Goal: Task Accomplishment & Management: Complete application form

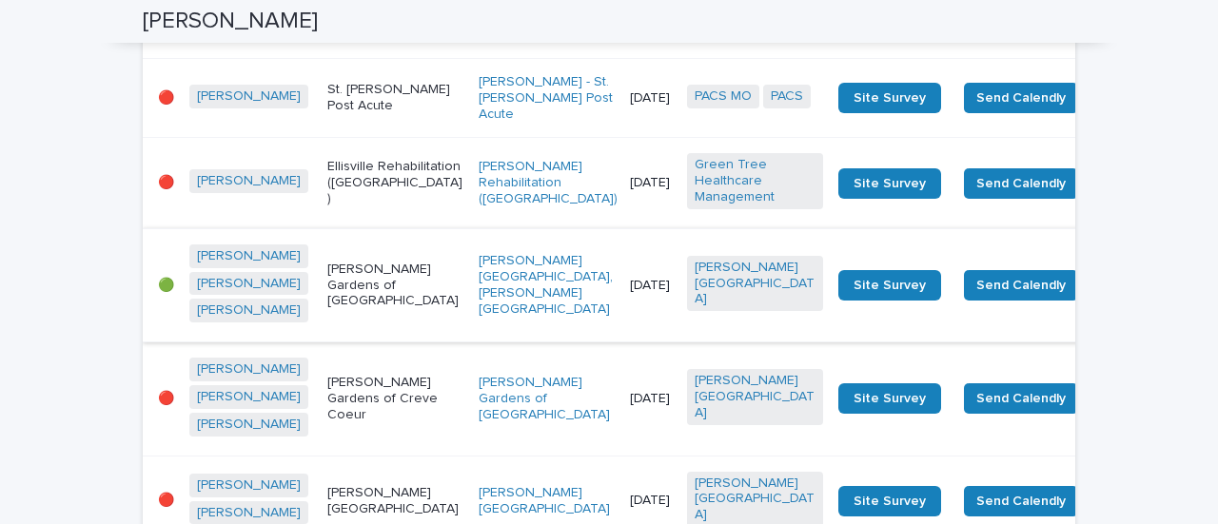
scroll to position [476, 0]
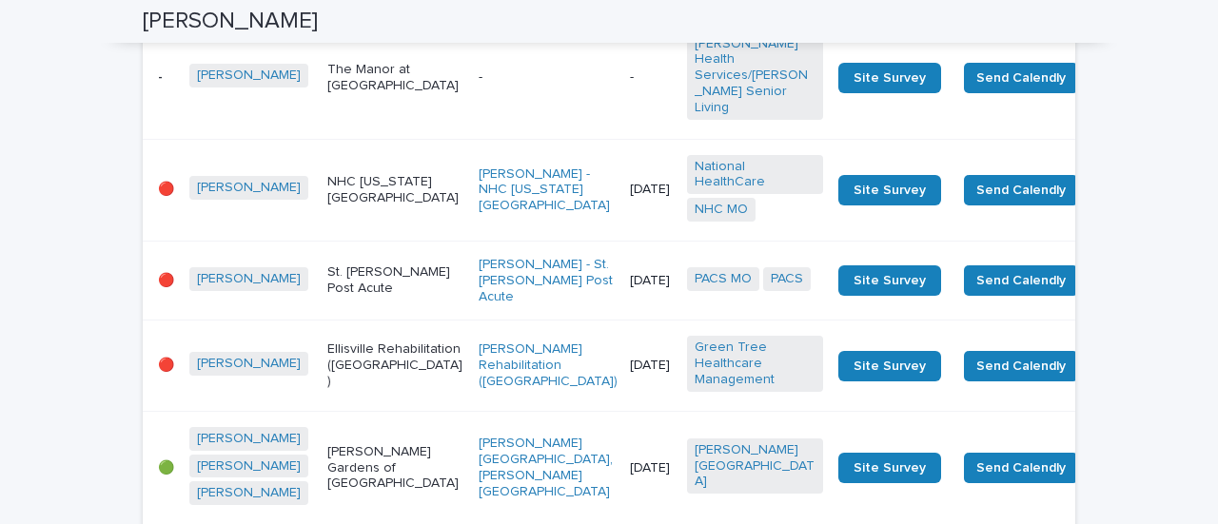
click at [363, 264] on p "St. [PERSON_NAME] Post Acute" at bounding box center [395, 280] width 136 height 32
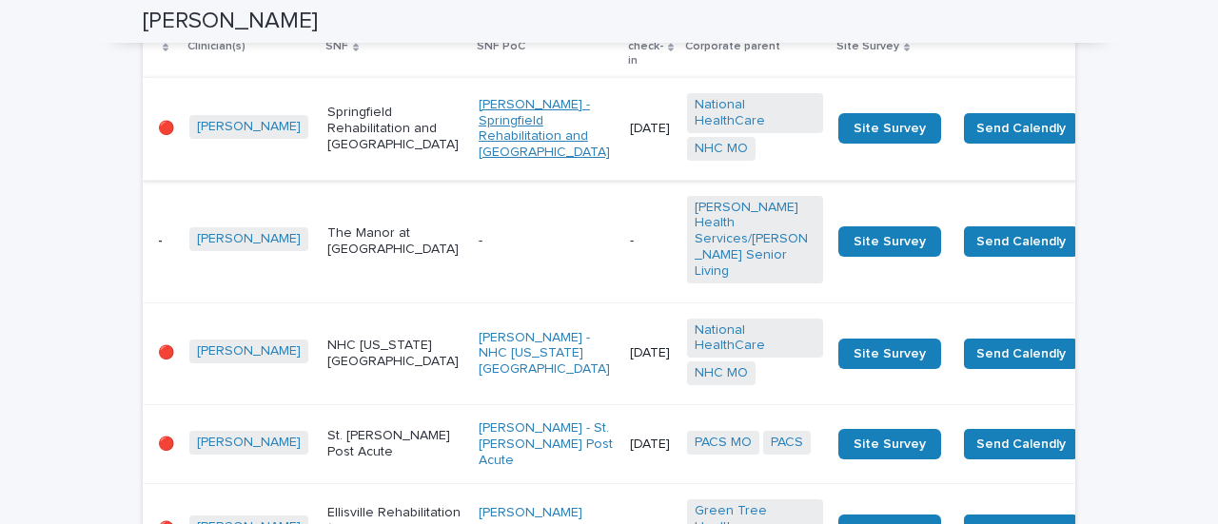
scroll to position [381, 0]
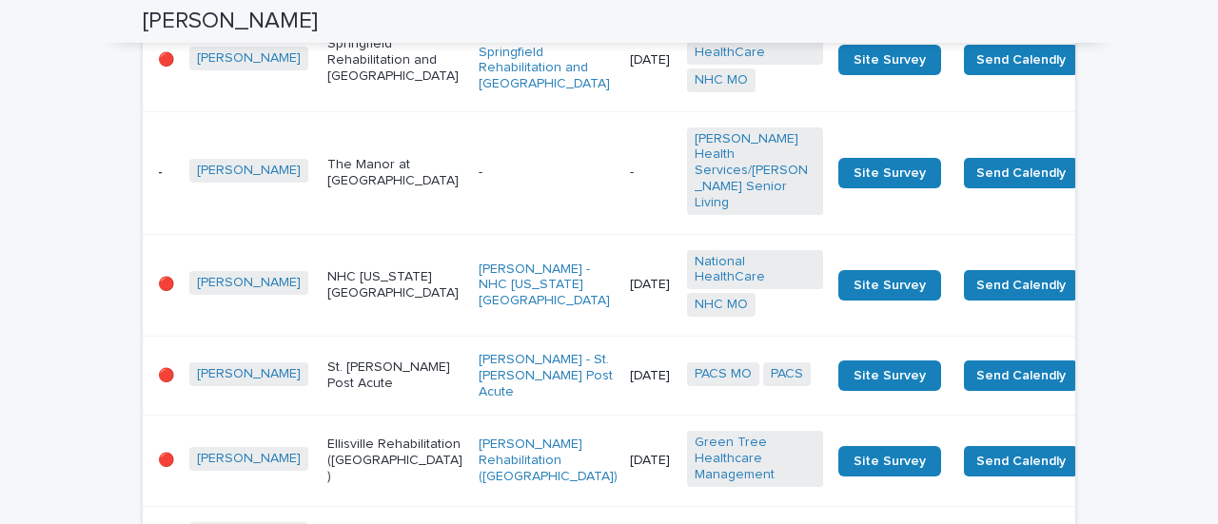
click at [379, 168] on td "The Manor at [GEOGRAPHIC_DATA]" at bounding box center [395, 172] width 151 height 123
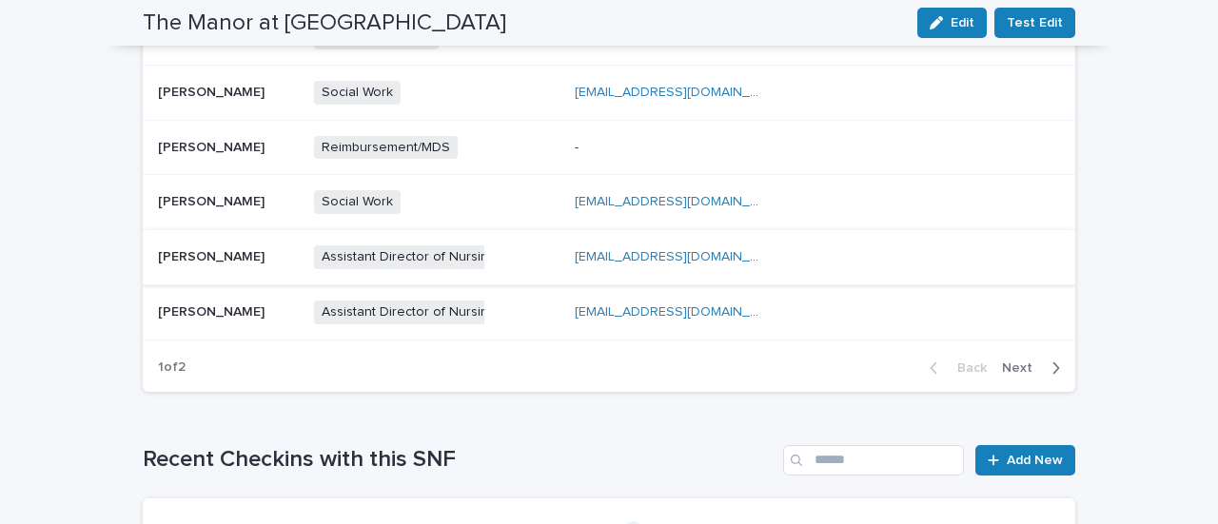
scroll to position [1046, 0]
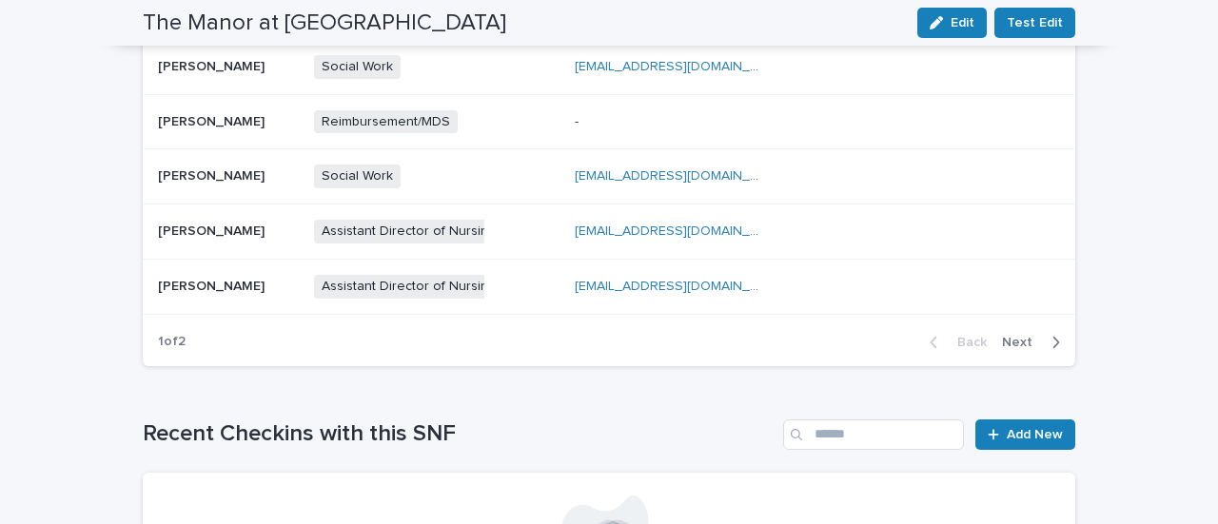
drag, startPoint x: 965, startPoint y: 347, endPoint x: 976, endPoint y: 345, distance: 11.6
click at [966, 347] on div "Back Next" at bounding box center [994, 343] width 161 height 48
click at [1013, 338] on span "Next" at bounding box center [1023, 342] width 42 height 13
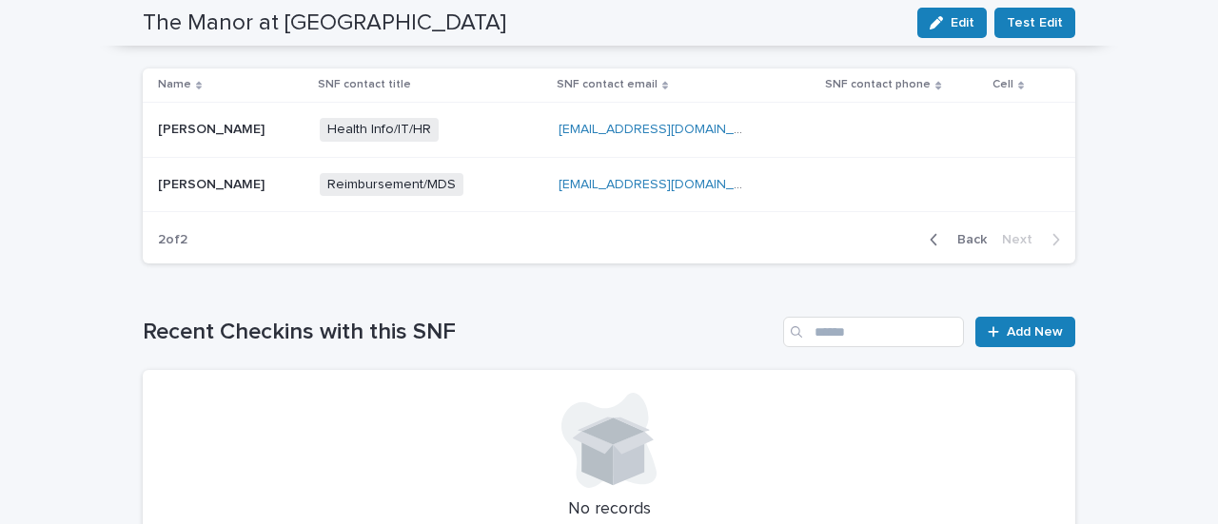
scroll to position [761, 0]
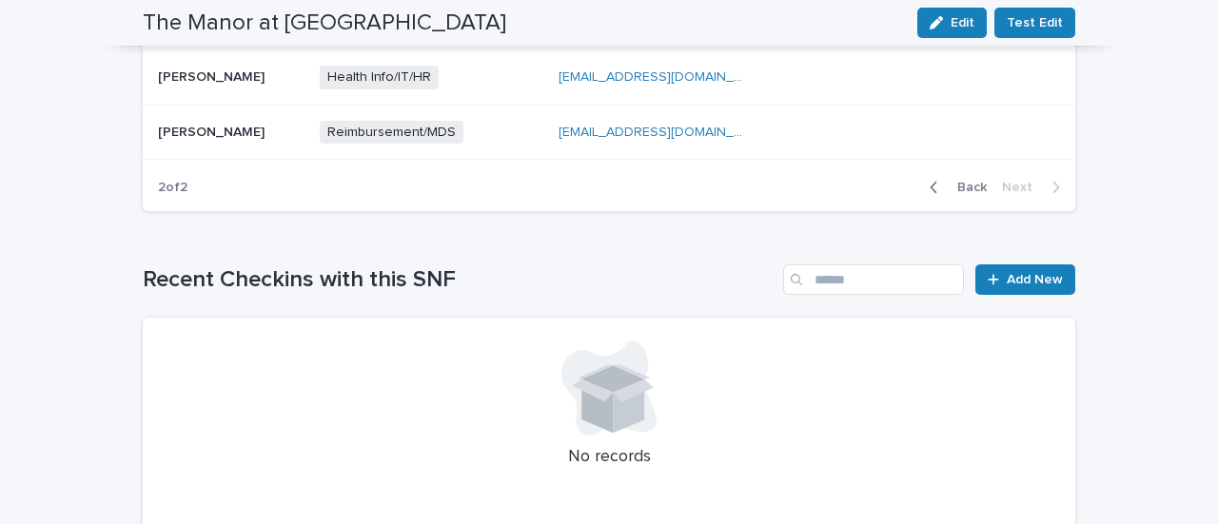
click at [964, 181] on span "Back" at bounding box center [966, 187] width 41 height 13
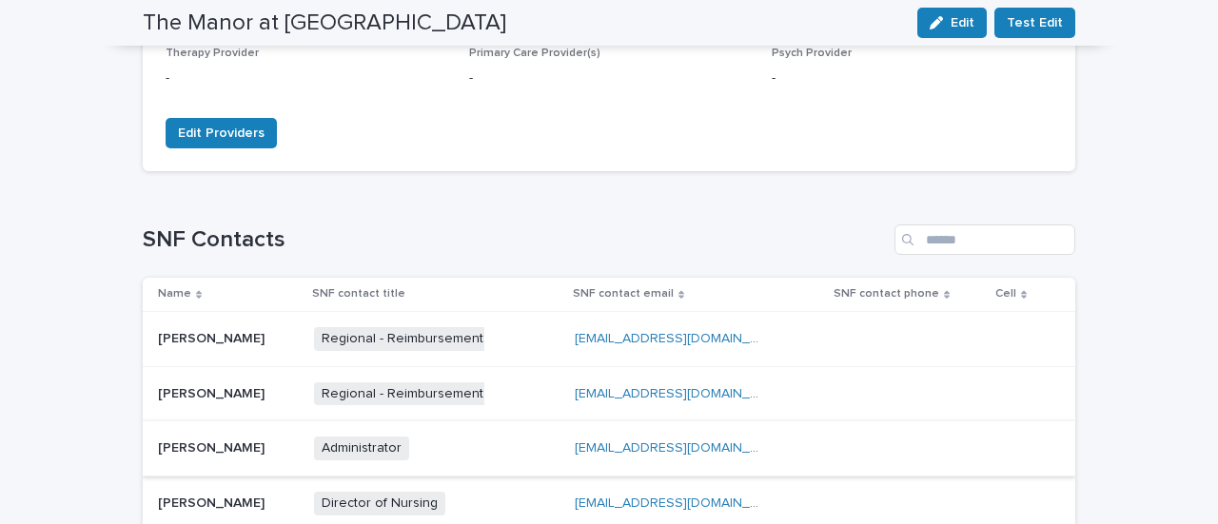
scroll to position [666, 0]
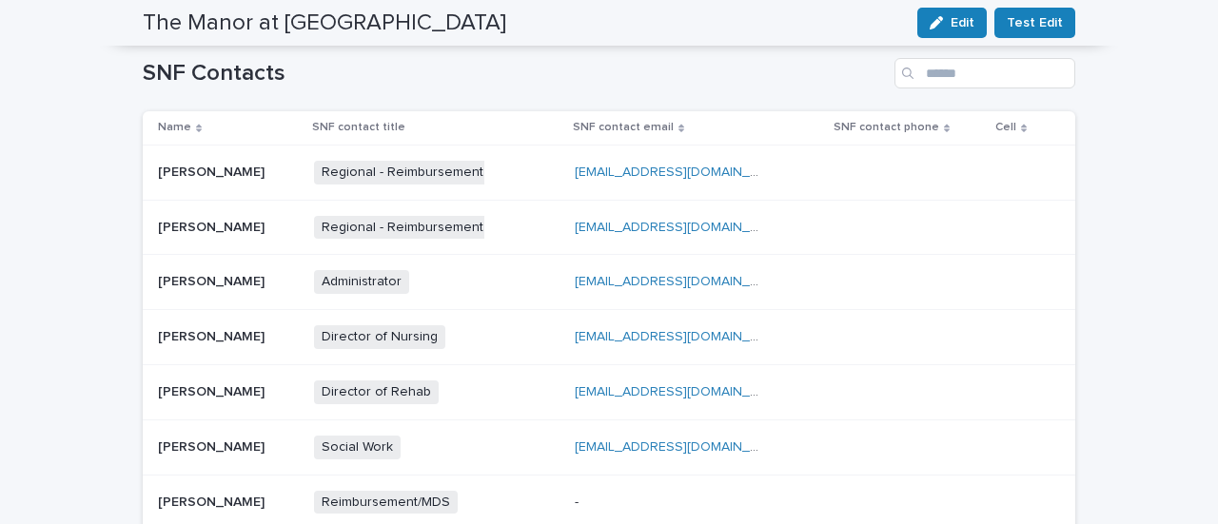
click at [194, 279] on p "[PERSON_NAME]" at bounding box center [213, 280] width 110 height 20
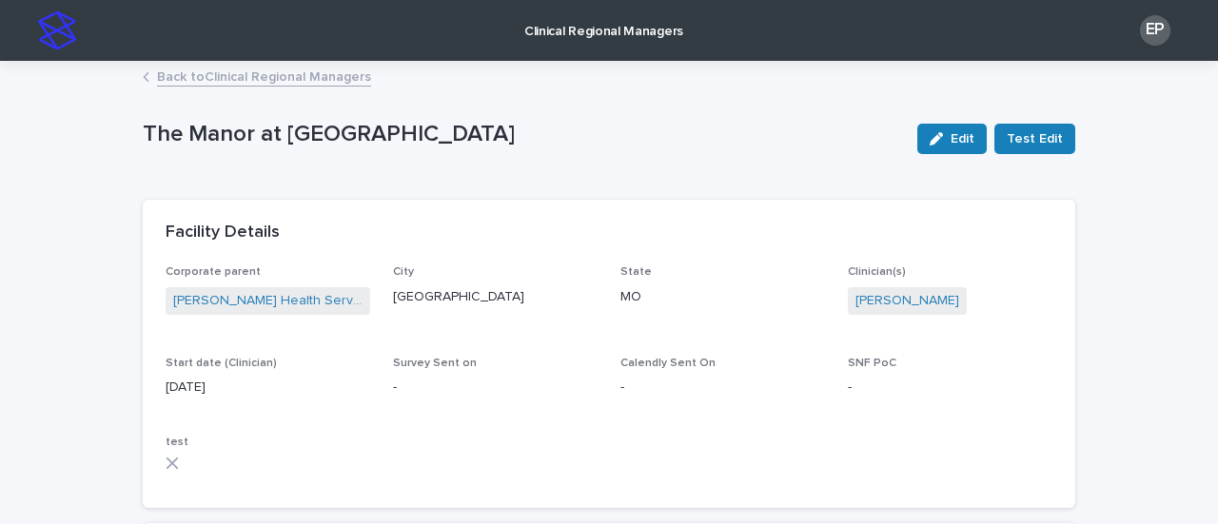
click at [185, 88] on div "Back to Clinical Regional Managers" at bounding box center [608, 78] width 951 height 27
click at [187, 83] on link "Back to Clinical Regional Managers" at bounding box center [264, 76] width 214 height 22
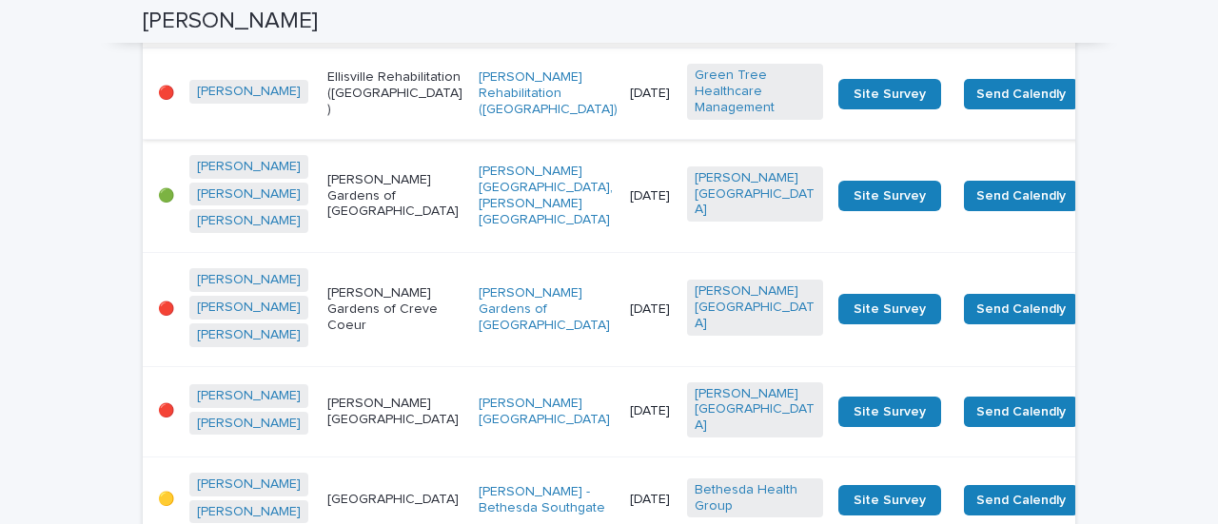
scroll to position [761, 0]
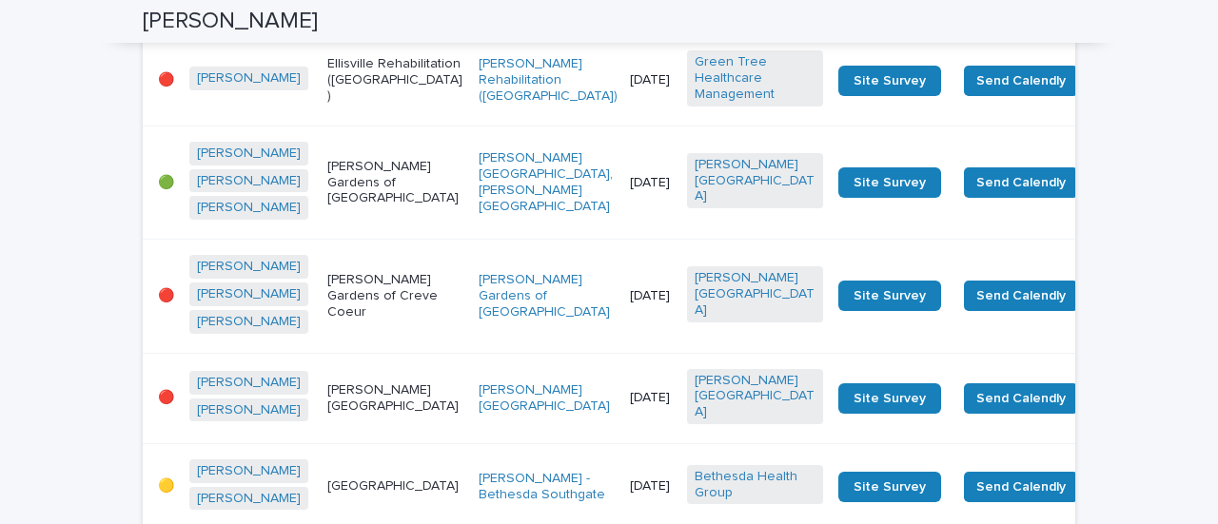
click at [622, 239] on td "[DATE]" at bounding box center [650, 182] width 57 height 113
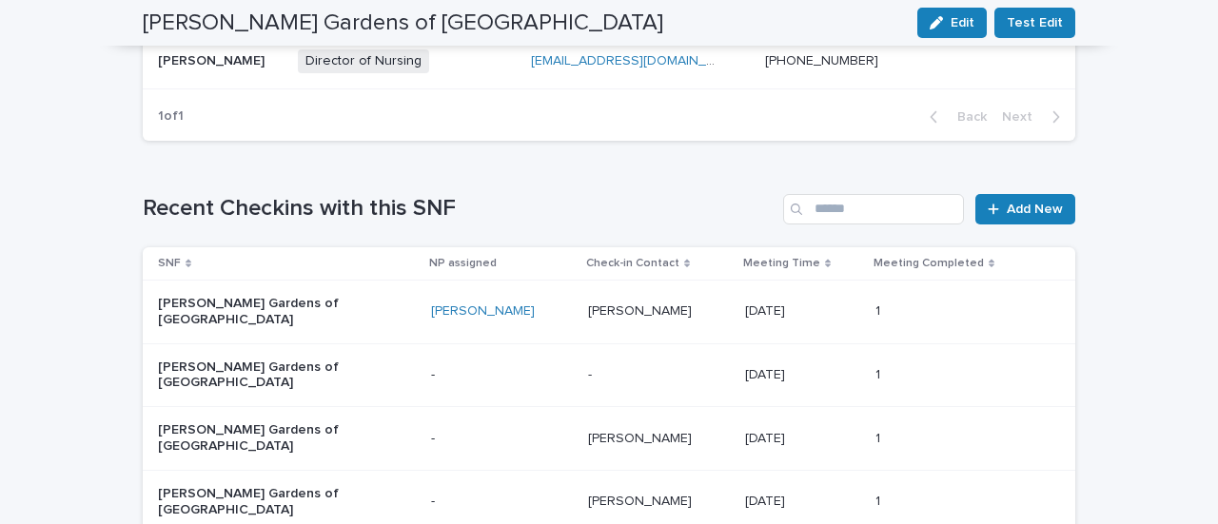
scroll to position [1142, 0]
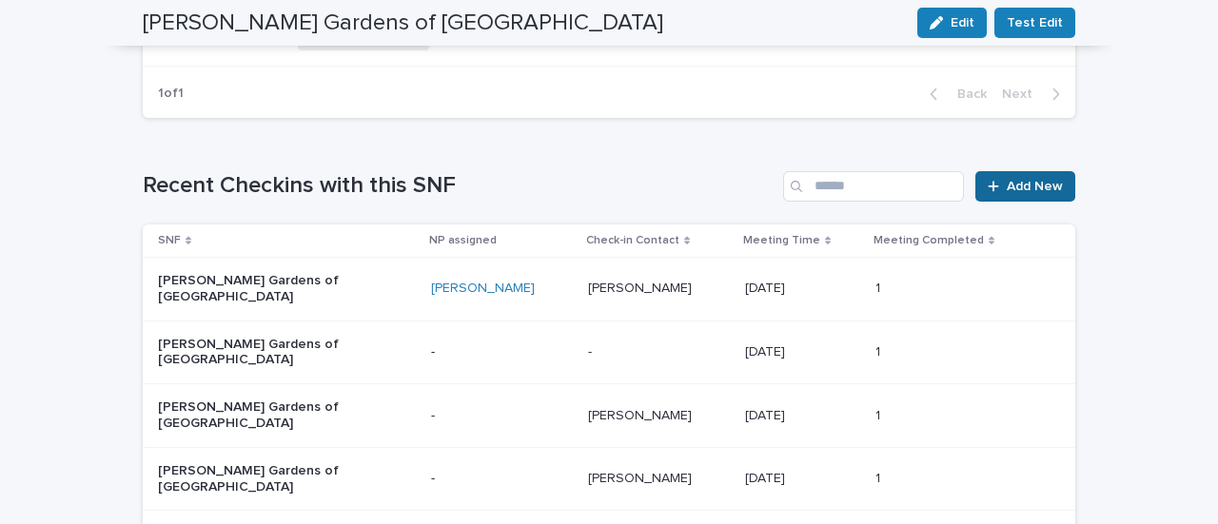
click at [1023, 180] on span "Add New" at bounding box center [1034, 186] width 56 height 13
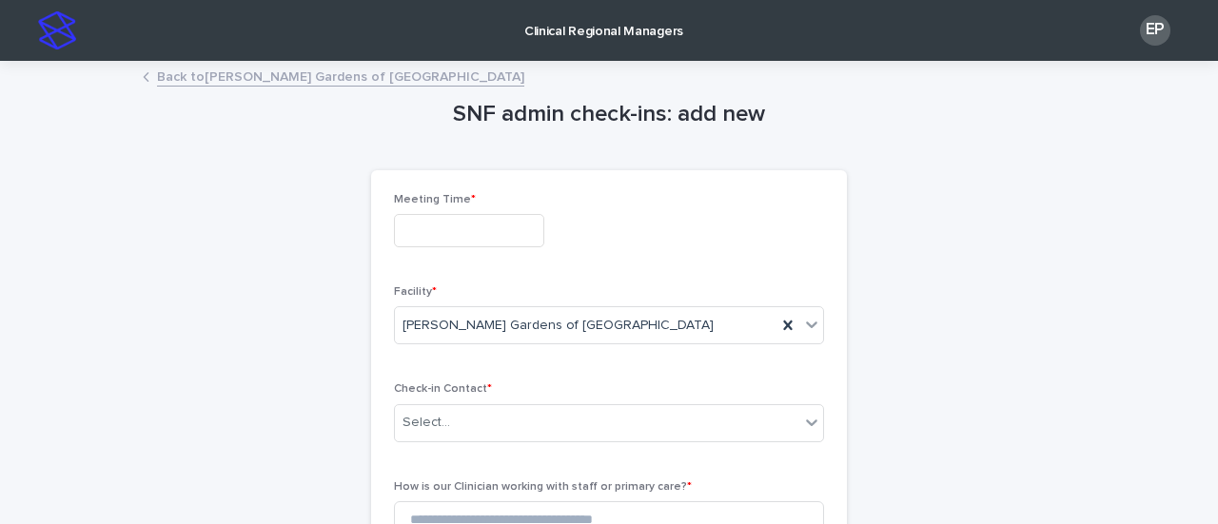
click at [512, 241] on input "text" at bounding box center [469, 230] width 150 height 33
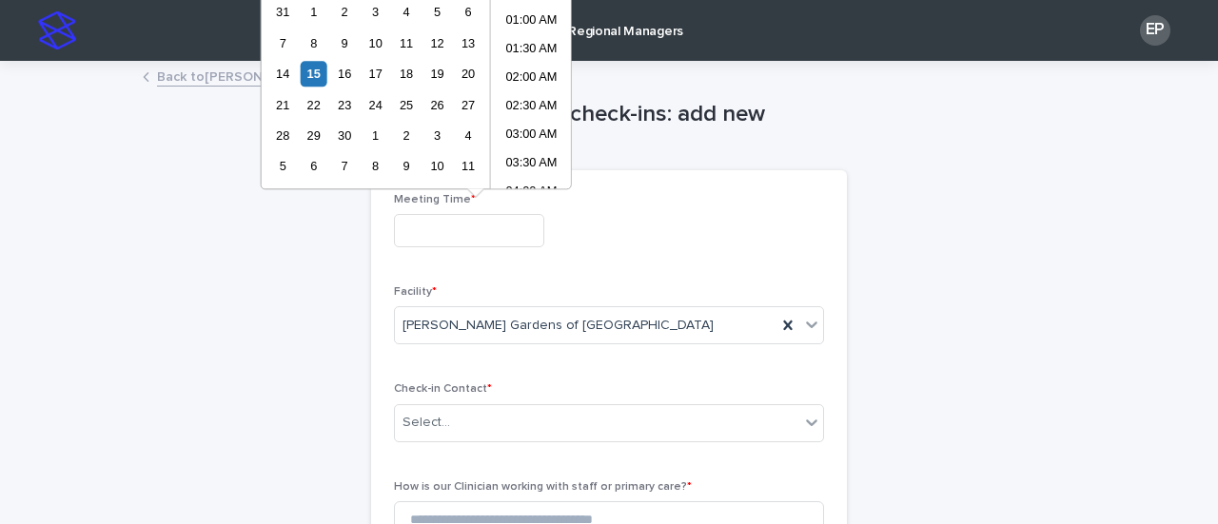
scroll to position [751, 0]
click at [428, 45] on div "12" at bounding box center [437, 43] width 26 height 26
type input "**********"
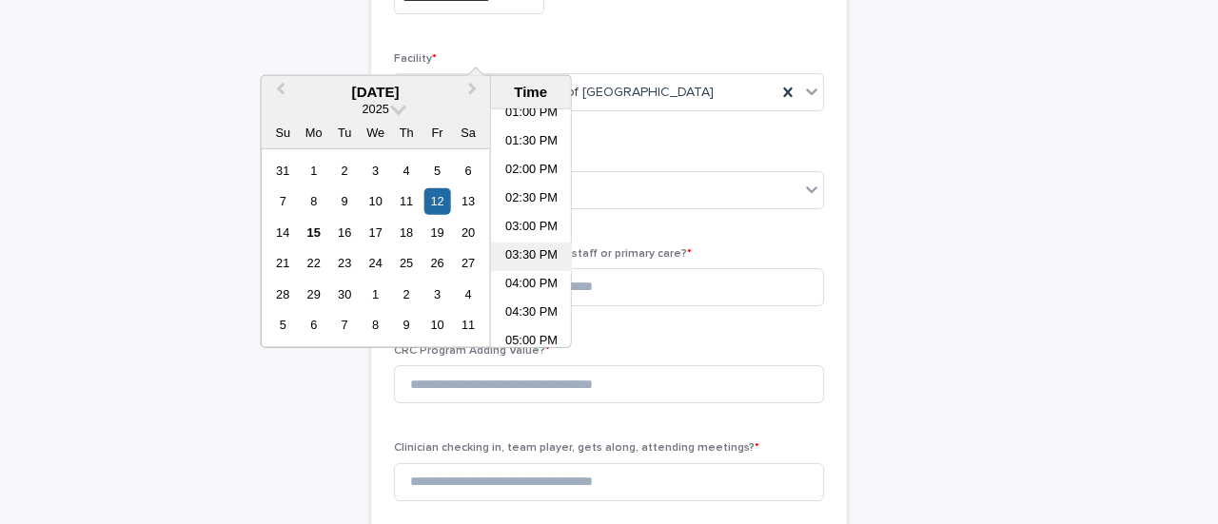
scroll to position [190, 0]
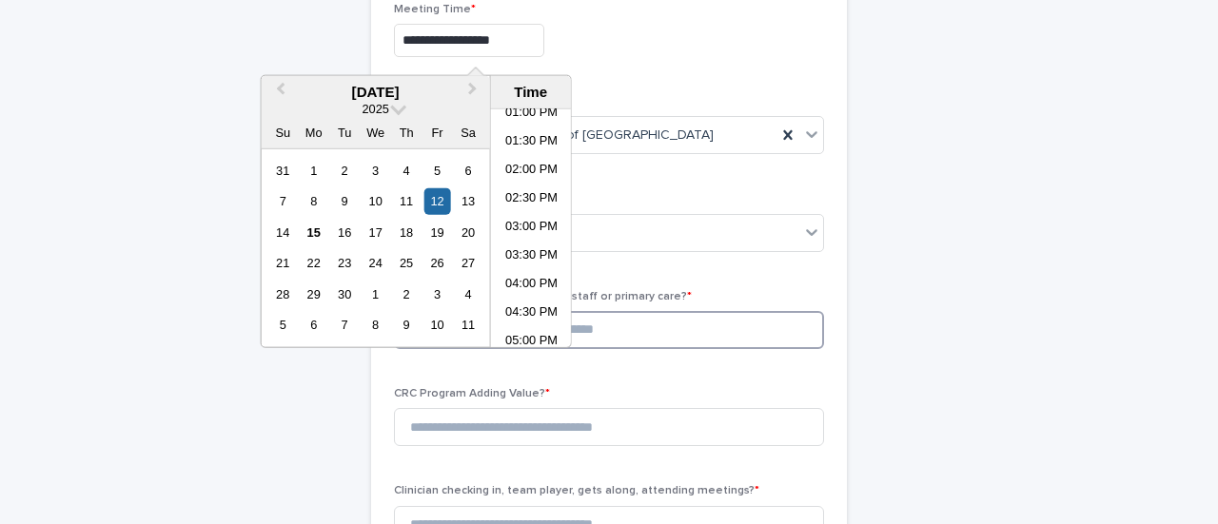
click at [627, 337] on input at bounding box center [609, 330] width 430 height 38
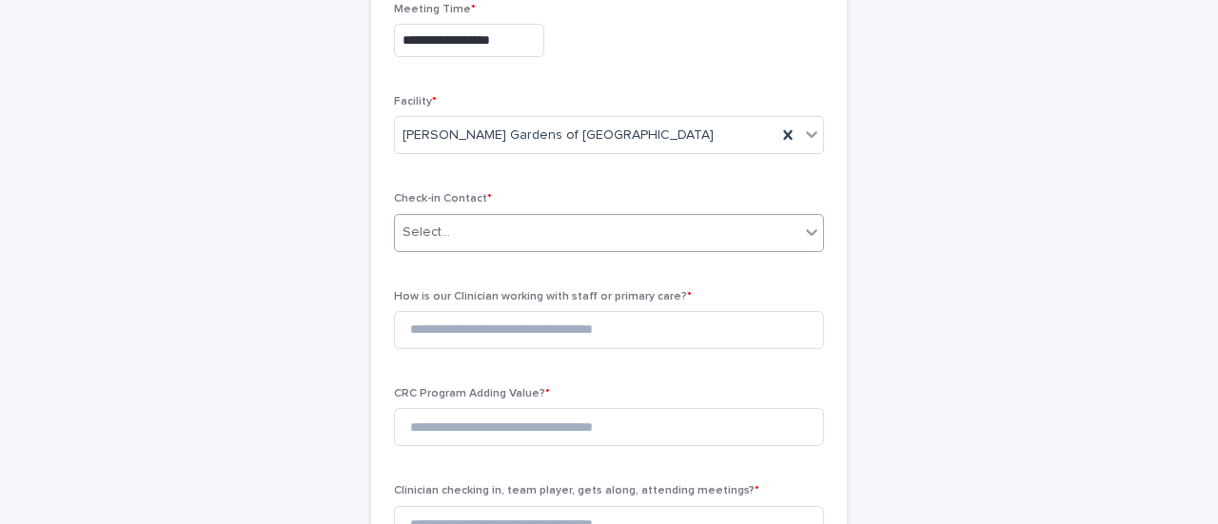
click at [638, 234] on div "Select..." at bounding box center [597, 232] width 404 height 31
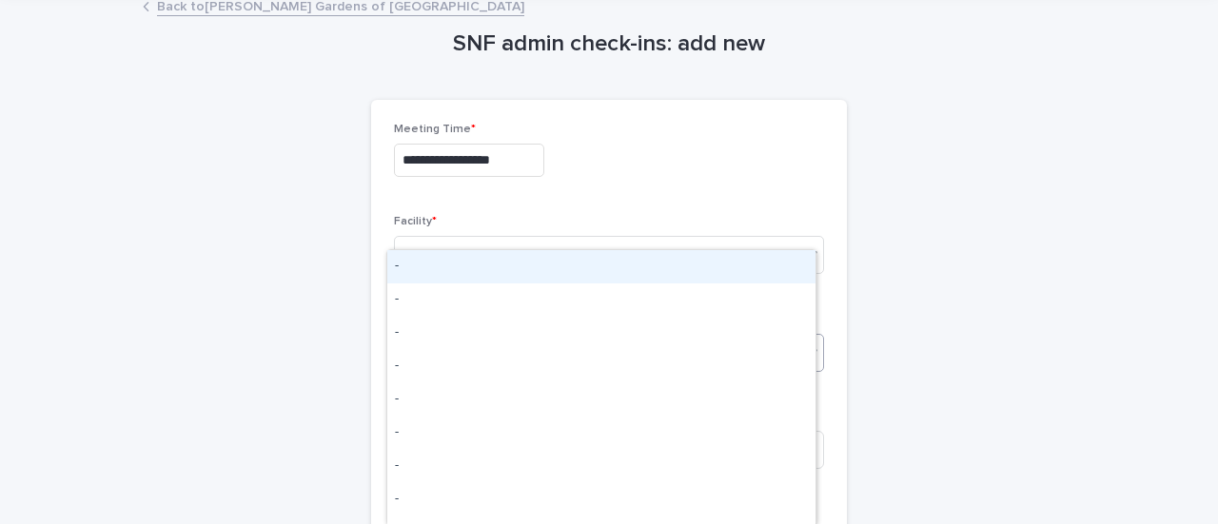
scroll to position [0, 0]
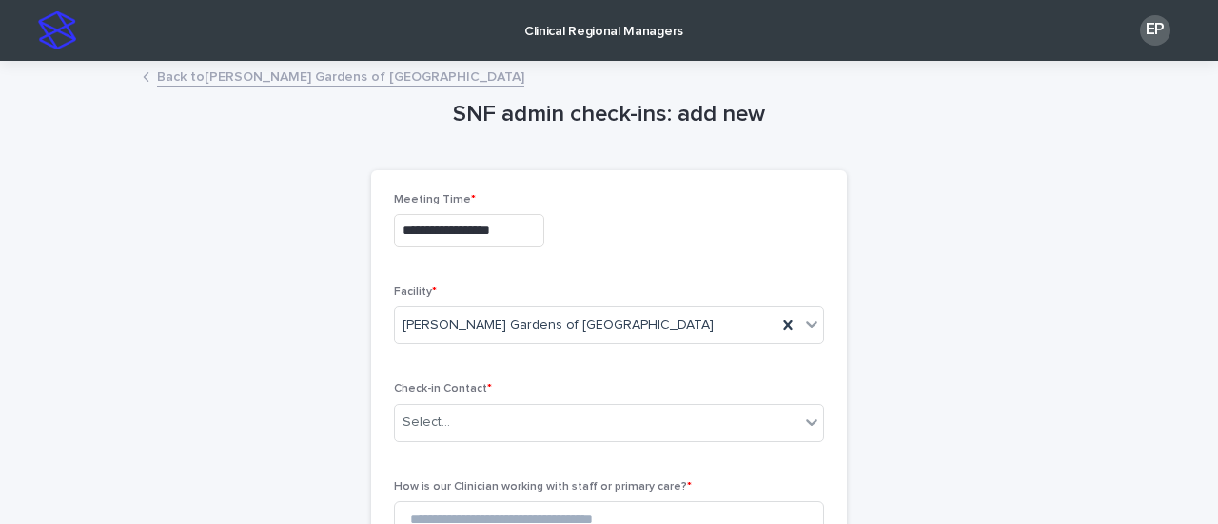
click at [192, 68] on link "Back to [PERSON_NAME][GEOGRAPHIC_DATA]" at bounding box center [340, 76] width 367 height 22
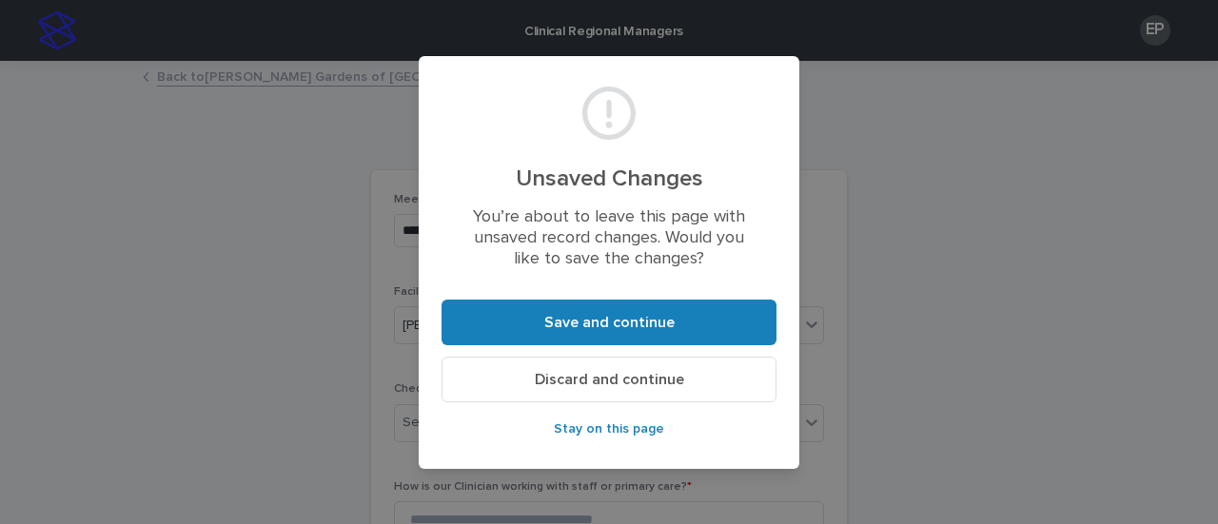
click at [627, 375] on span "Discard and continue" at bounding box center [609, 379] width 149 height 15
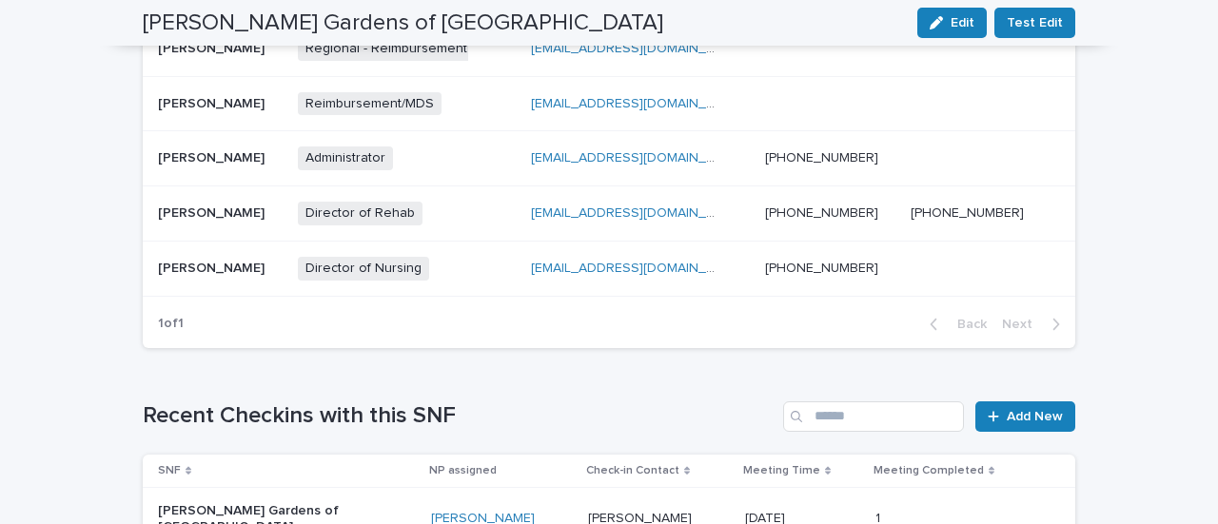
scroll to position [1046, 0]
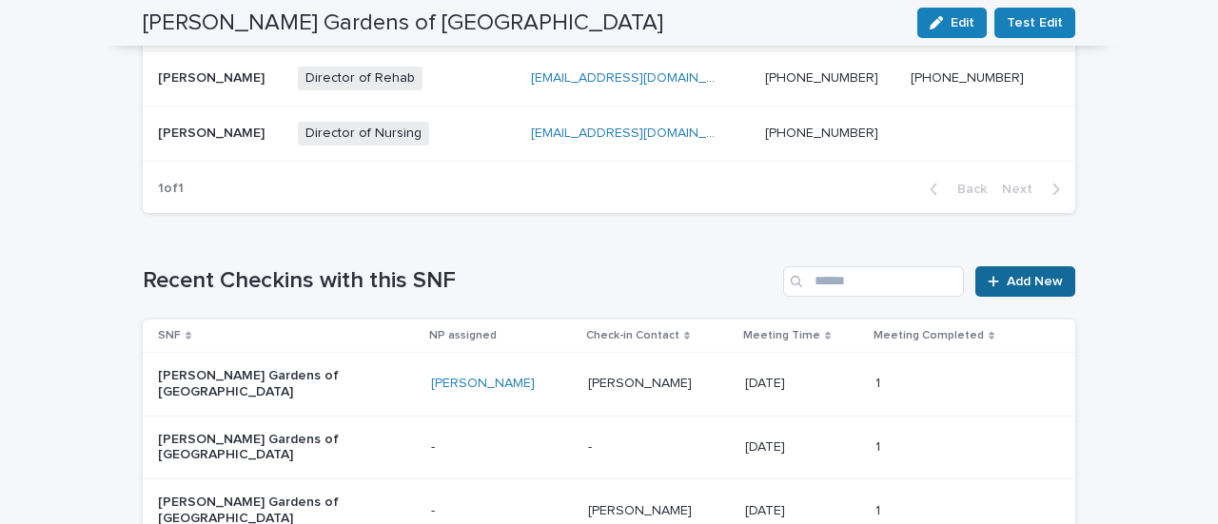
click at [1024, 275] on span "Add New" at bounding box center [1034, 281] width 56 height 13
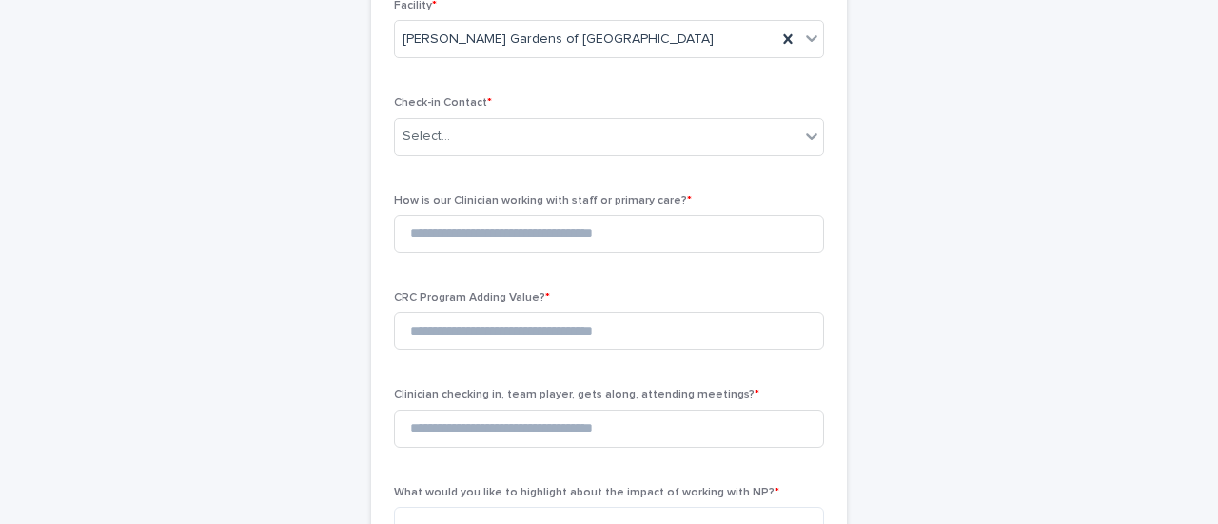
scroll to position [96, 0]
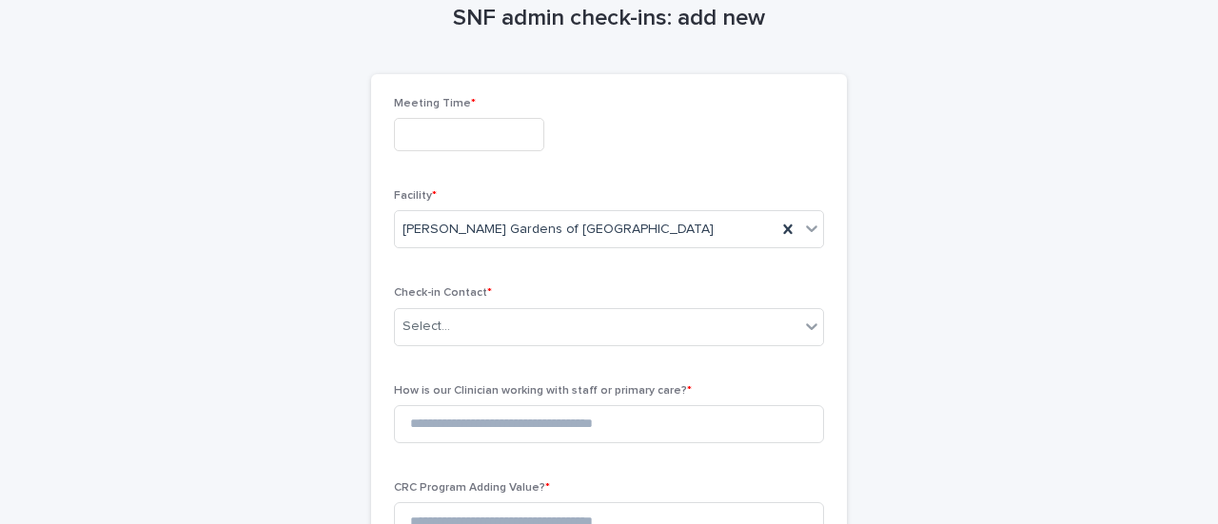
click at [523, 144] on input "text" at bounding box center [469, 134] width 150 height 33
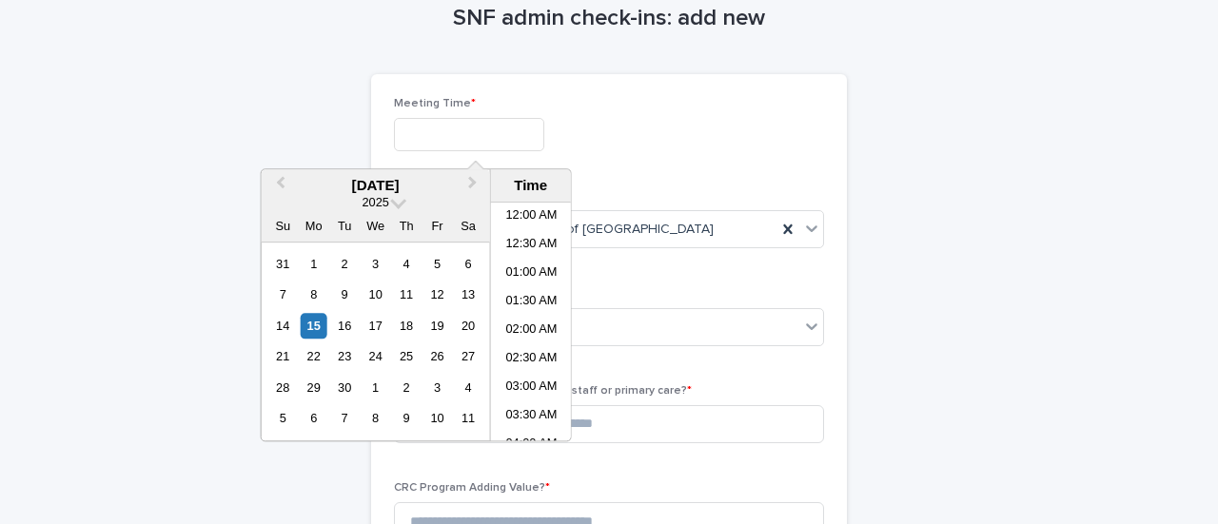
scroll to position [751, 0]
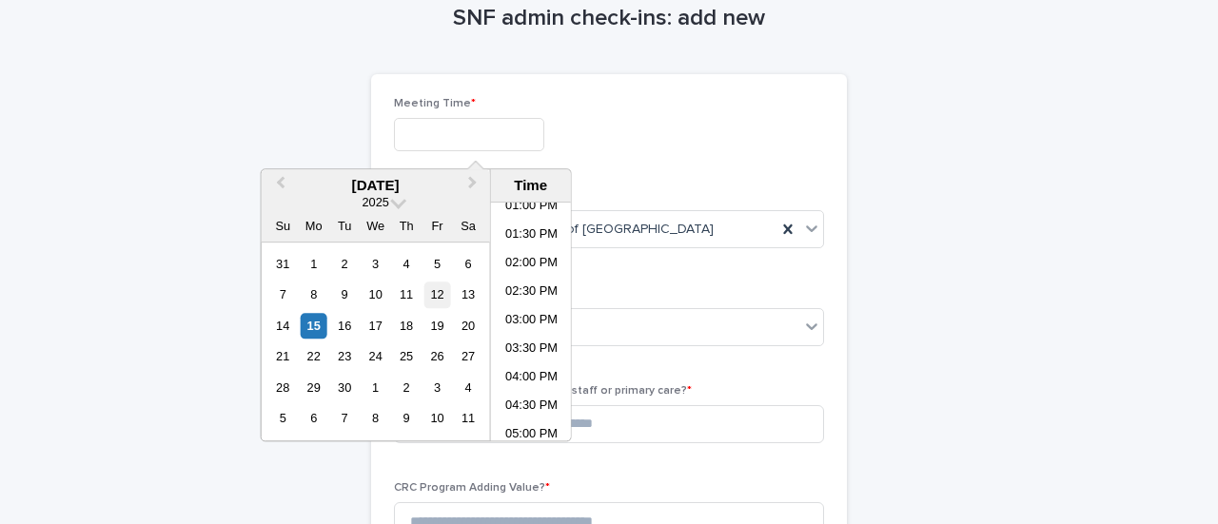
click at [434, 294] on div "12" at bounding box center [437, 296] width 26 height 26
type input "**********"
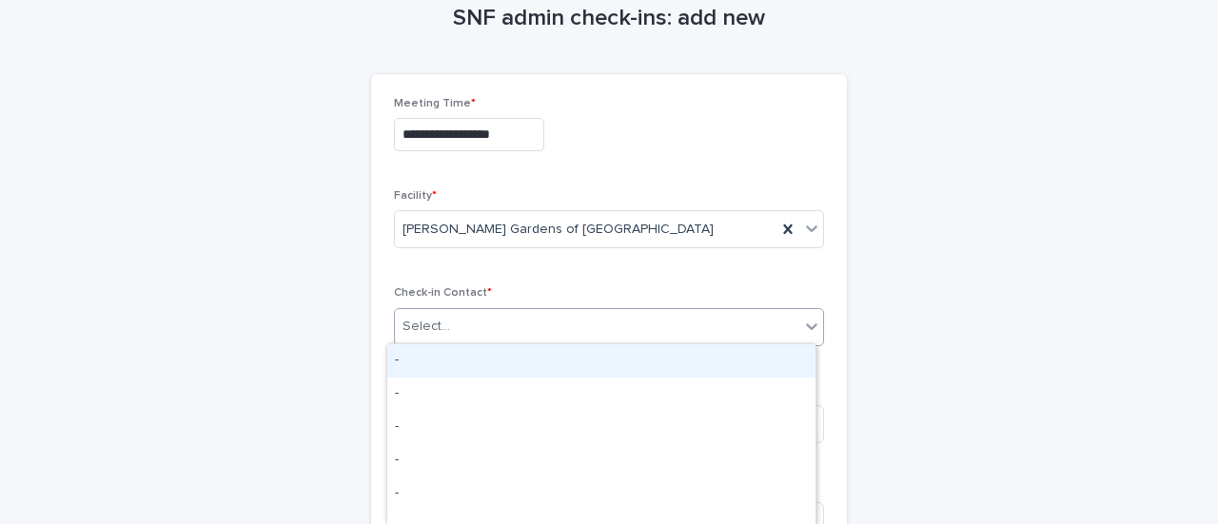
click at [603, 321] on div "Select..." at bounding box center [597, 326] width 404 height 31
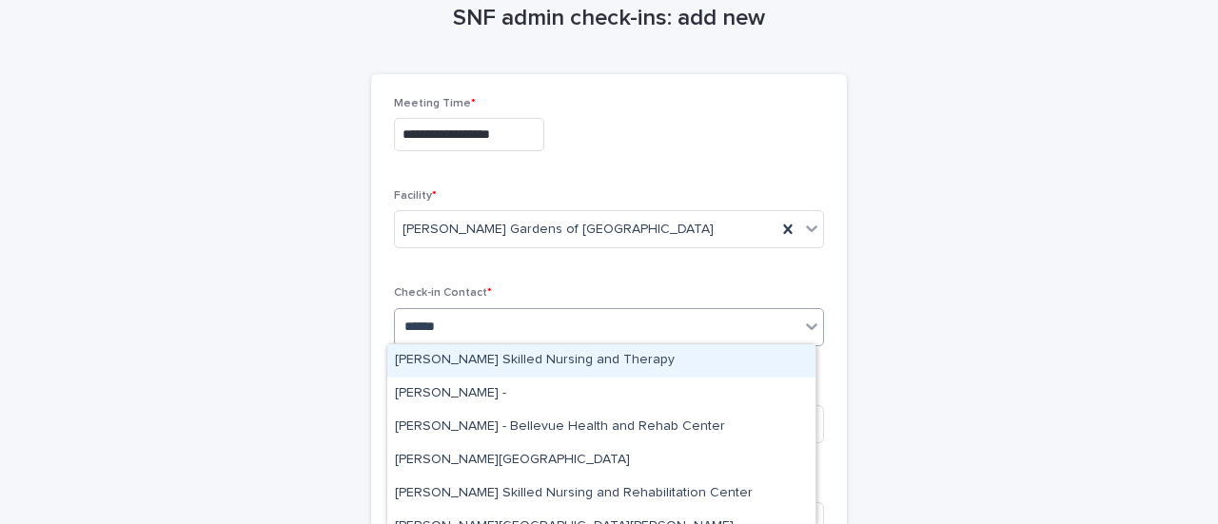
type input "*******"
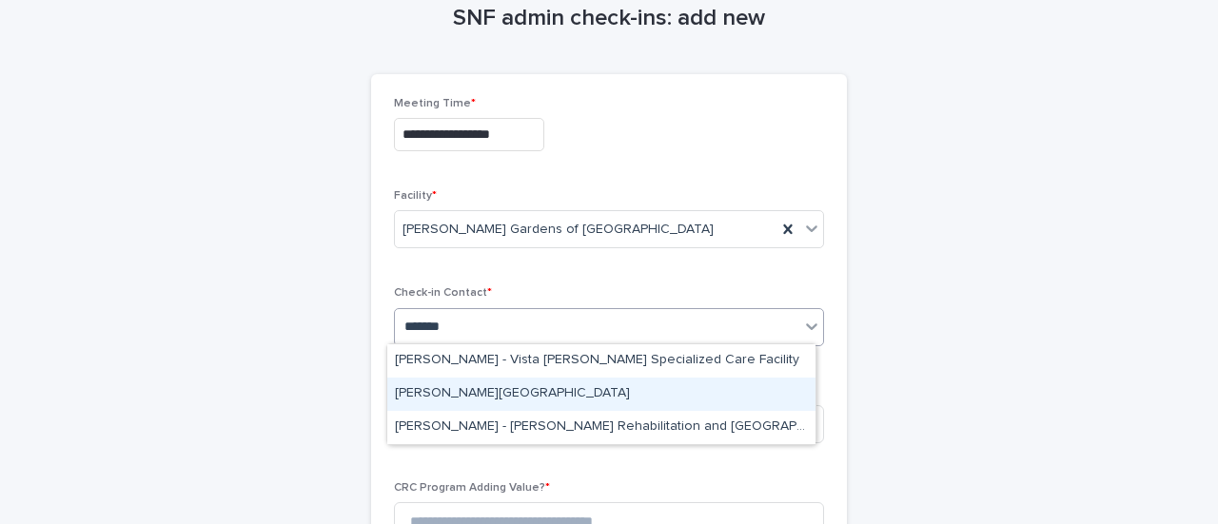
click at [575, 390] on div "[PERSON_NAME][GEOGRAPHIC_DATA]" at bounding box center [601, 394] width 428 height 33
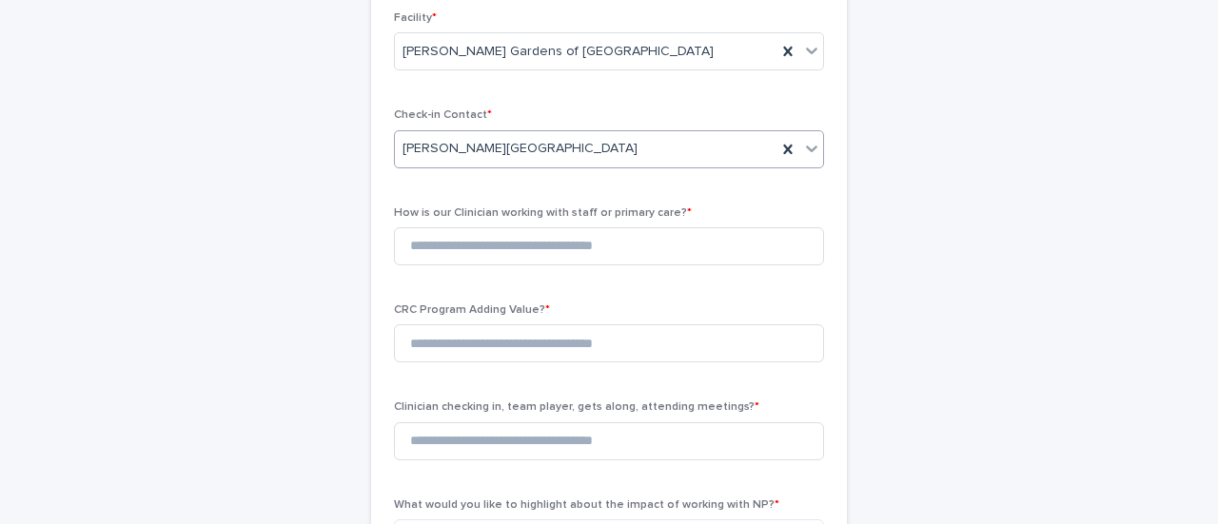
scroll to position [286, 0]
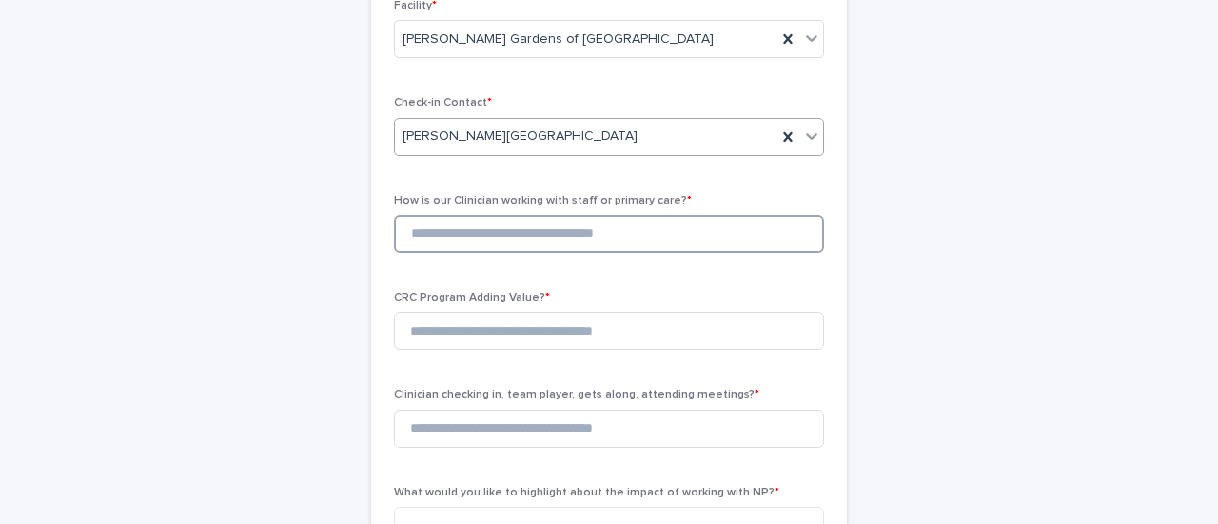
click at [634, 227] on input at bounding box center [609, 234] width 430 height 38
click at [640, 230] on input at bounding box center [609, 234] width 430 height 38
type input "*"
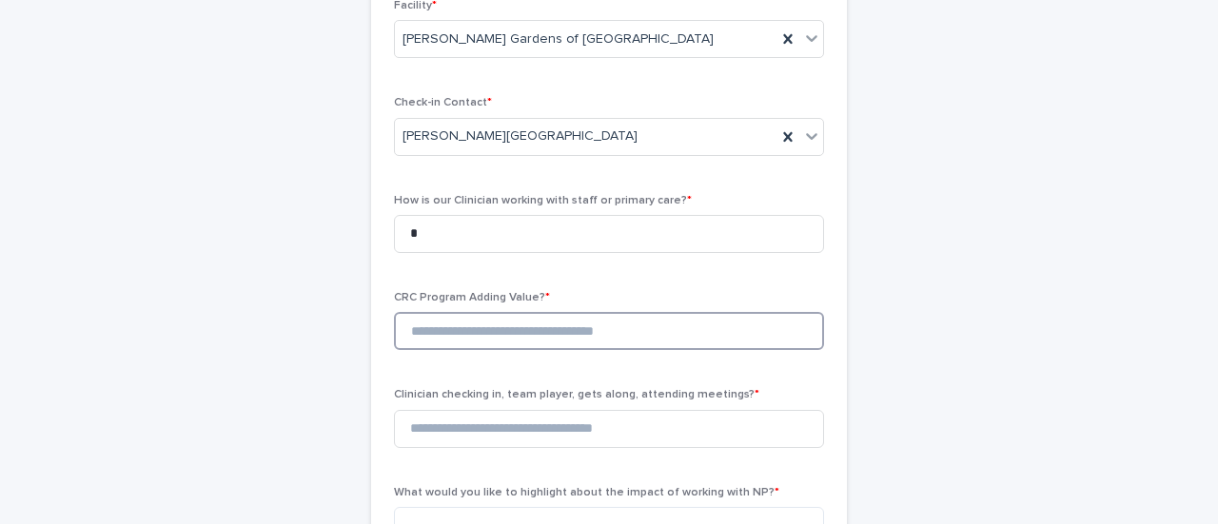
click at [571, 333] on input at bounding box center [609, 331] width 430 height 38
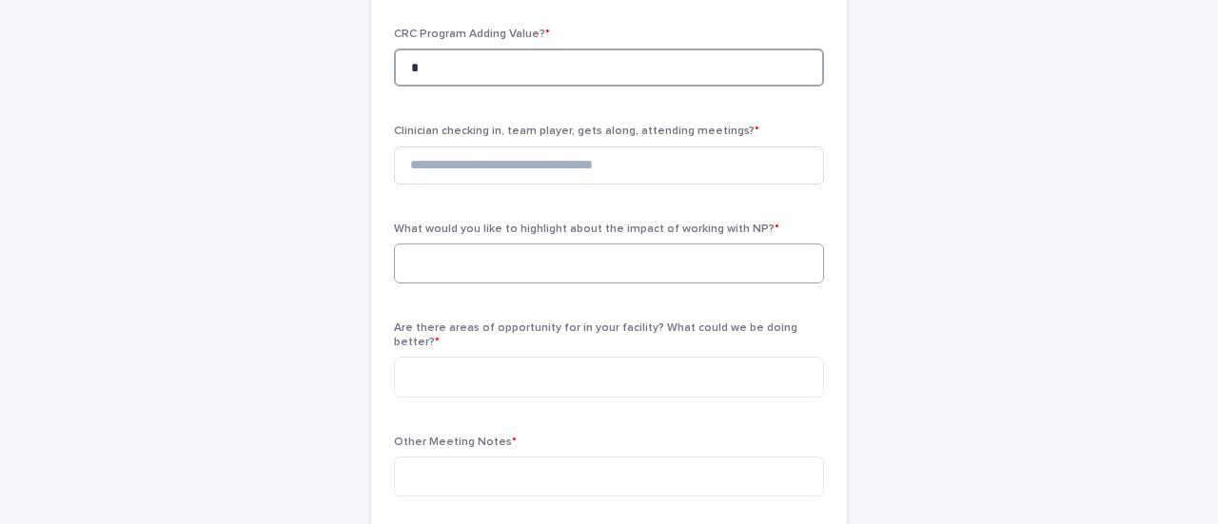
scroll to position [572, 0]
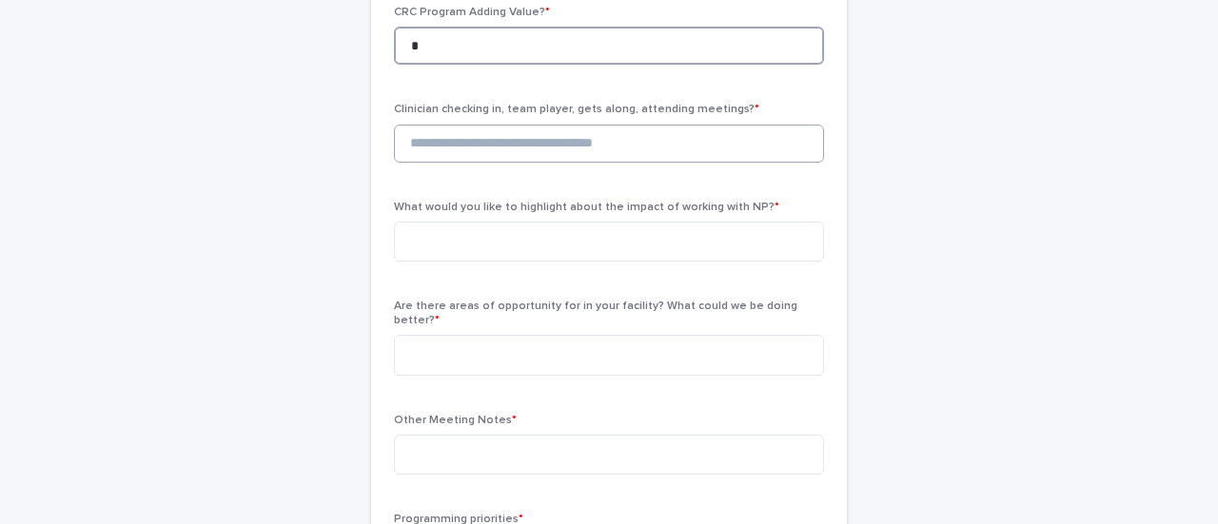
type input "*"
click at [555, 143] on input at bounding box center [609, 144] width 430 height 38
type input "*"
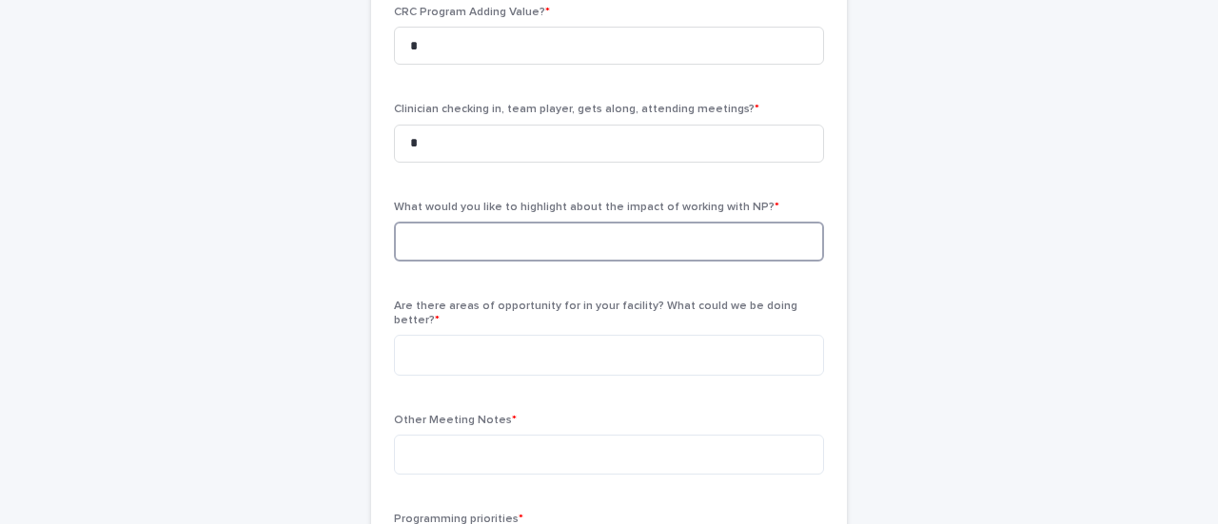
click at [542, 235] on textarea at bounding box center [609, 242] width 430 height 40
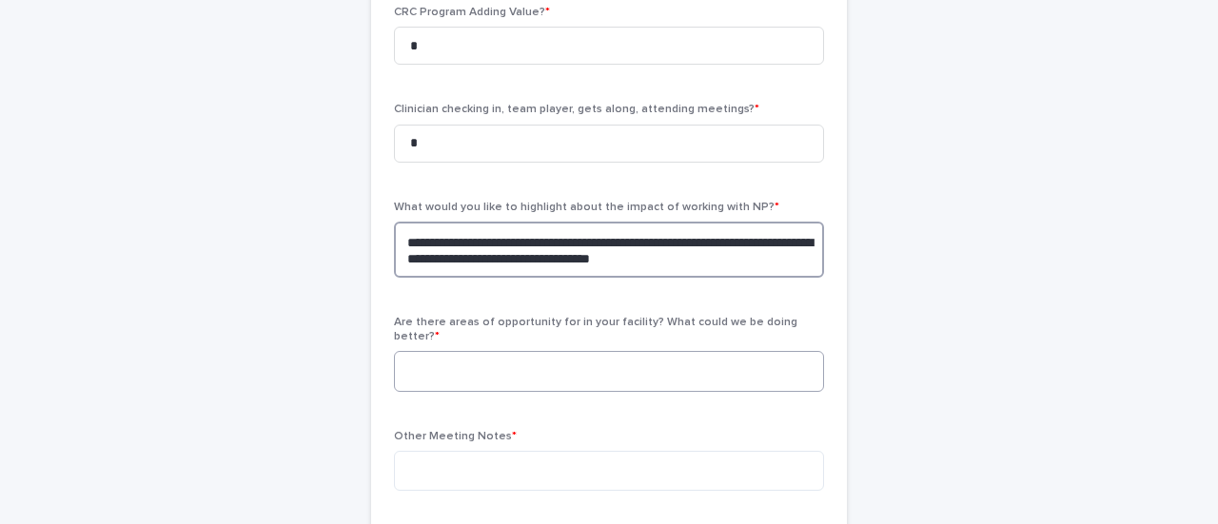
type textarea "**********"
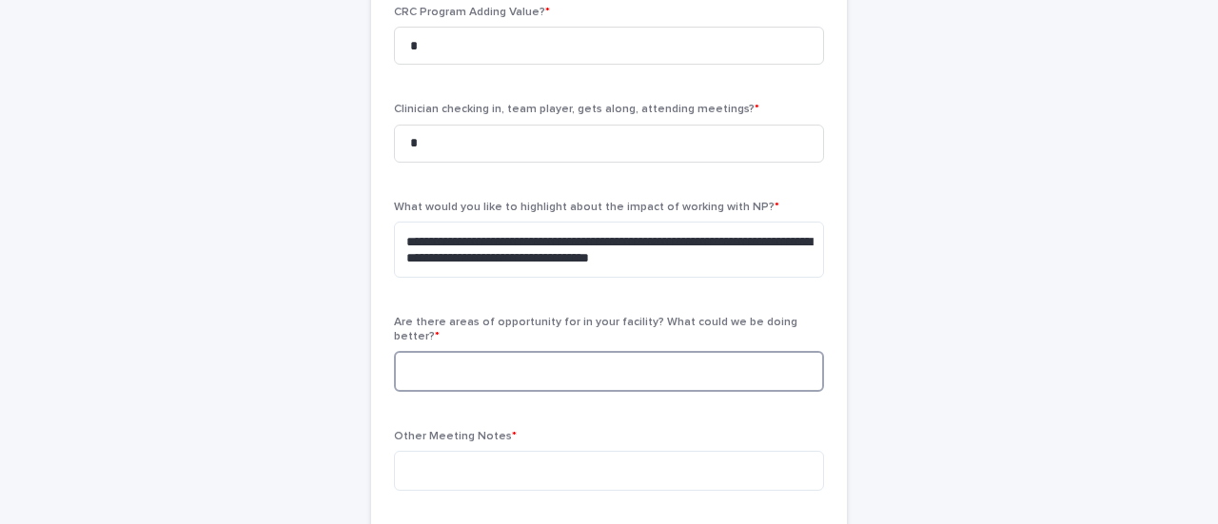
click at [560, 357] on textarea at bounding box center [609, 371] width 430 height 40
type textarea "**********"
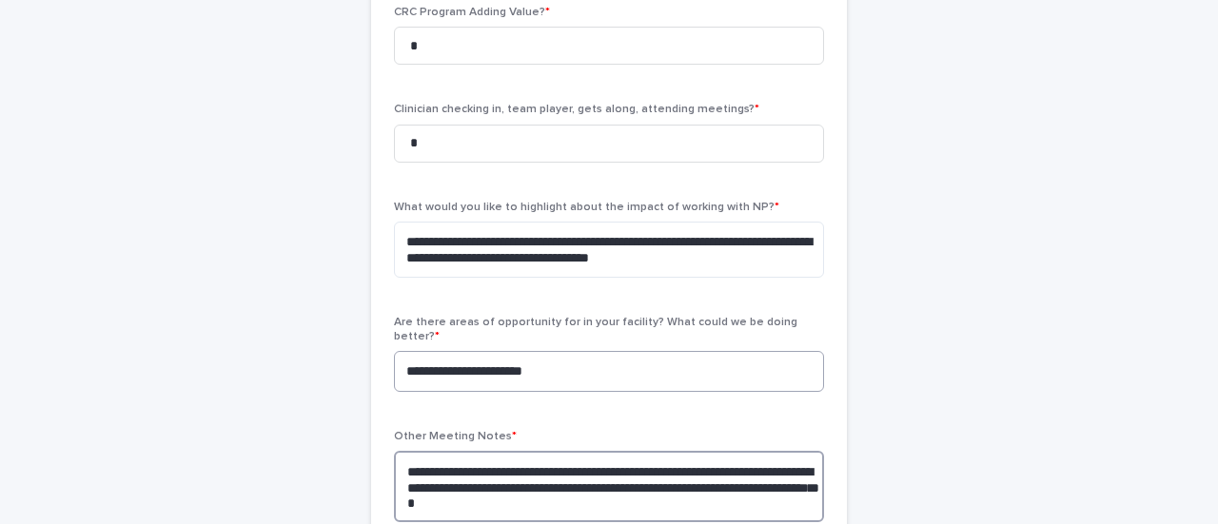
type textarea "**********"
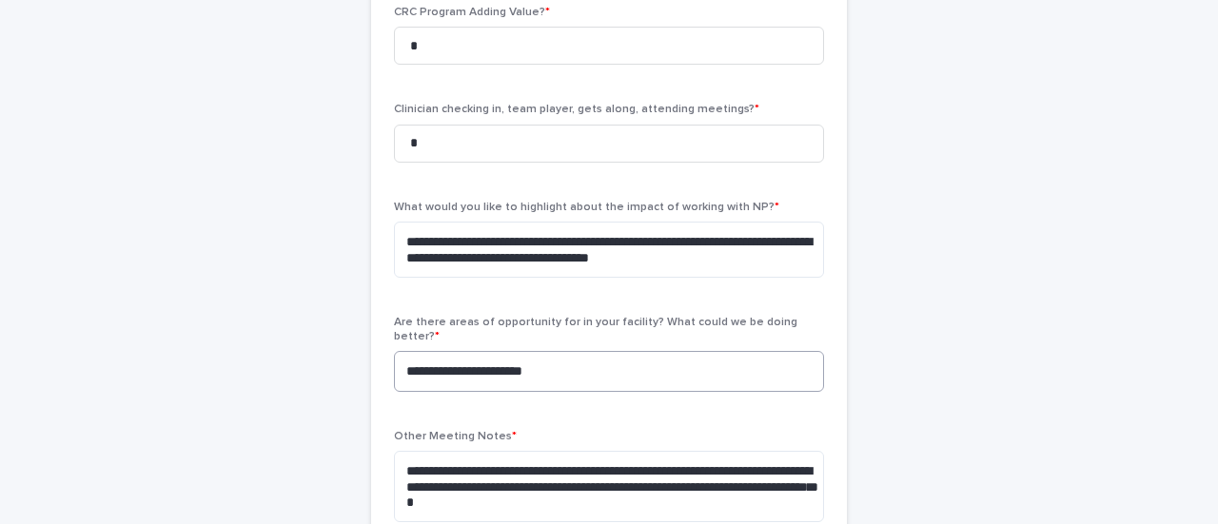
scroll to position [894, 0]
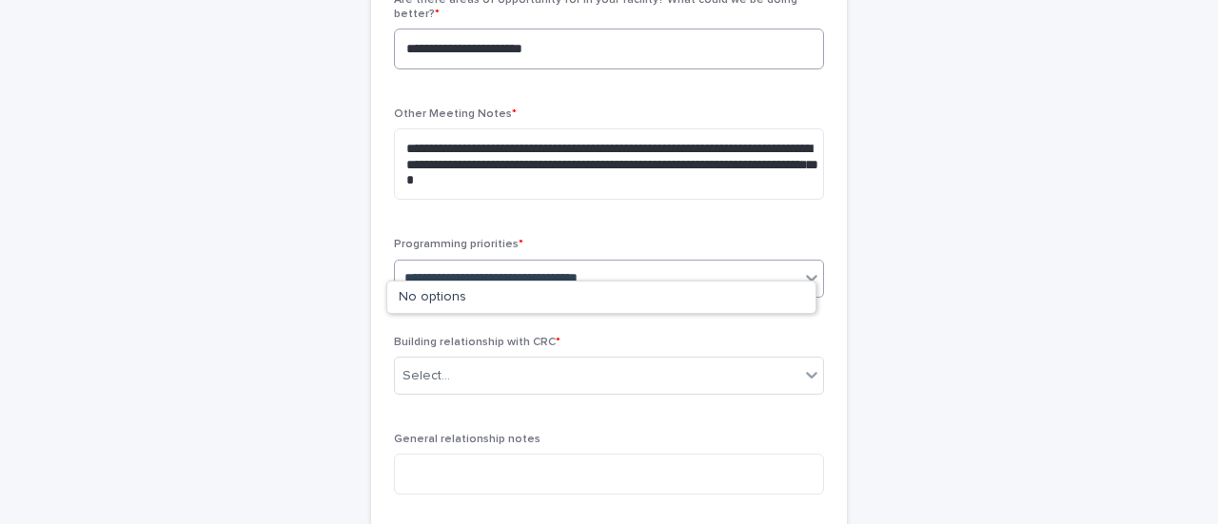
type input "**********"
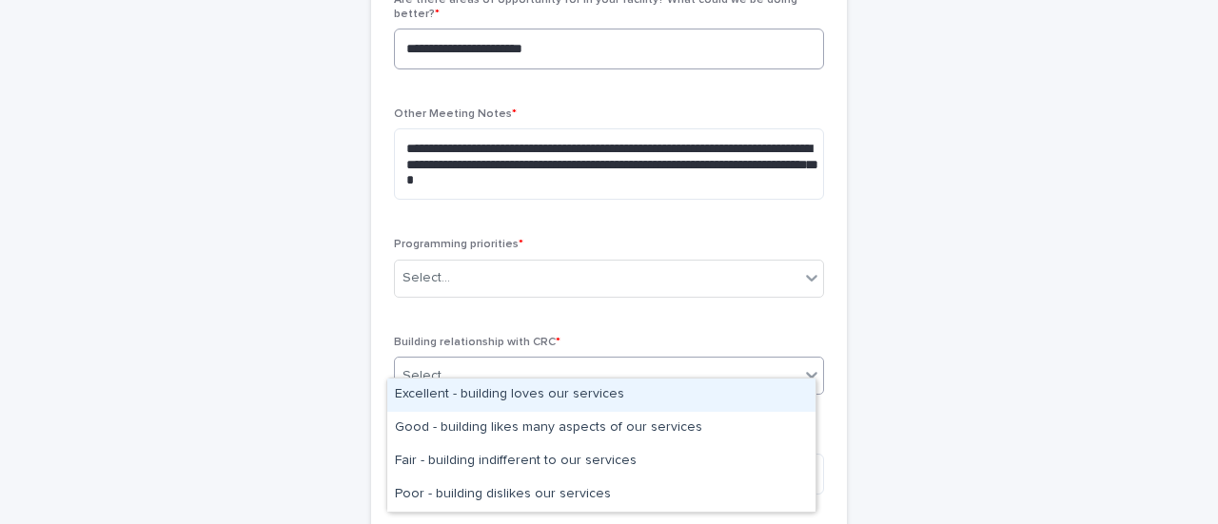
click at [560, 361] on div "Select..." at bounding box center [597, 376] width 404 height 31
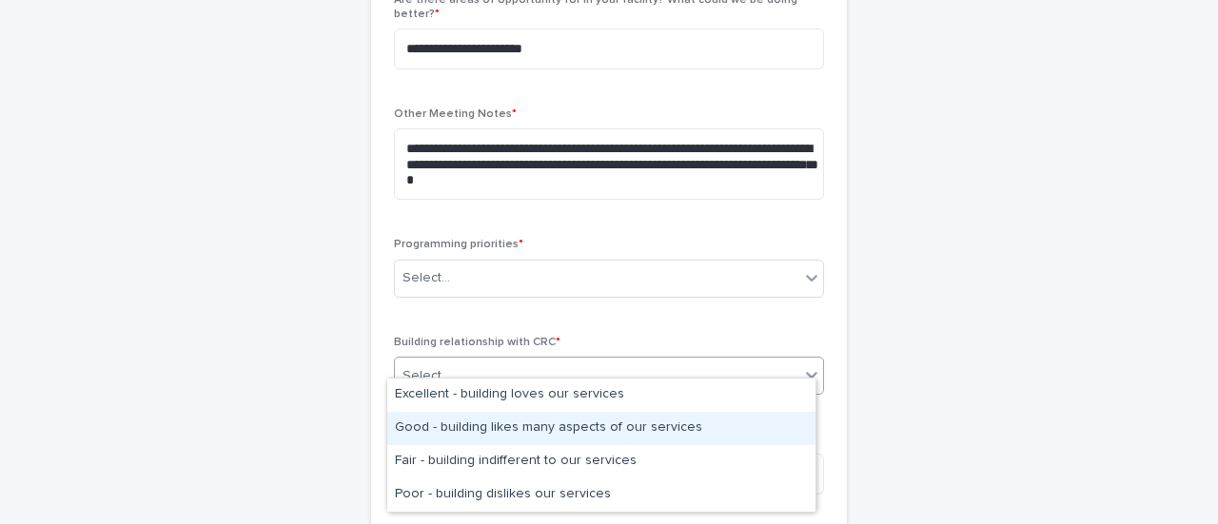
drag, startPoint x: 557, startPoint y: 410, endPoint x: 557, endPoint y: 435, distance: 24.7
click at [557, 435] on div "Good - building likes many aspects of our services" at bounding box center [601, 428] width 428 height 33
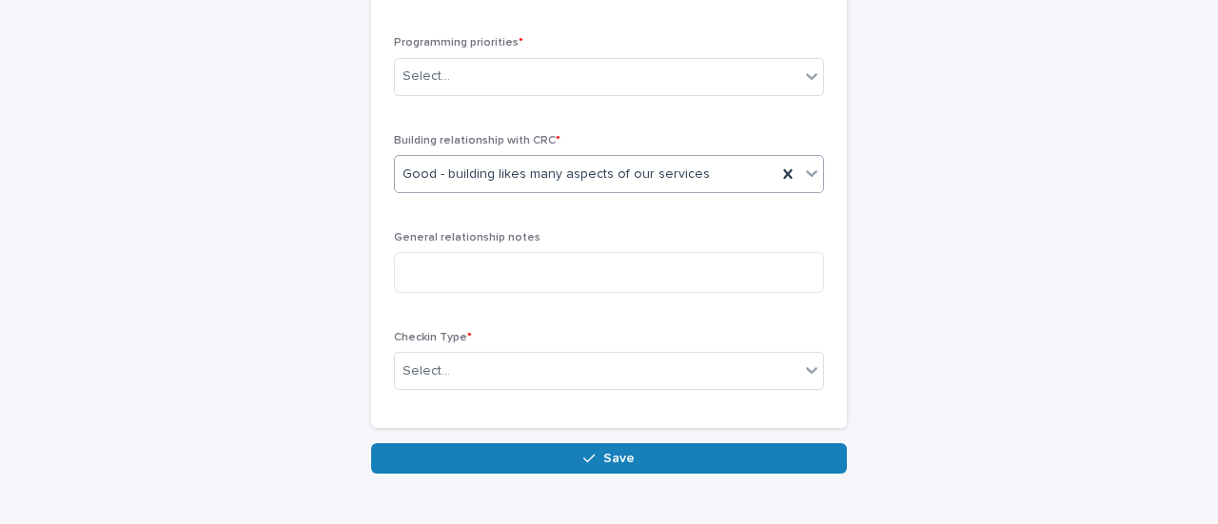
scroll to position [1176, 0]
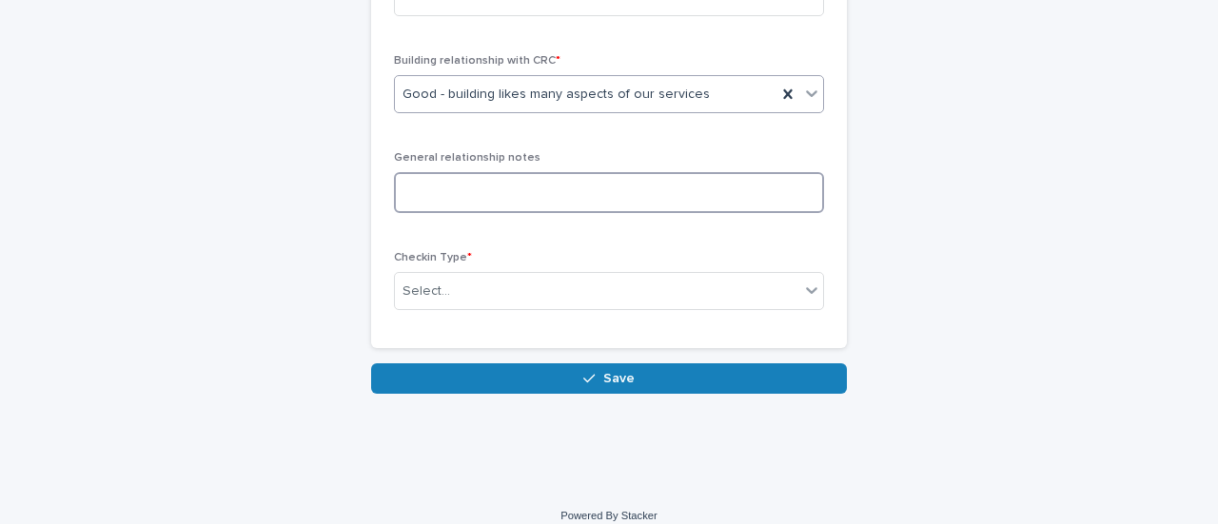
click at [572, 182] on textarea at bounding box center [609, 192] width 430 height 40
type textarea "*"
click at [523, 184] on textarea "**********" at bounding box center [609, 192] width 430 height 40
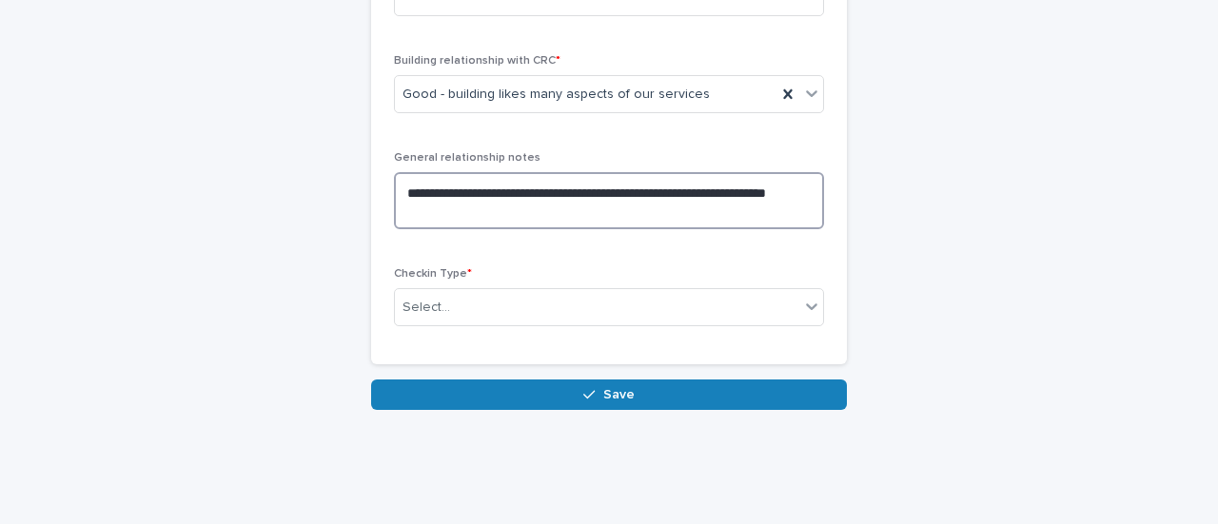
scroll to position [1081, 0]
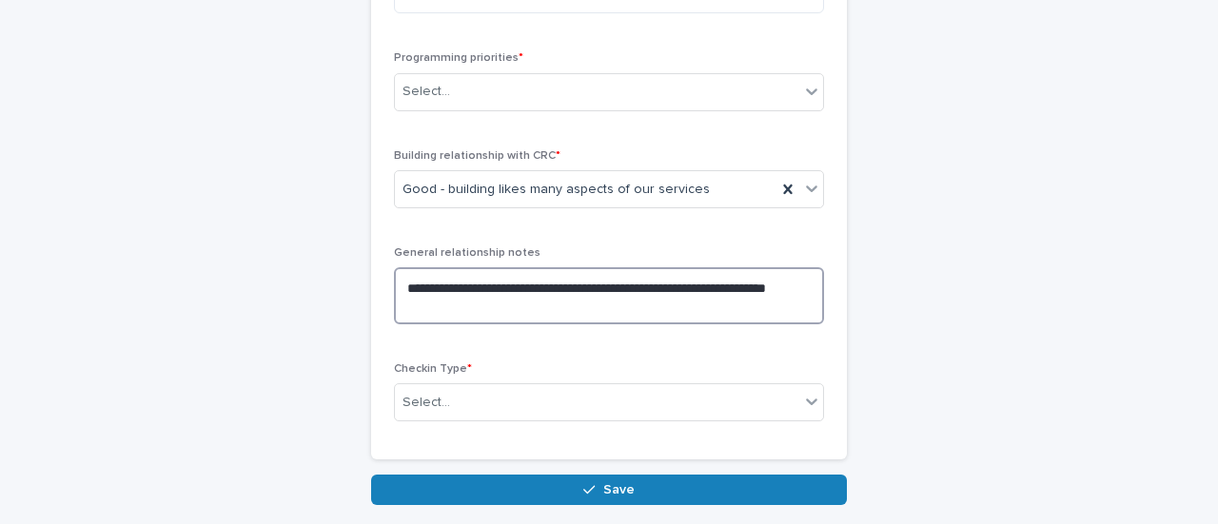
click at [535, 280] on textarea "**********" at bounding box center [609, 295] width 430 height 56
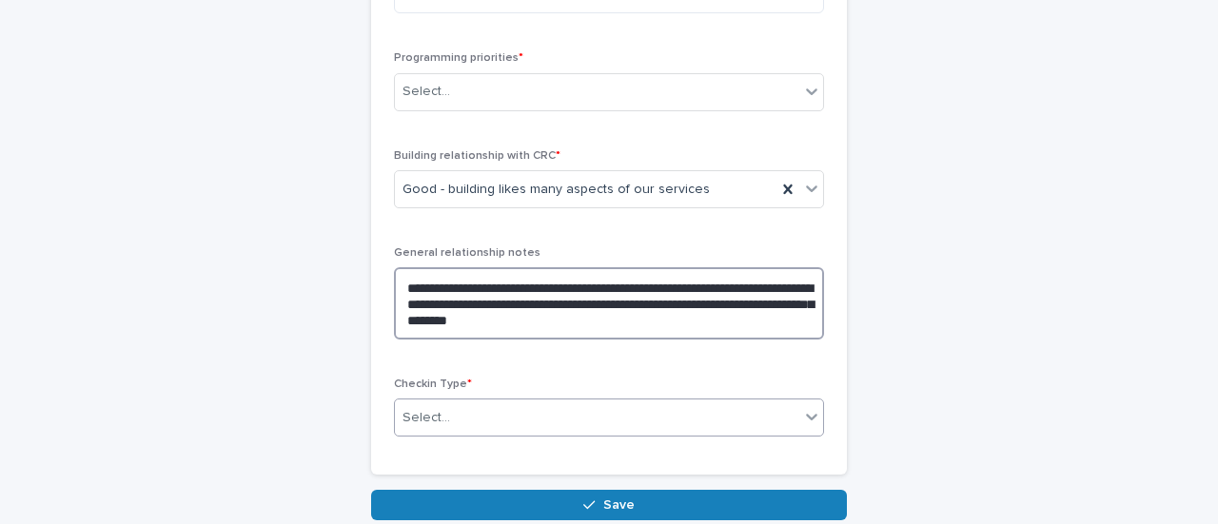
type textarea "**********"
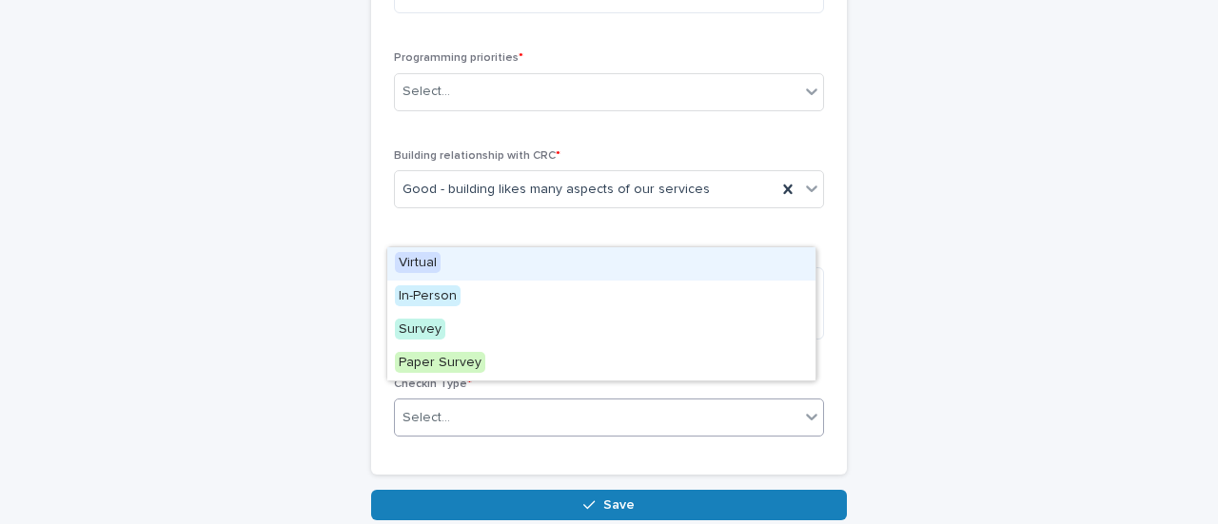
click at [493, 402] on div "Select..." at bounding box center [597, 417] width 404 height 31
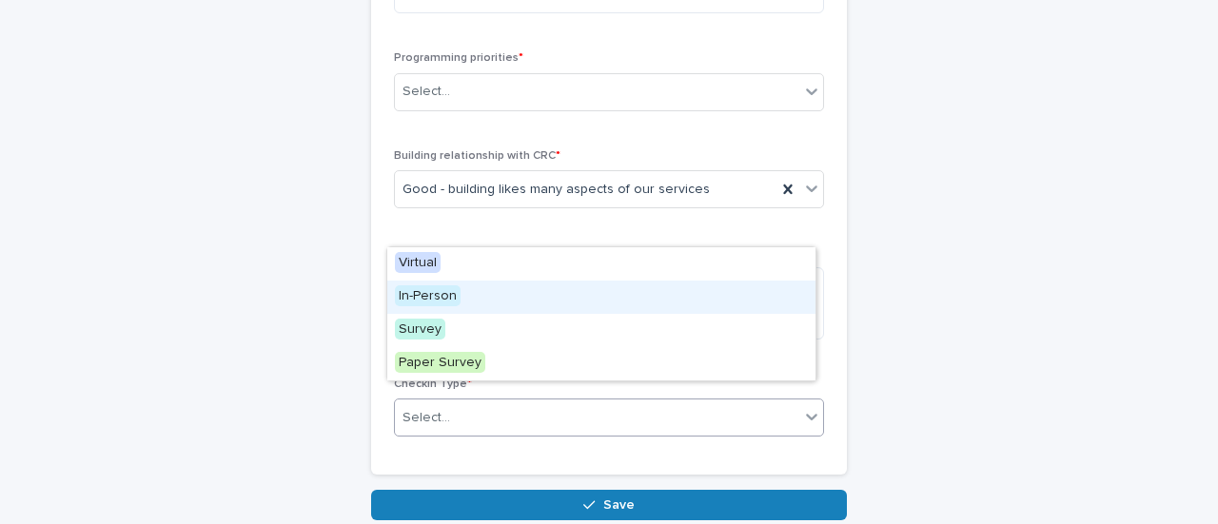
click at [444, 302] on span "In-Person" at bounding box center [428, 295] width 66 height 21
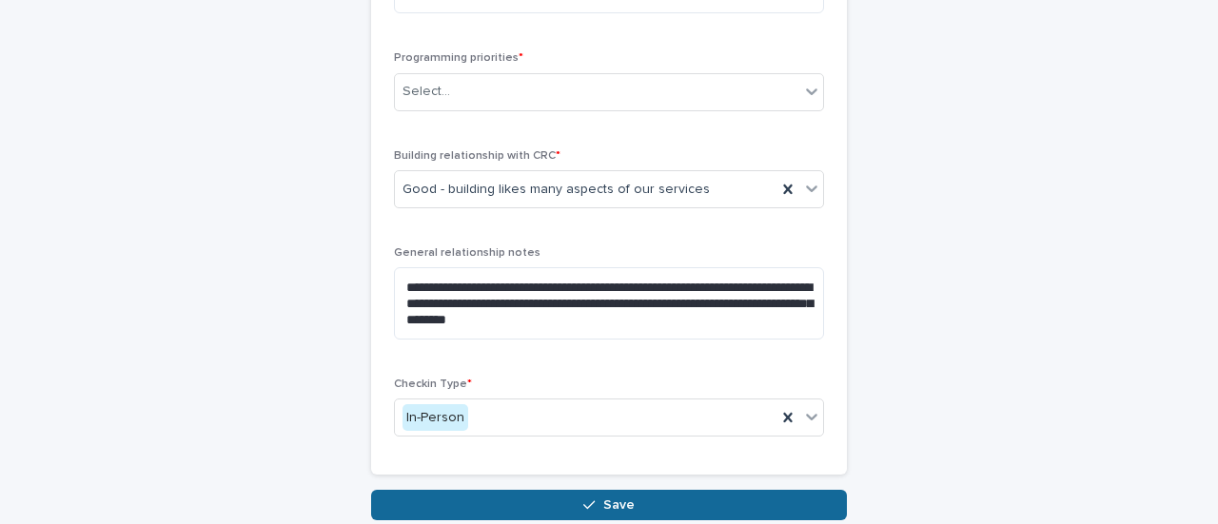
click at [589, 490] on button "Save" at bounding box center [609, 505] width 476 height 30
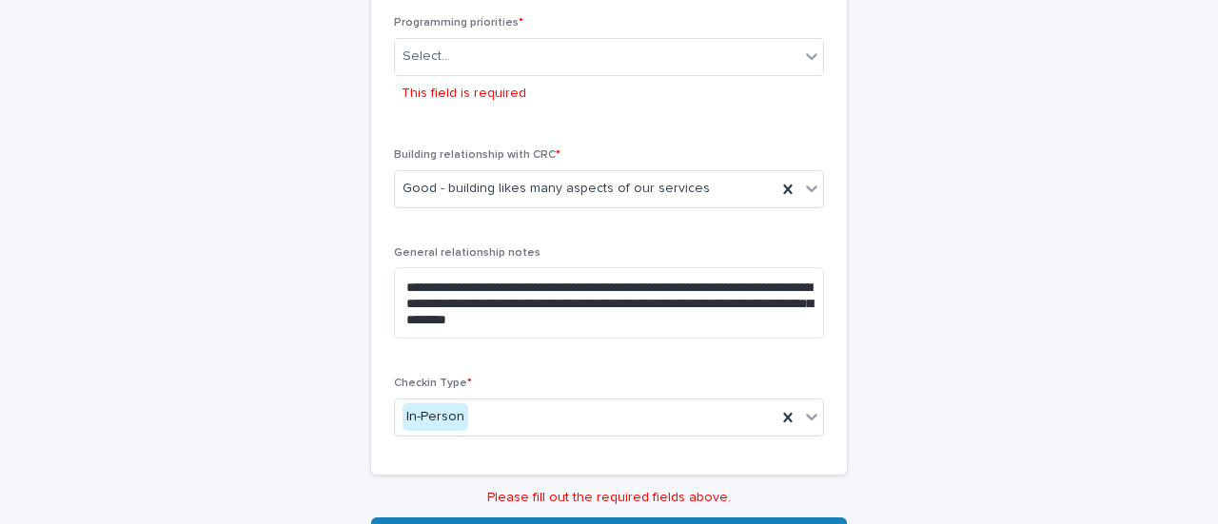
click at [559, 63] on div "Select... This field is required" at bounding box center [609, 74] width 430 height 73
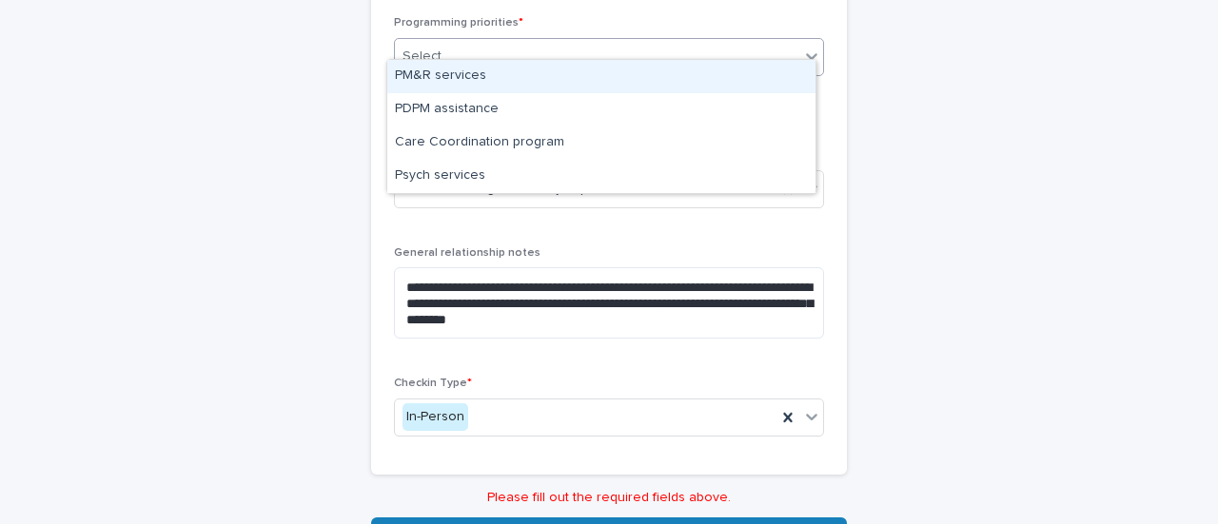
click at [556, 41] on div "Select..." at bounding box center [597, 56] width 404 height 31
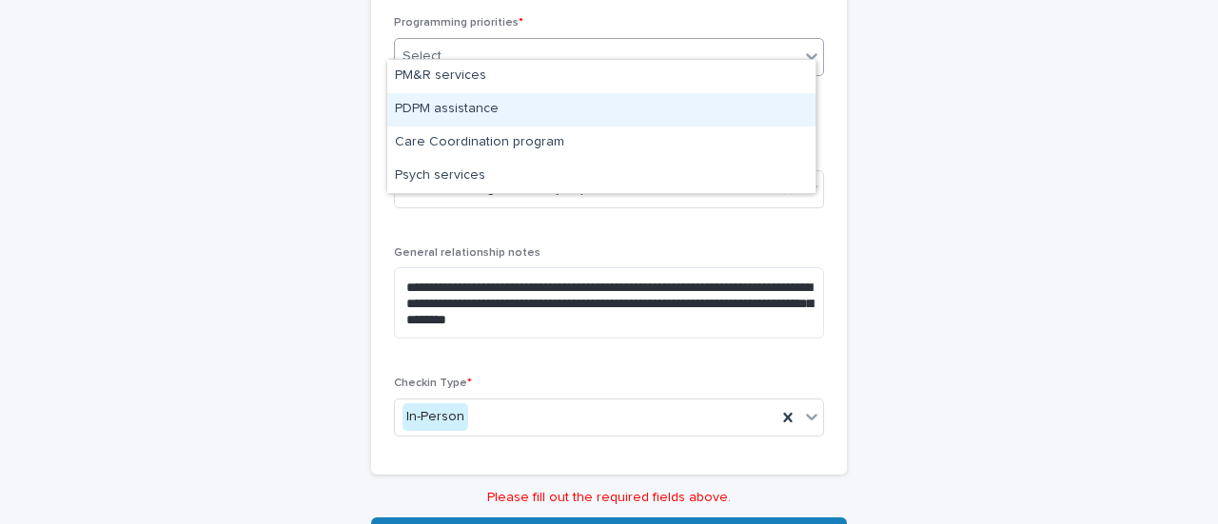
click at [486, 107] on div "PDPM assistance" at bounding box center [601, 109] width 428 height 33
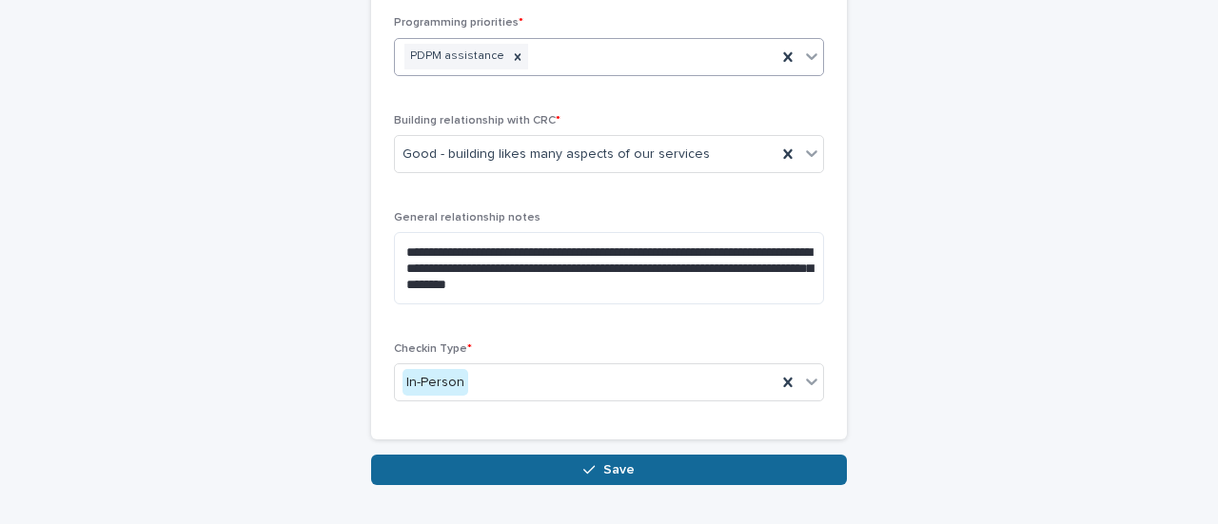
click at [603, 463] on span "Save" at bounding box center [618, 469] width 31 height 13
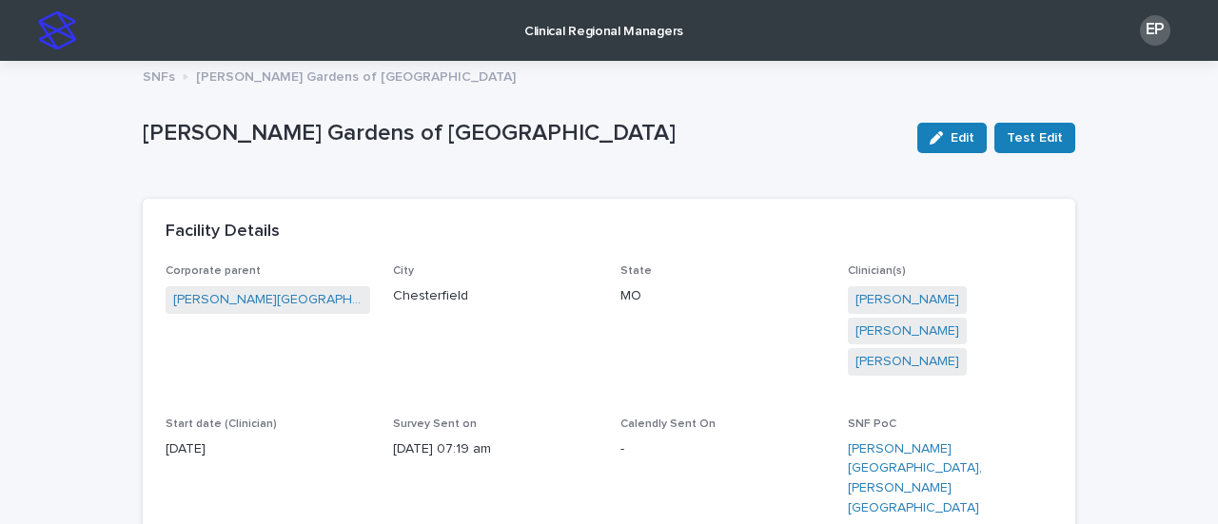
click at [601, 35] on p "Clinical Regional Managers" at bounding box center [603, 20] width 159 height 40
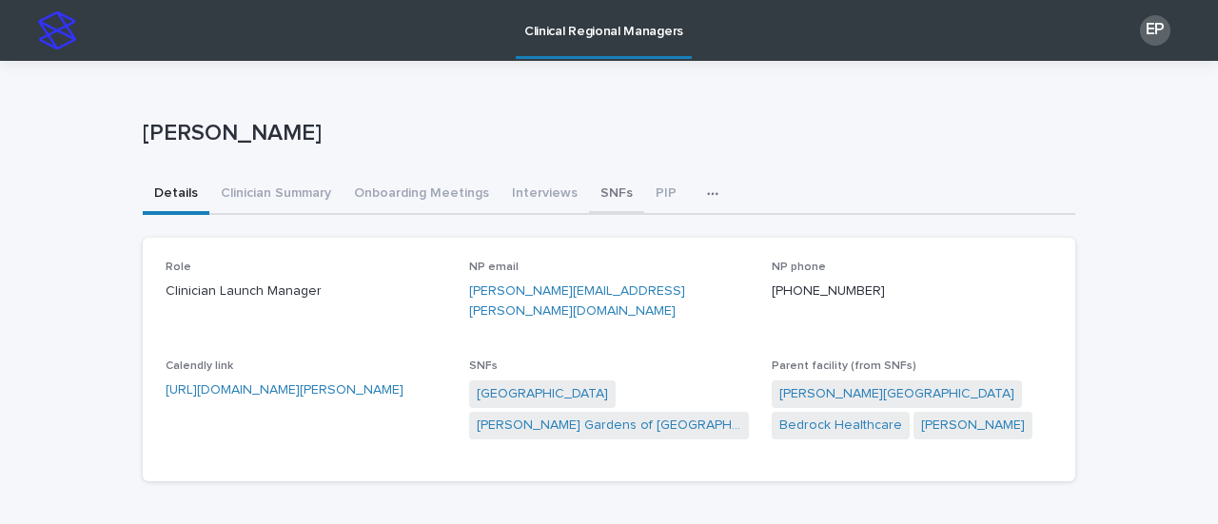
click at [589, 191] on button "SNFs" at bounding box center [616, 195] width 55 height 40
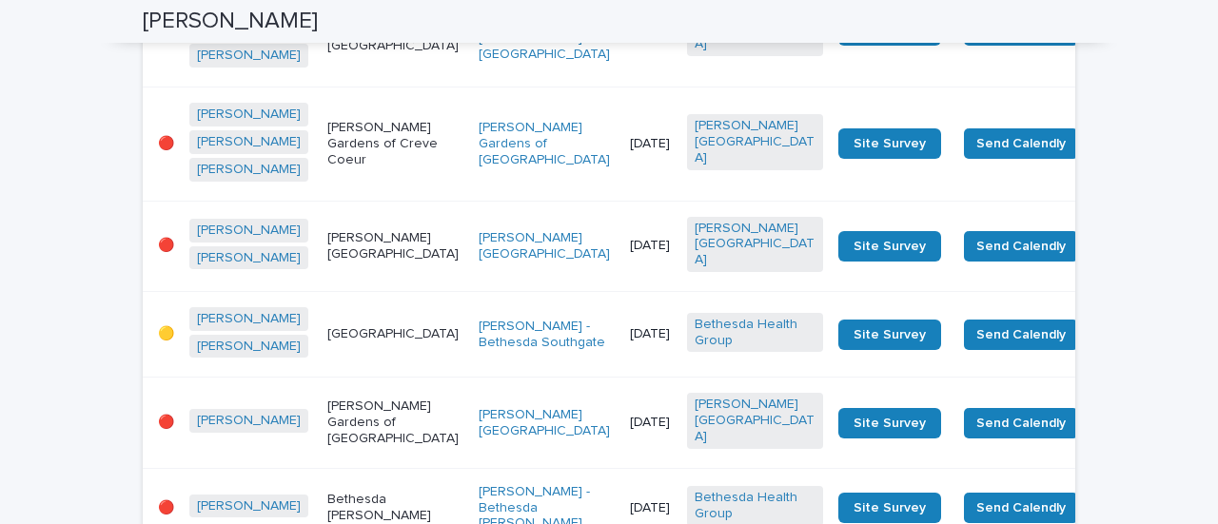
scroll to position [951, 0]
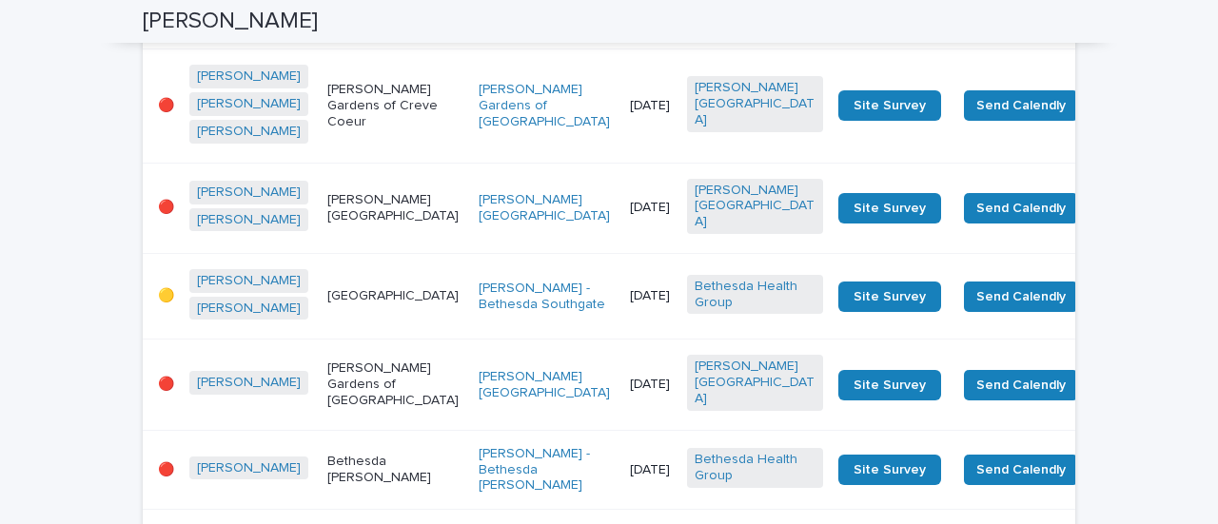
click at [471, 163] on td "[PERSON_NAME] Gardens of [GEOGRAPHIC_DATA]" at bounding box center [546, 105] width 151 height 113
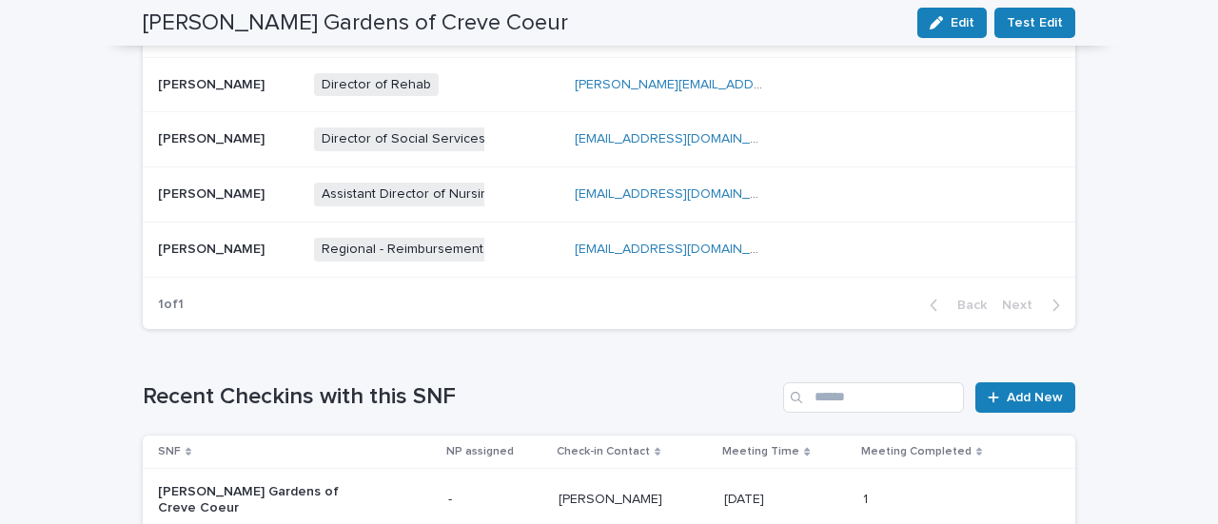
scroll to position [1046, 0]
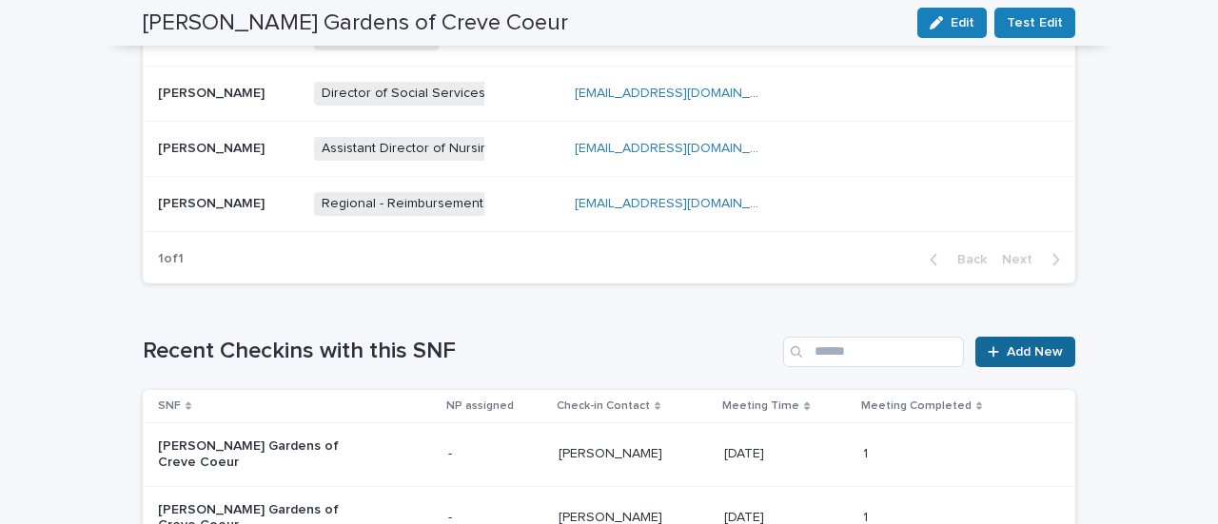
click at [1020, 337] on link "Add New" at bounding box center [1025, 352] width 100 height 30
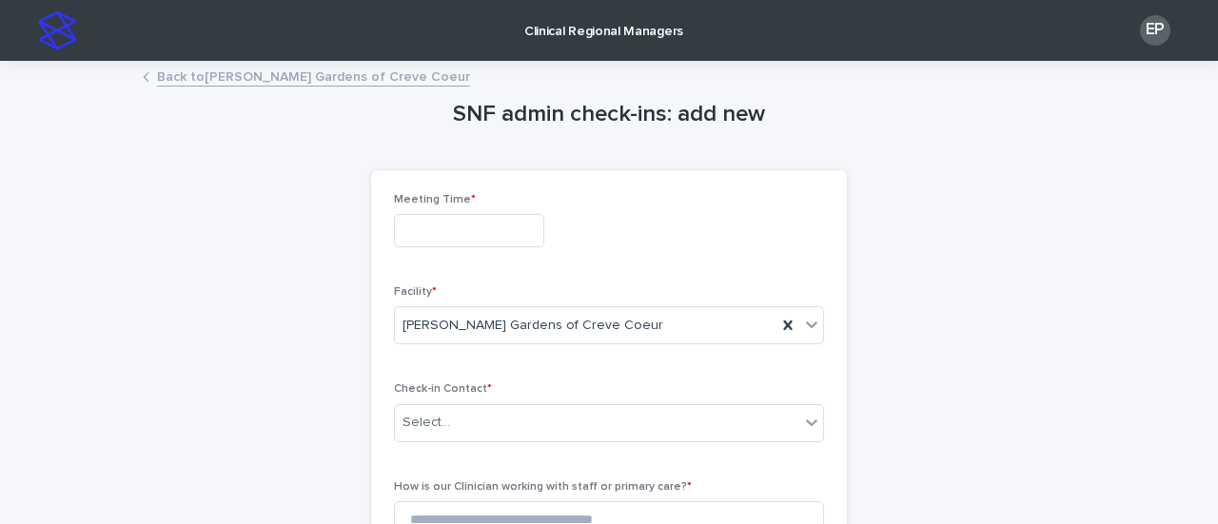
click at [512, 246] on div "Meeting Time *" at bounding box center [609, 227] width 430 height 69
click at [512, 235] on input "text" at bounding box center [469, 230] width 150 height 33
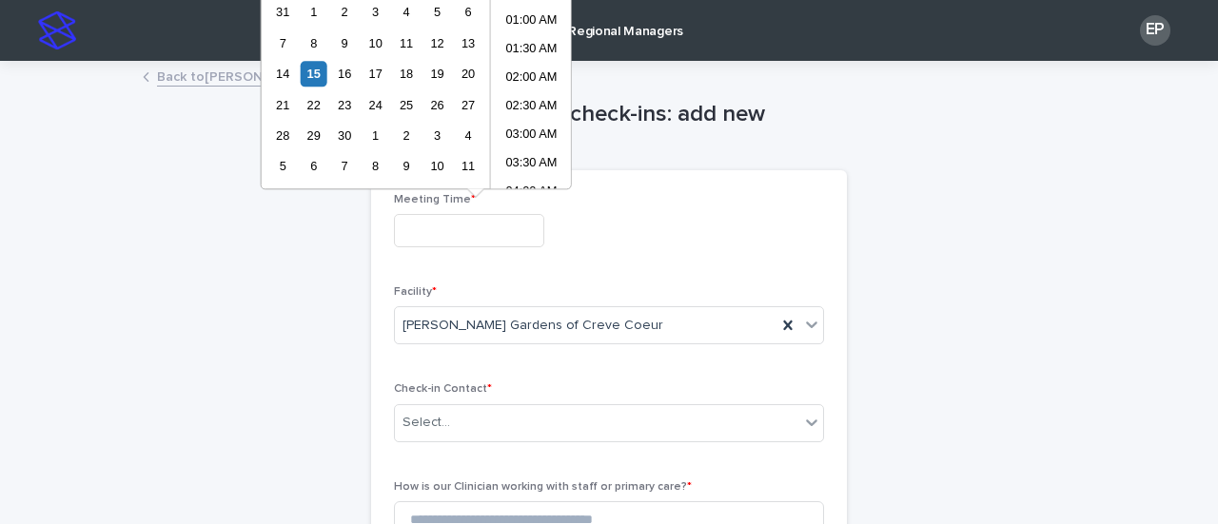
scroll to position [751, 0]
click at [400, 39] on div "11" at bounding box center [407, 43] width 26 height 26
type input "**********"
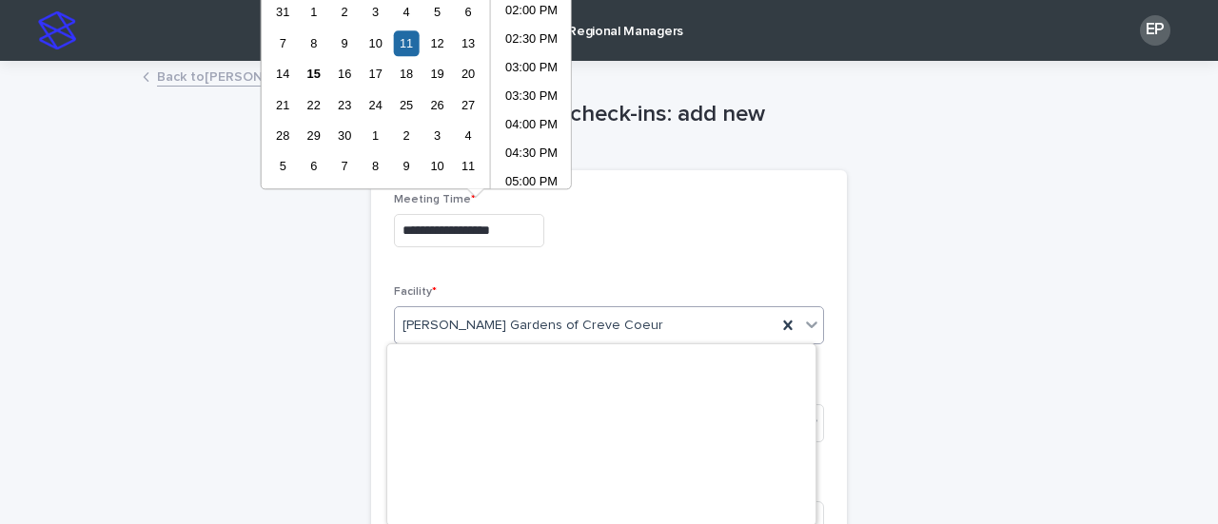
scroll to position [9655, 0]
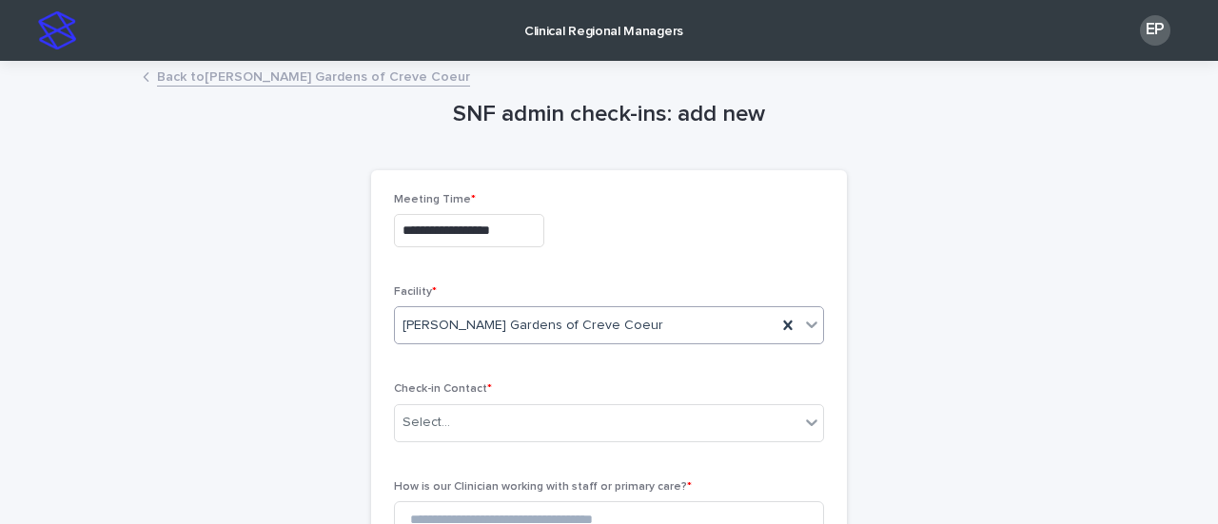
click at [498, 319] on span "[PERSON_NAME] Gardens of Creve Coeur" at bounding box center [532, 326] width 261 height 20
click at [586, 414] on div "Select..." at bounding box center [597, 422] width 404 height 31
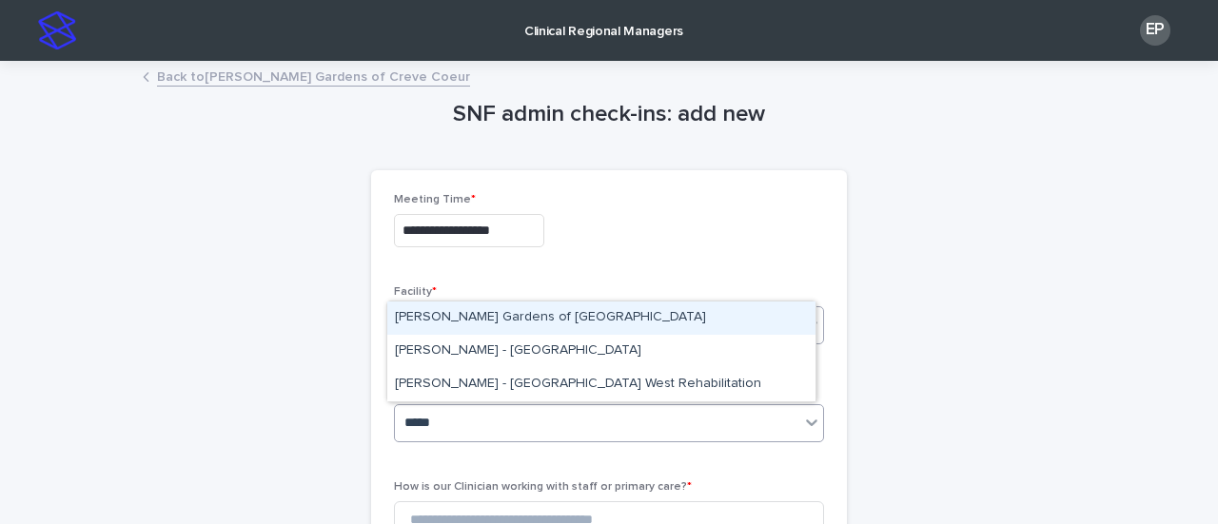
type input "******"
click at [558, 317] on div "[PERSON_NAME] Gardens of [GEOGRAPHIC_DATA]" at bounding box center [601, 318] width 428 height 33
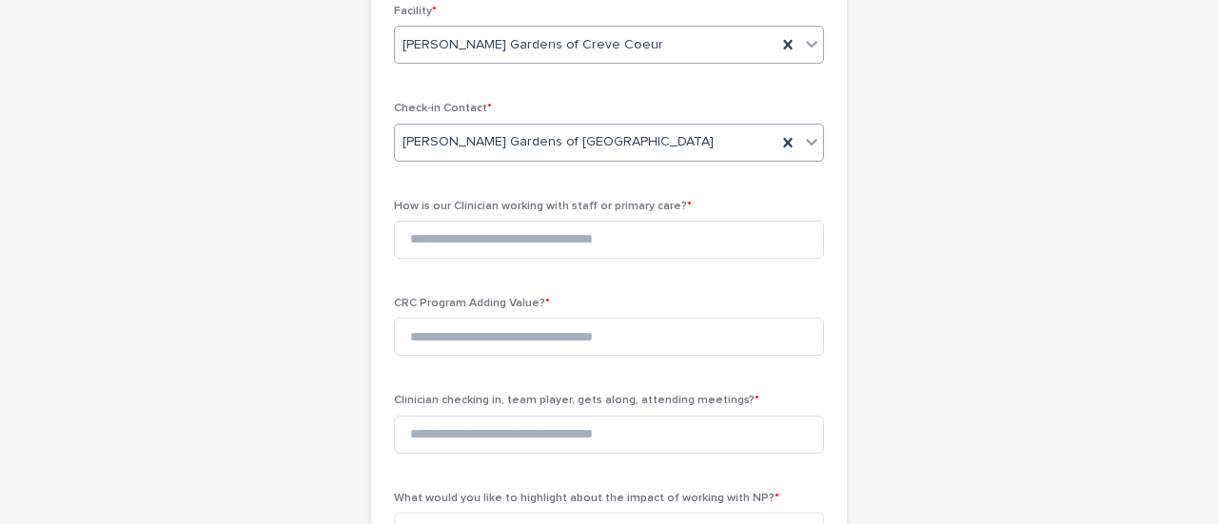
scroll to position [285, 0]
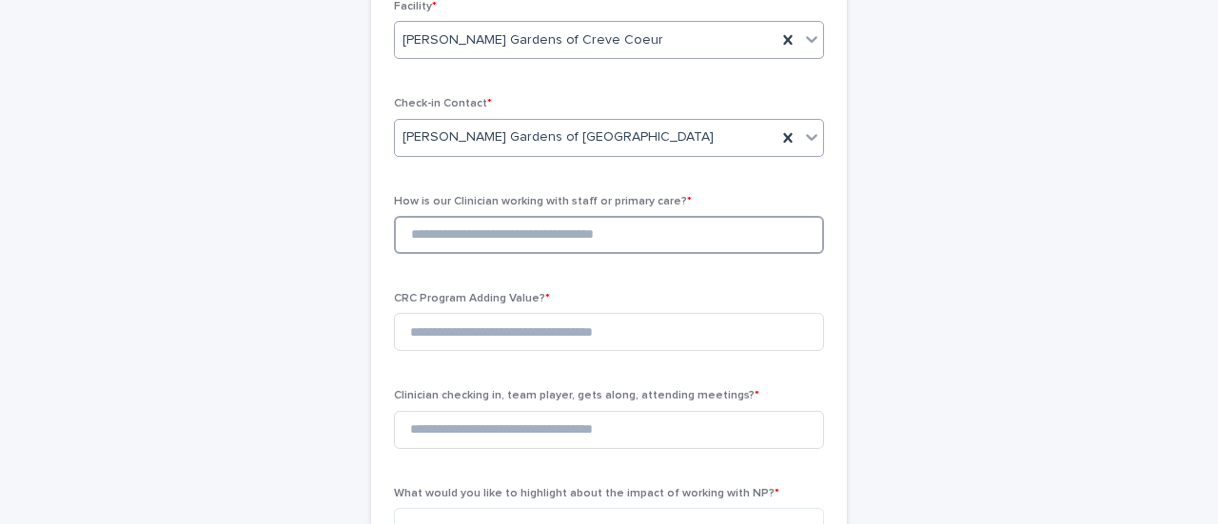
click at [508, 223] on input at bounding box center [609, 235] width 430 height 38
type input "*"
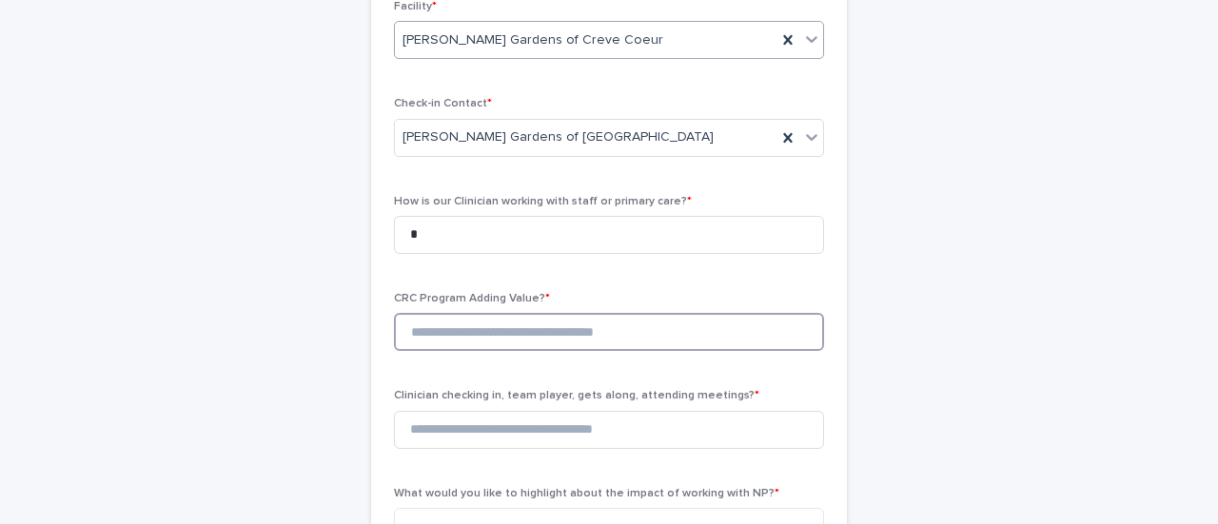
click at [508, 336] on input at bounding box center [609, 332] width 430 height 38
type input "*"
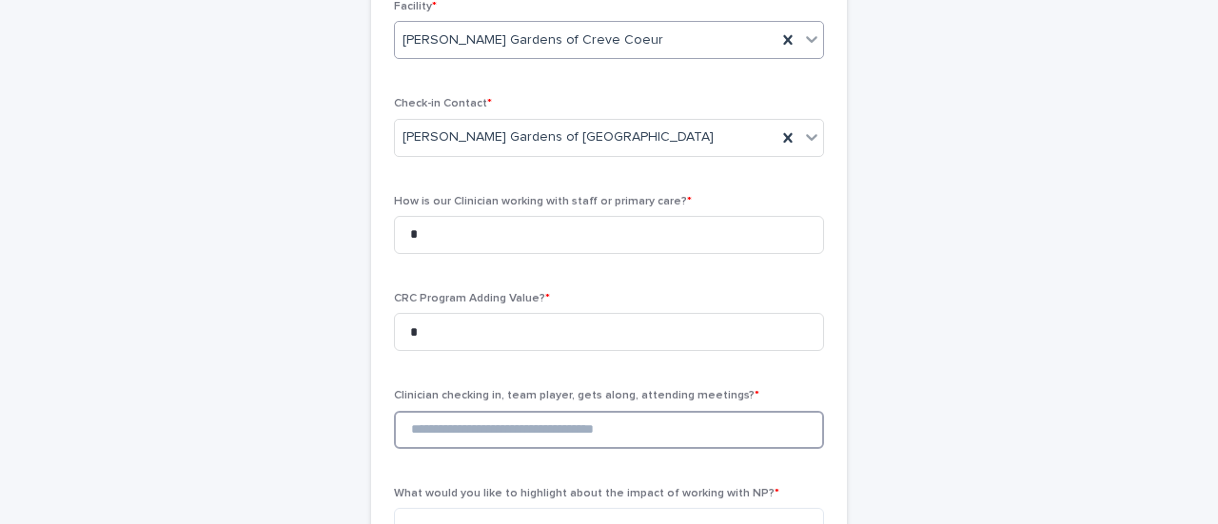
click at [525, 423] on input at bounding box center [609, 430] width 430 height 38
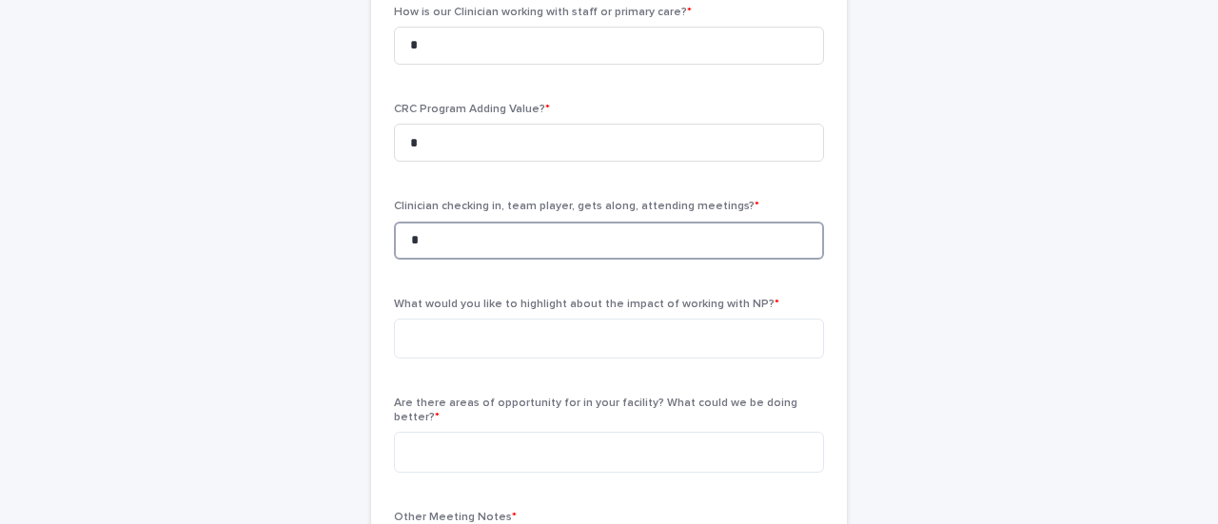
scroll to position [476, 0]
type input "*"
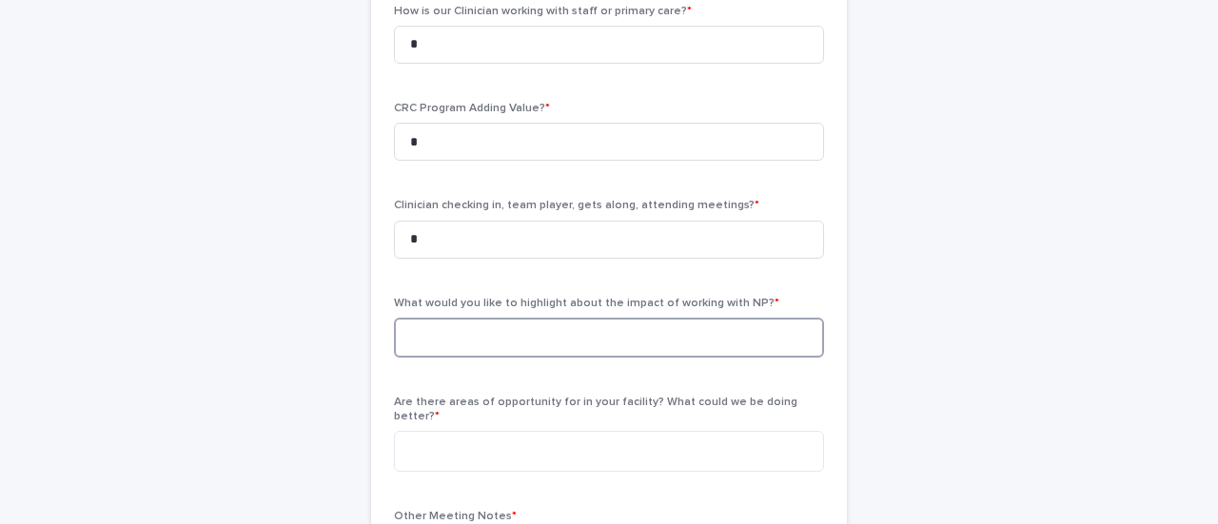
click at [560, 332] on textarea at bounding box center [609, 338] width 430 height 40
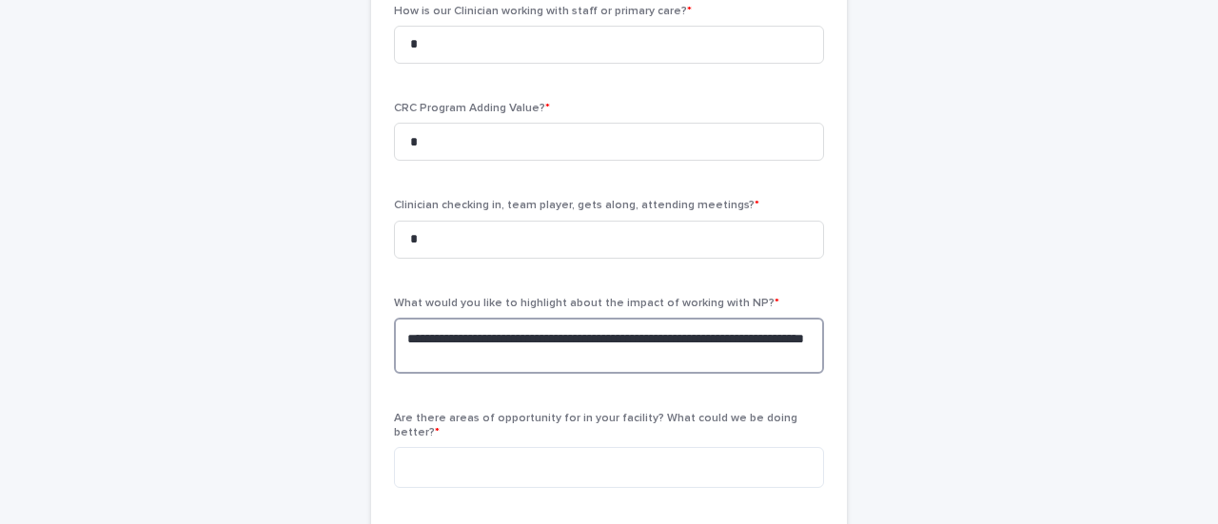
click at [399, 336] on textarea "**********" at bounding box center [609, 346] width 430 height 56
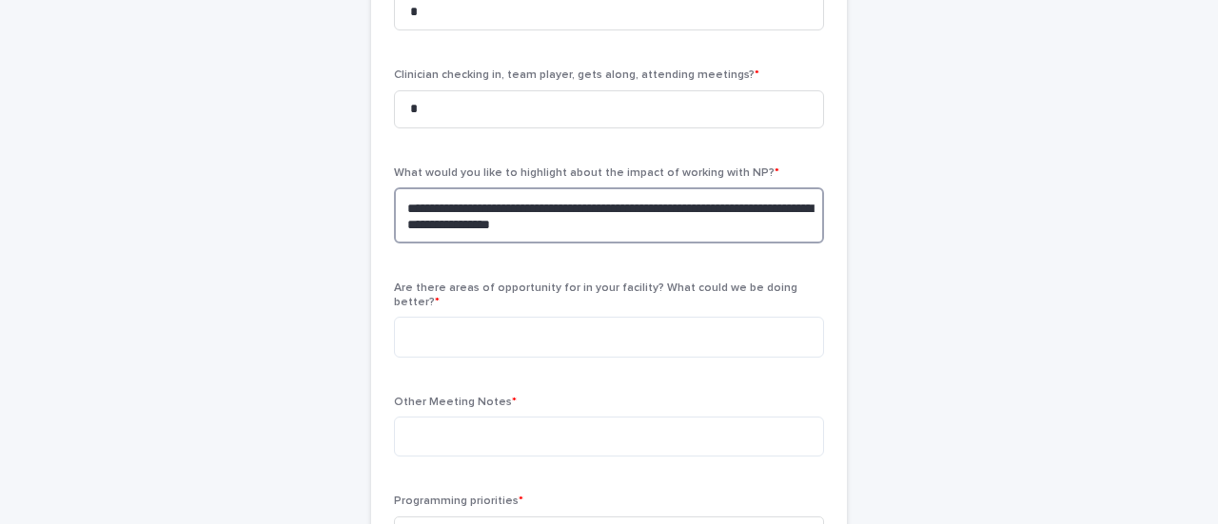
scroll to position [666, 0]
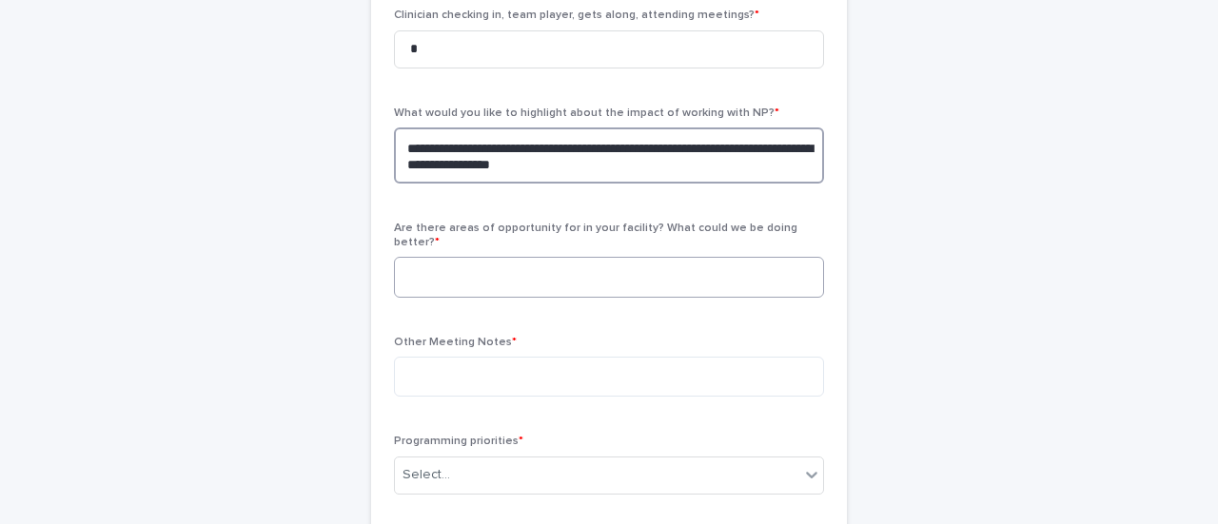
type textarea "**********"
click at [517, 270] on textarea at bounding box center [609, 277] width 430 height 40
type textarea "***"
click at [506, 361] on textarea "**" at bounding box center [609, 377] width 430 height 40
type textarea "***"
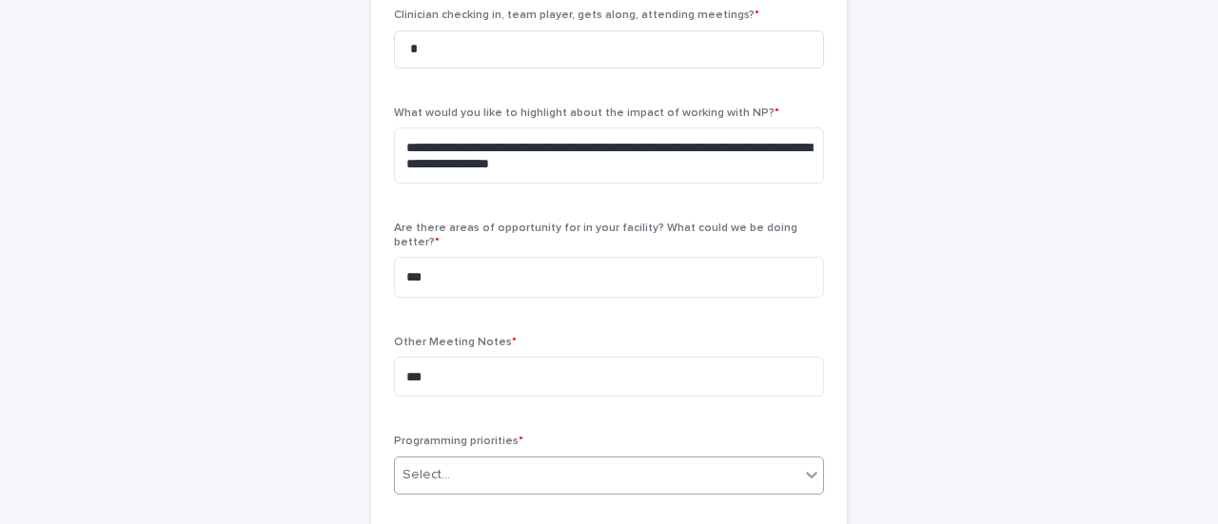
click at [526, 459] on div "Select..." at bounding box center [597, 474] width 404 height 31
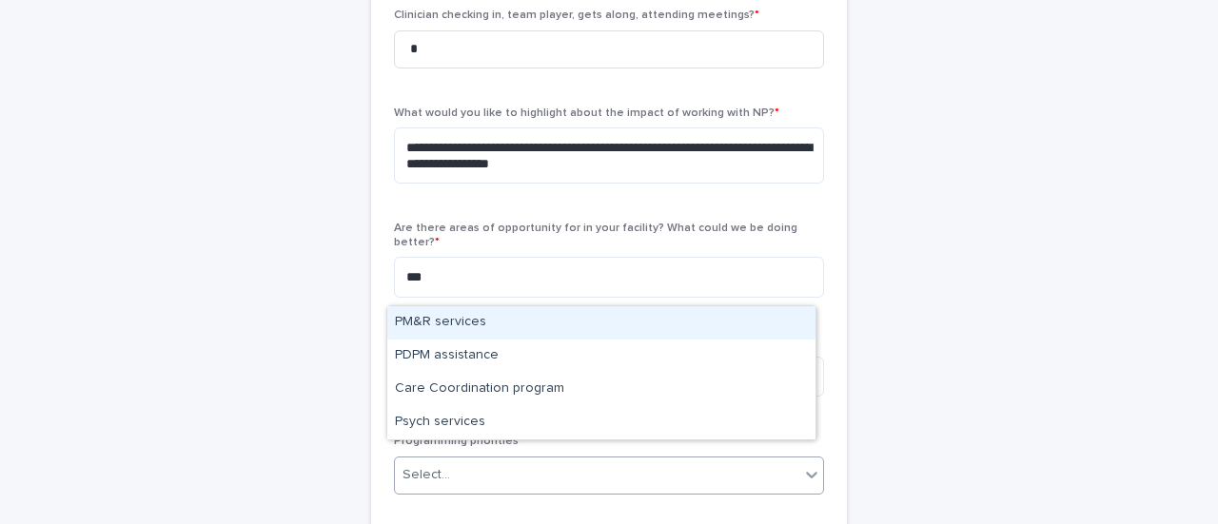
click at [455, 322] on div "PM&R services" at bounding box center [601, 322] width 428 height 33
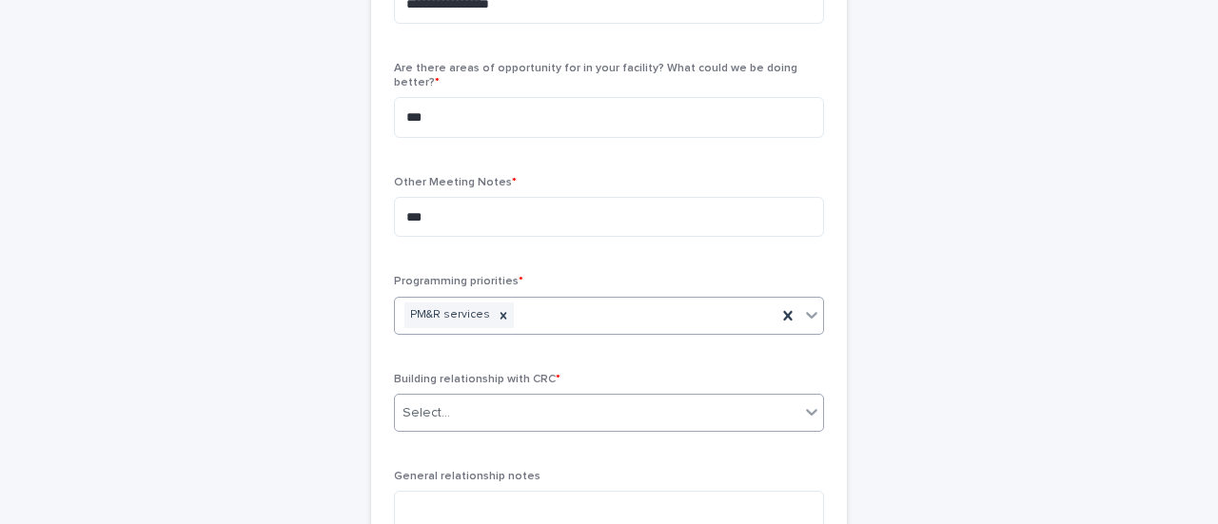
scroll to position [856, 0]
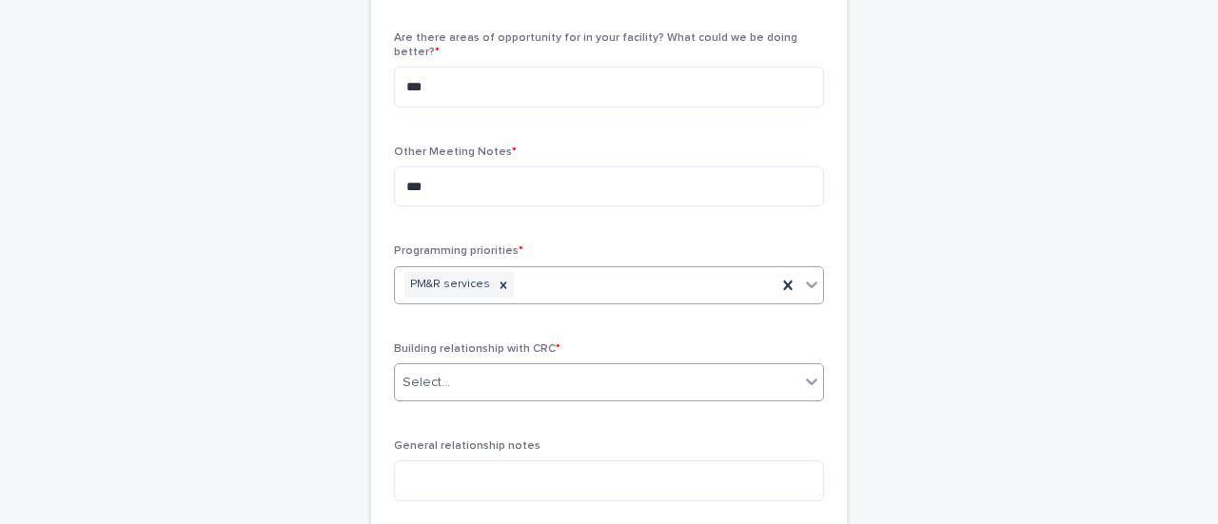
click at [530, 371] on div "Select..." at bounding box center [597, 382] width 404 height 31
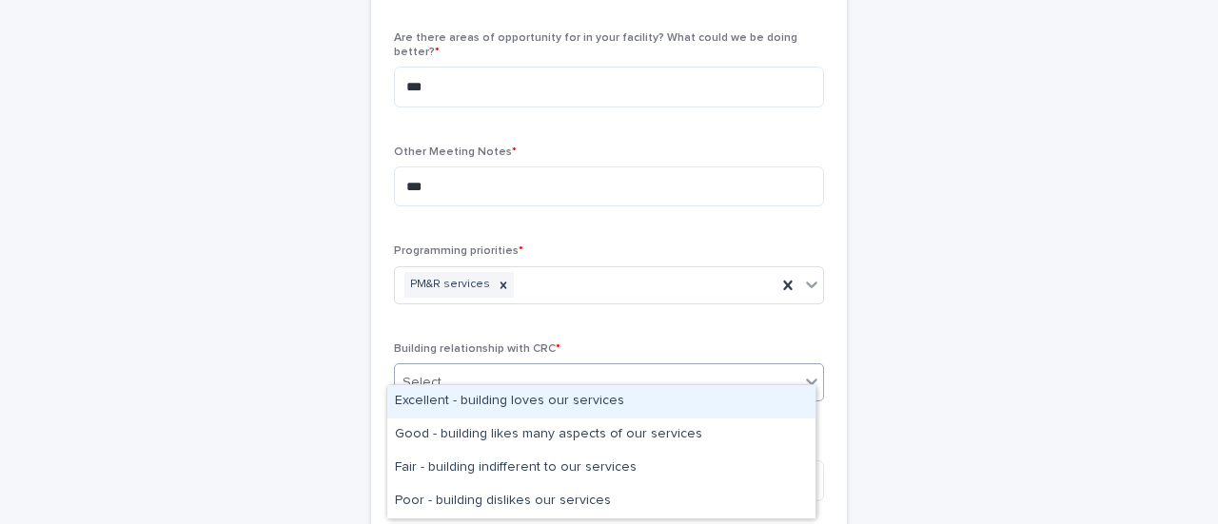
click at [515, 395] on div "Excellent - building loves our services" at bounding box center [601, 401] width 428 height 33
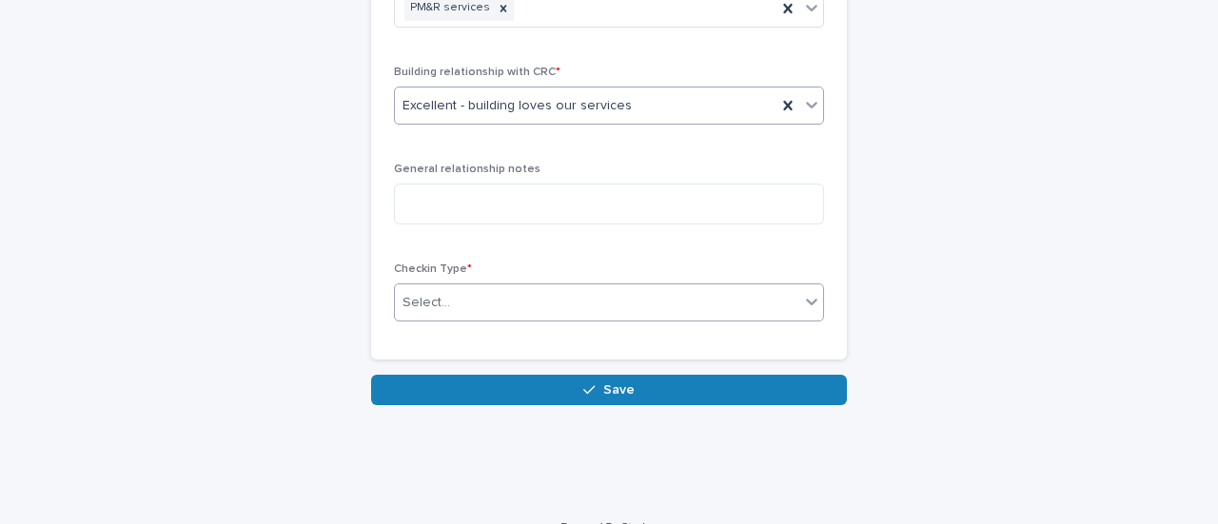
scroll to position [1142, 0]
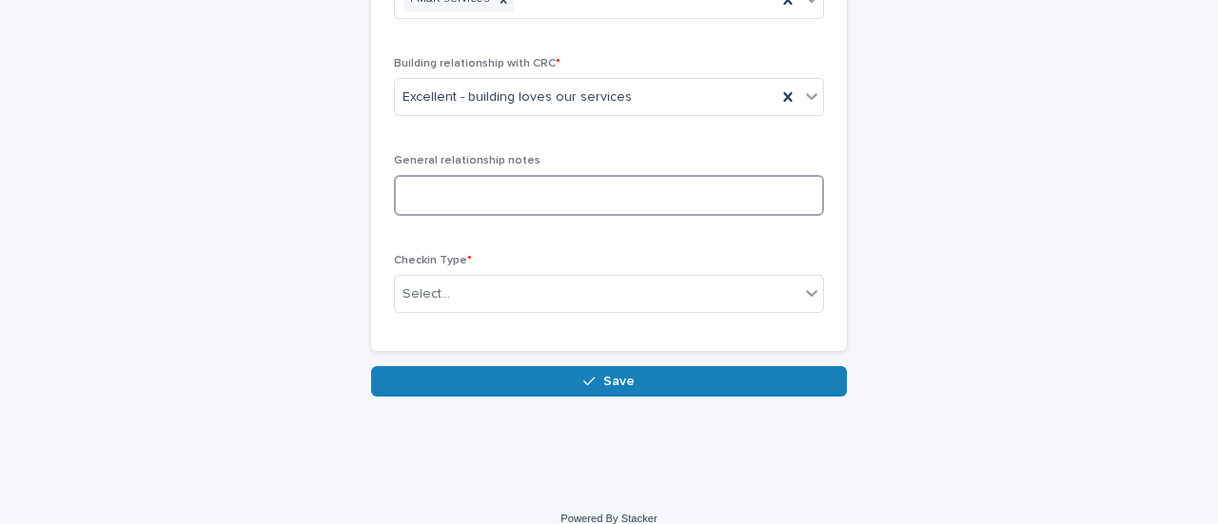
click at [533, 175] on textarea at bounding box center [609, 195] width 430 height 40
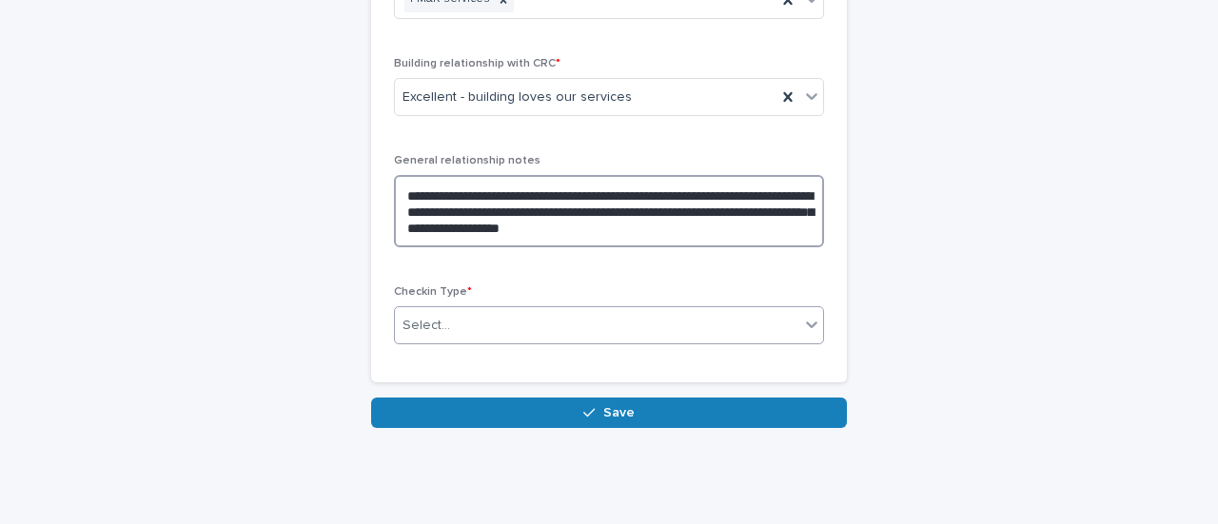
type textarea "**********"
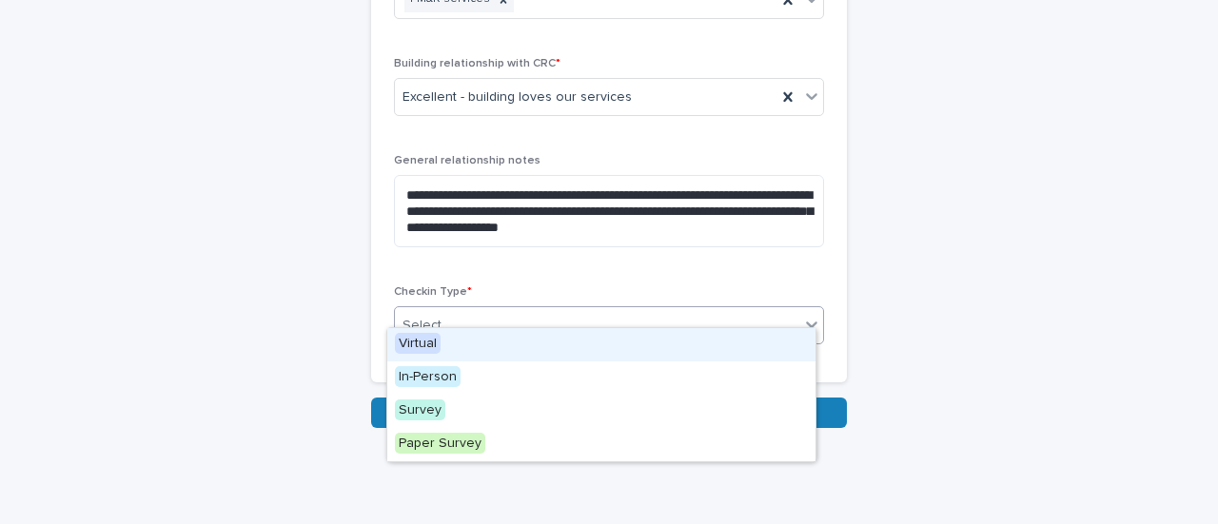
click at [509, 319] on div "Select..." at bounding box center [597, 325] width 404 height 31
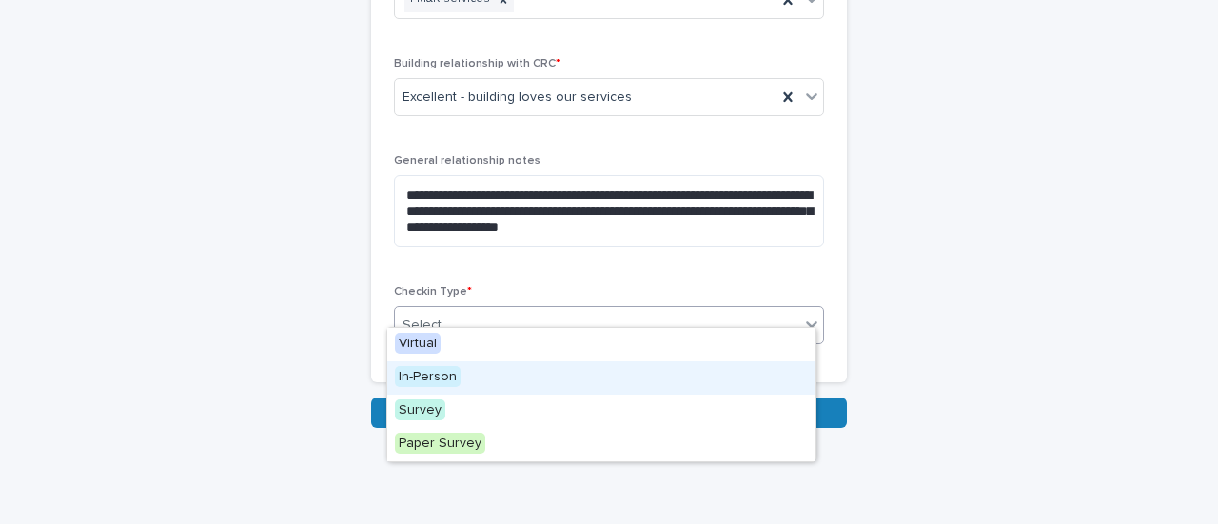
click at [432, 373] on span "In-Person" at bounding box center [428, 376] width 66 height 21
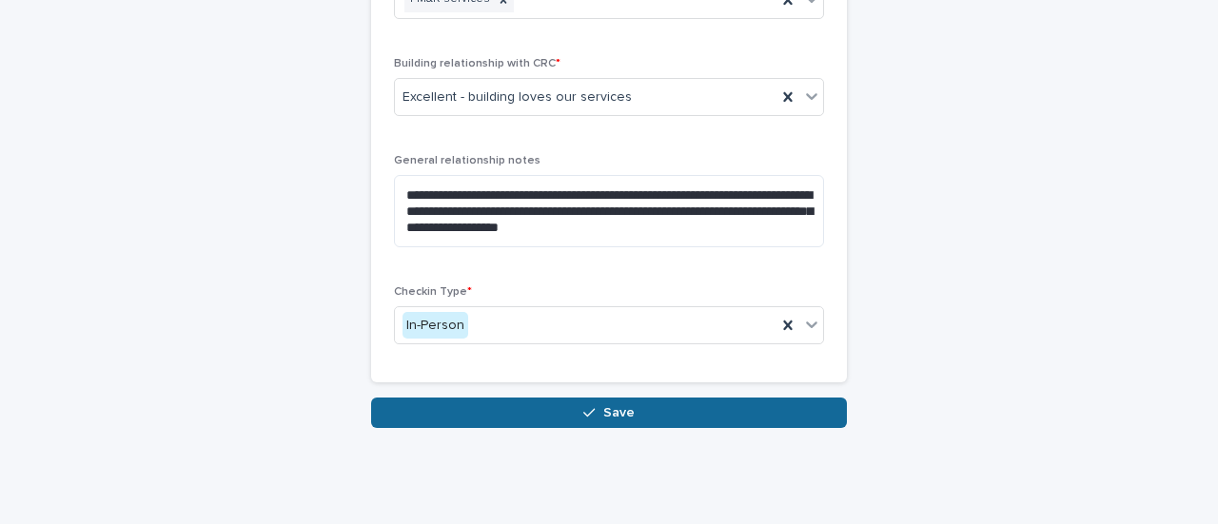
click at [519, 403] on button "Save" at bounding box center [609, 413] width 476 height 30
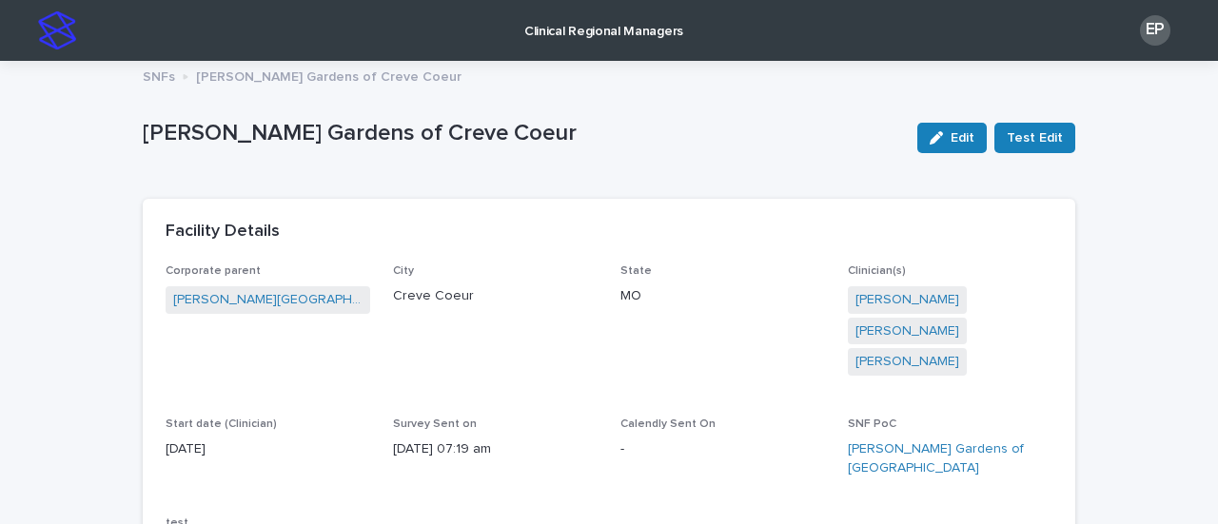
click at [603, 29] on p "Clinical Regional Managers" at bounding box center [603, 20] width 159 height 40
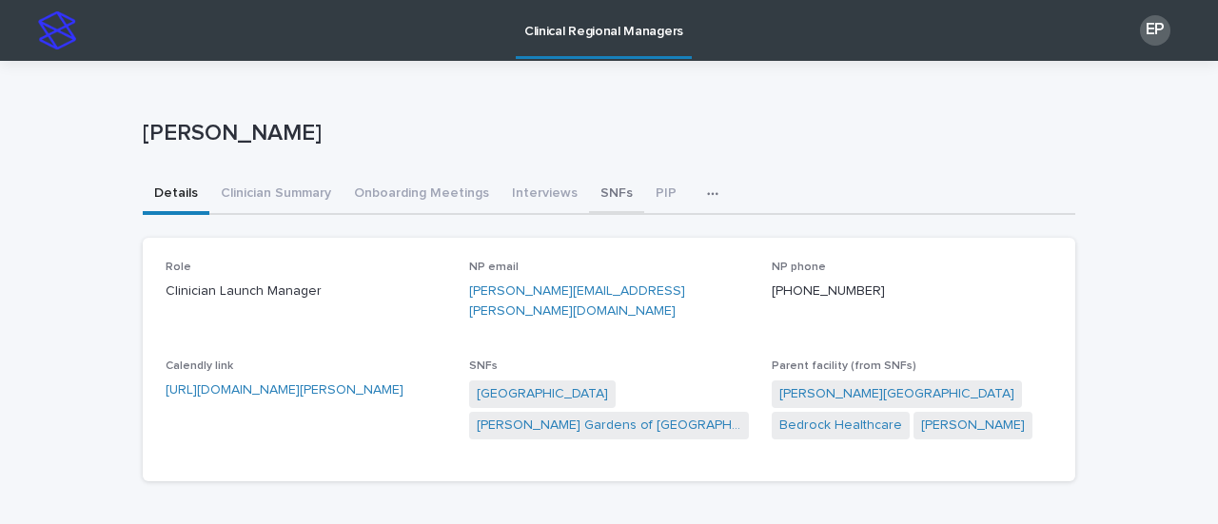
click at [589, 187] on button "SNFs" at bounding box center [616, 195] width 55 height 40
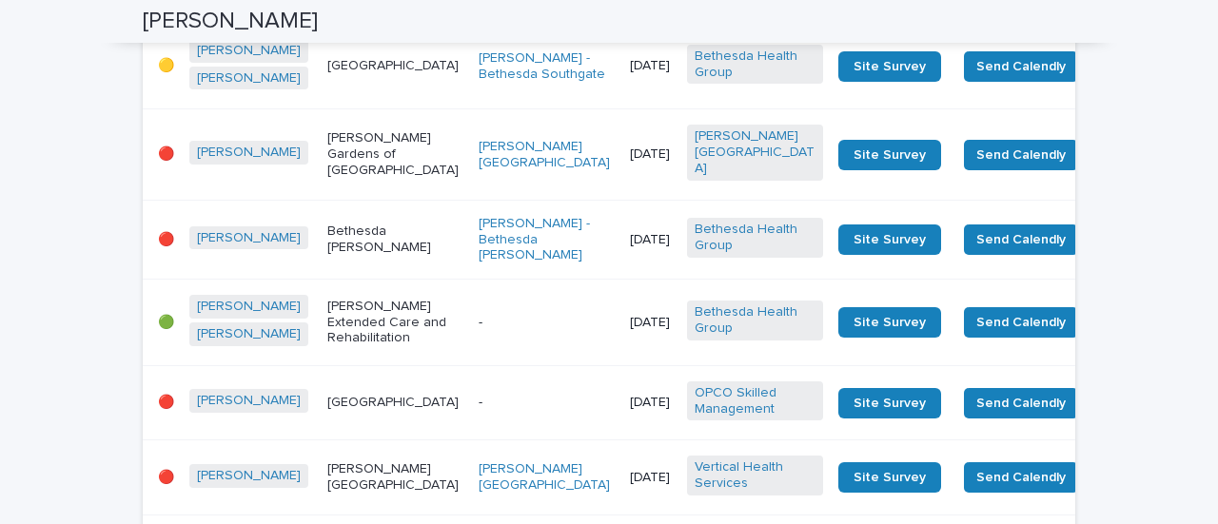
scroll to position [1237, 0]
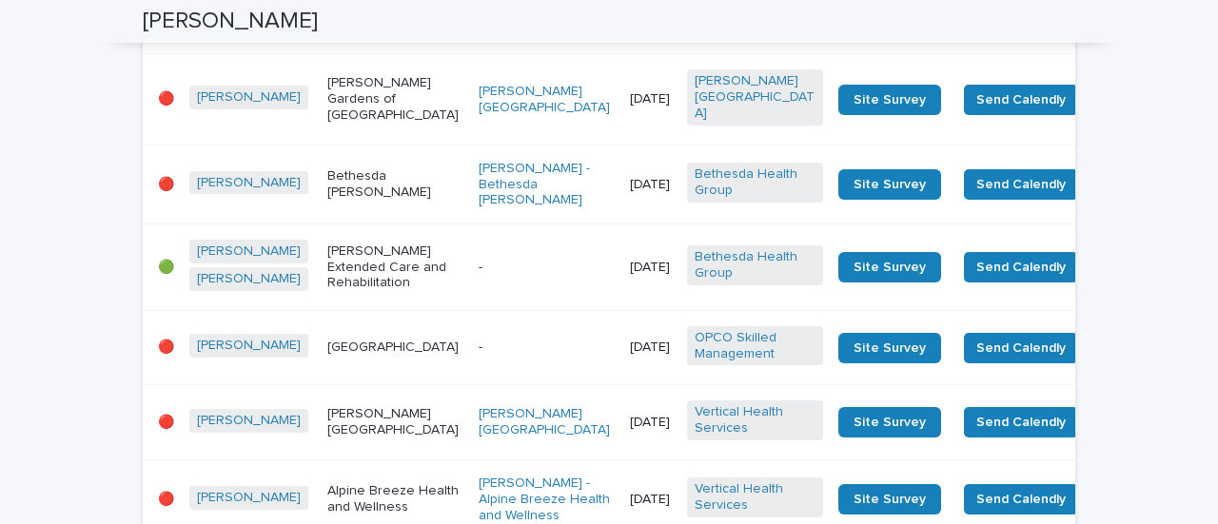
click at [364, 130] on div "[PERSON_NAME] Gardens of [GEOGRAPHIC_DATA]" at bounding box center [395, 99] width 136 height 63
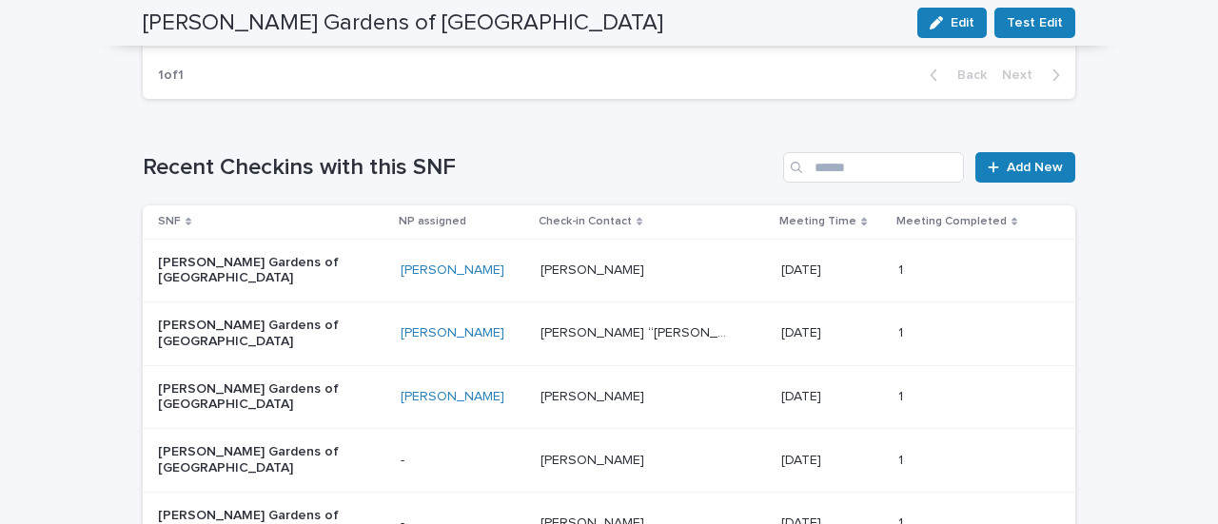
scroll to position [1237, 0]
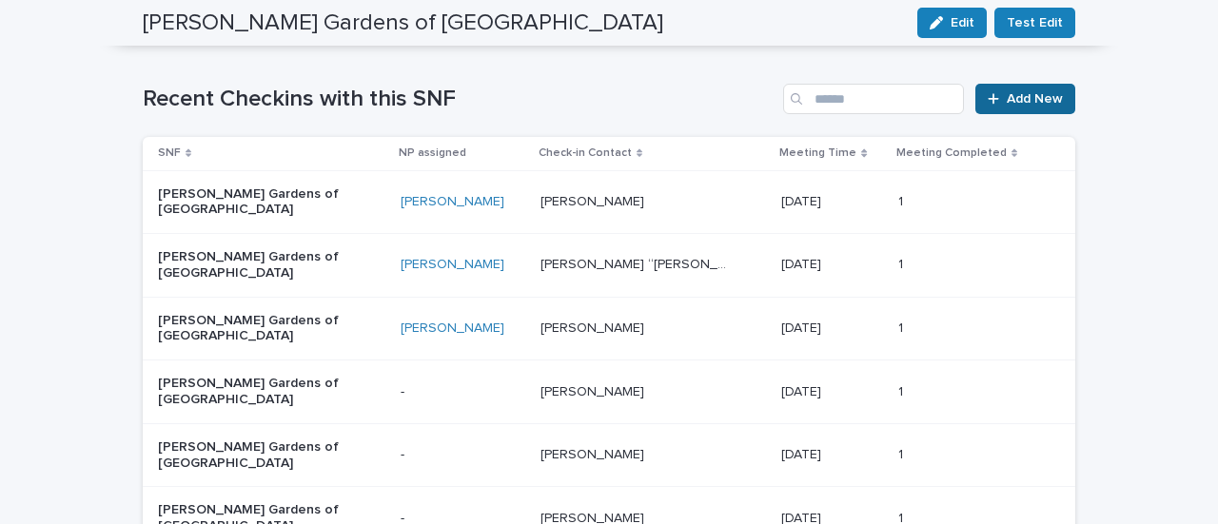
click at [1009, 96] on span "Add New" at bounding box center [1034, 98] width 56 height 13
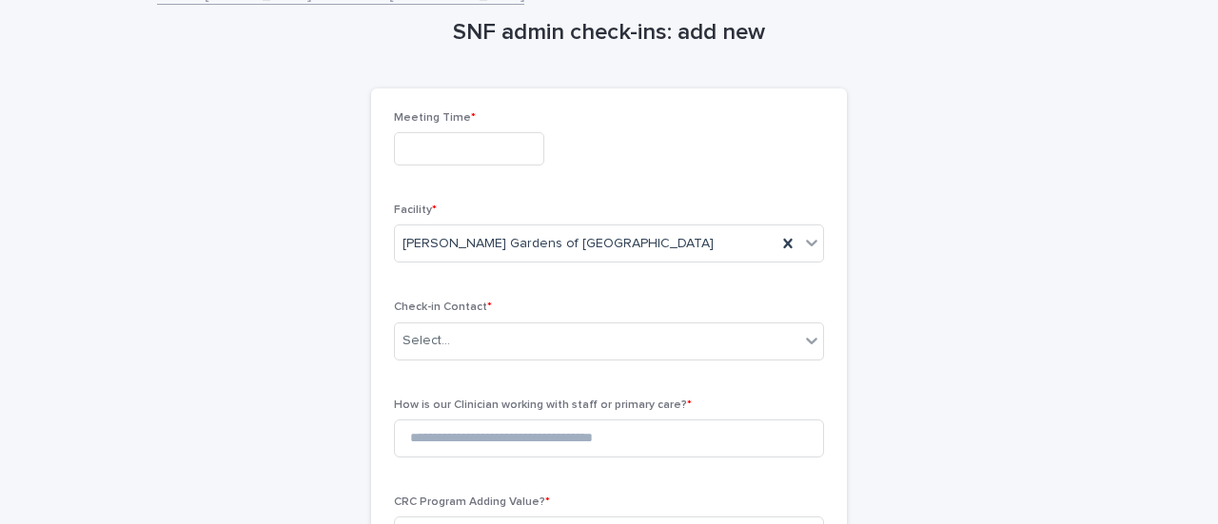
scroll to position [190, 0]
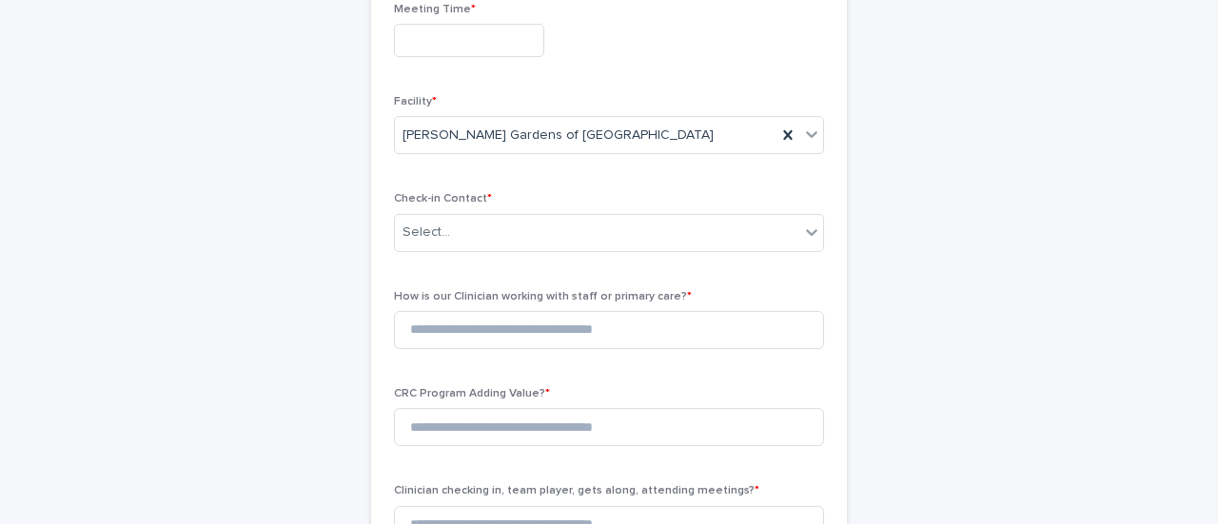
click at [515, 45] on input "text" at bounding box center [469, 40] width 150 height 33
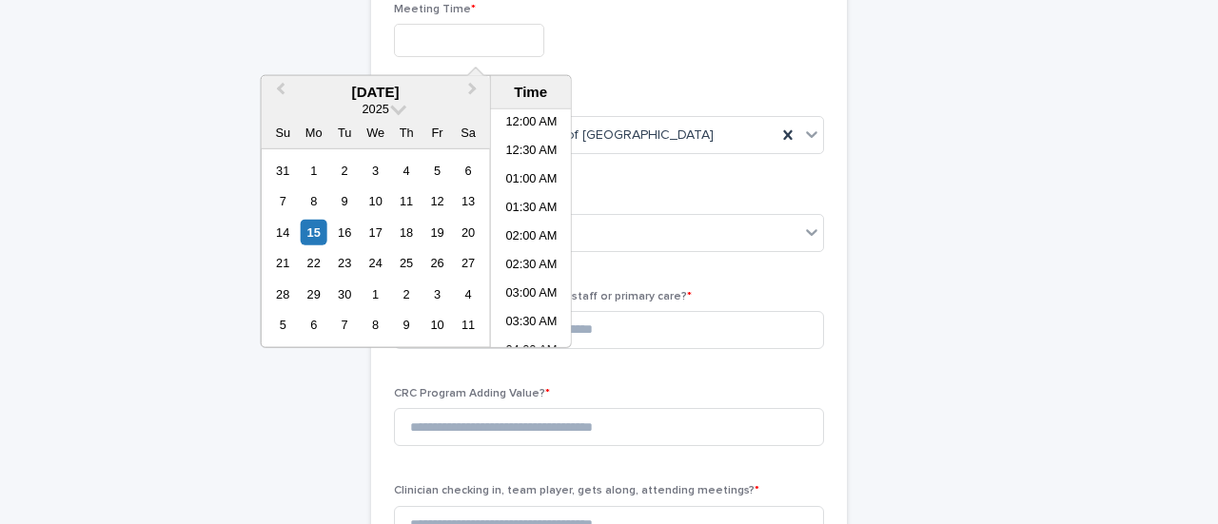
scroll to position [751, 0]
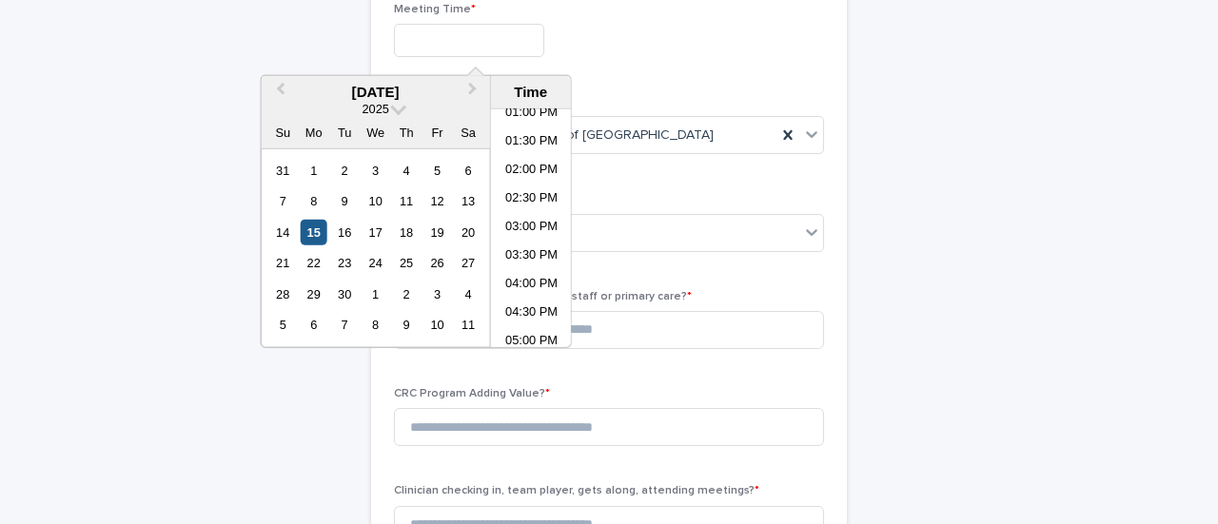
click at [309, 231] on div "15" at bounding box center [314, 233] width 26 height 26
type input "**********"
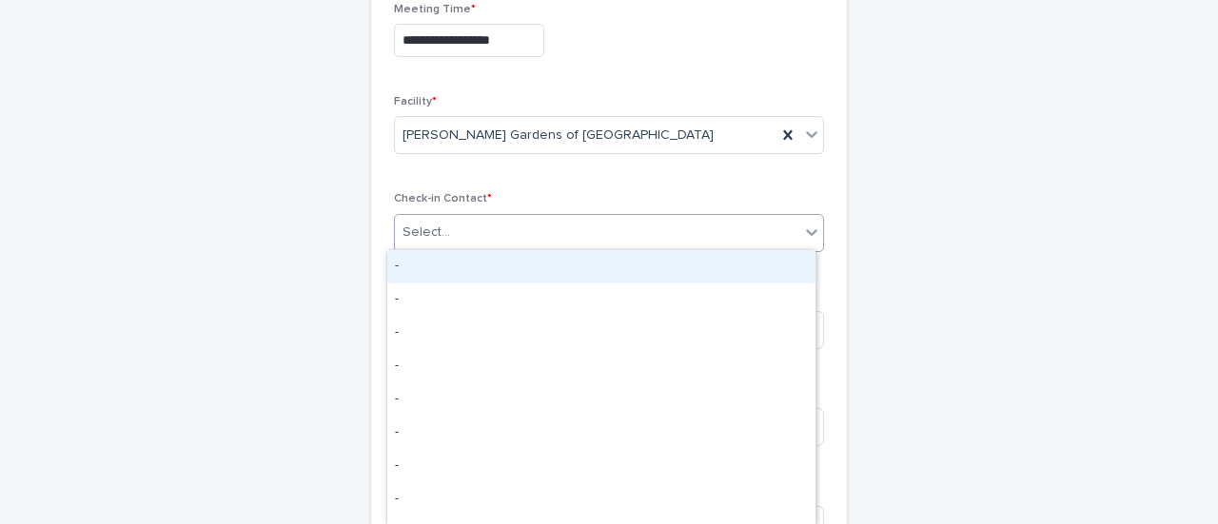
click at [588, 221] on div "Select..." at bounding box center [597, 232] width 404 height 31
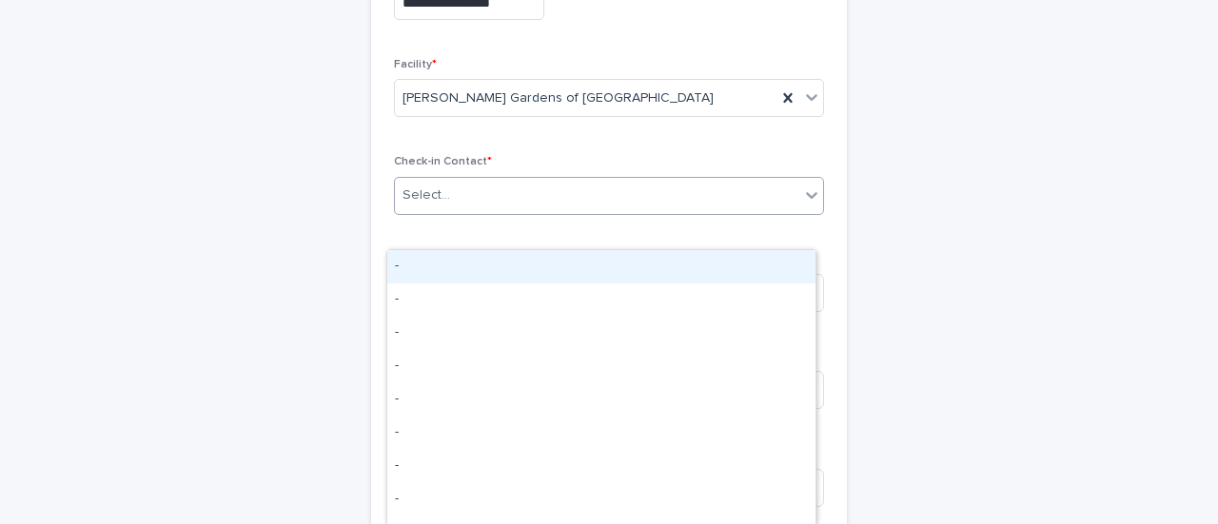
scroll to position [0, 0]
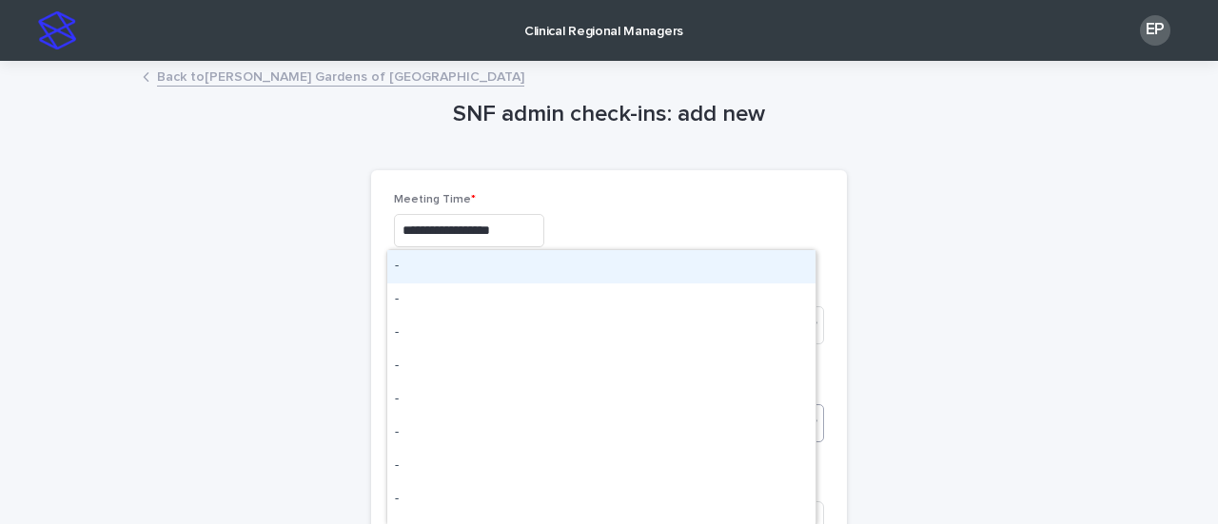
click at [199, 80] on link "Back to [PERSON_NAME][GEOGRAPHIC_DATA]" at bounding box center [340, 76] width 367 height 22
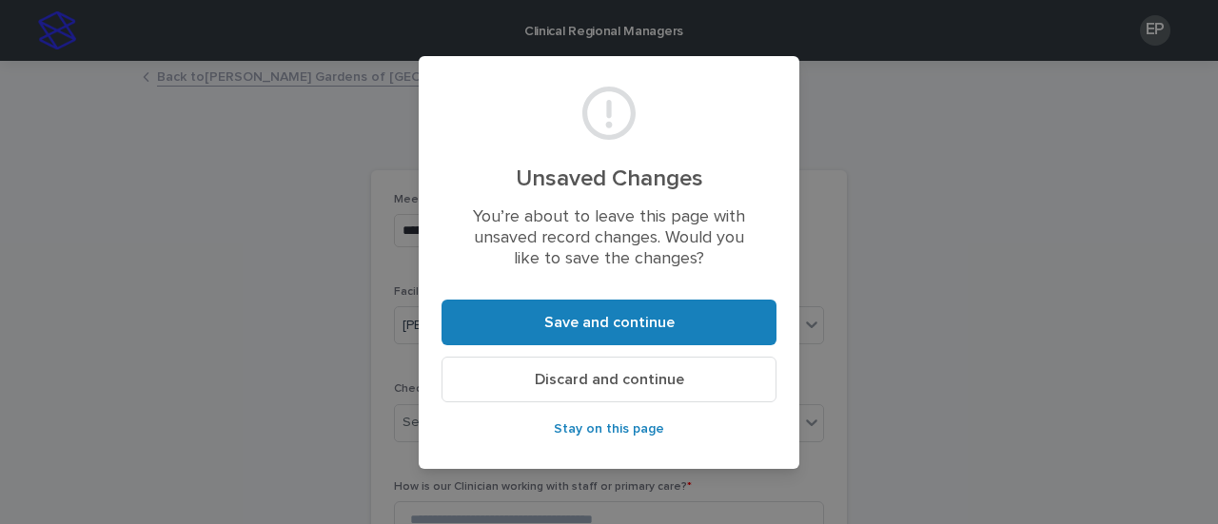
click at [620, 378] on span "Discard and continue" at bounding box center [609, 379] width 149 height 15
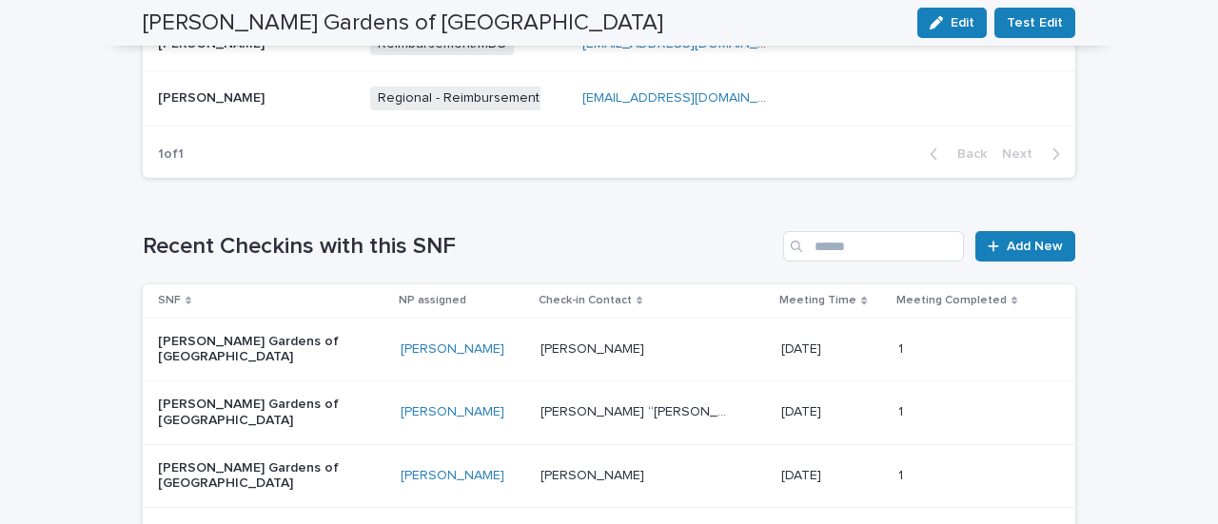
scroll to position [1046, 0]
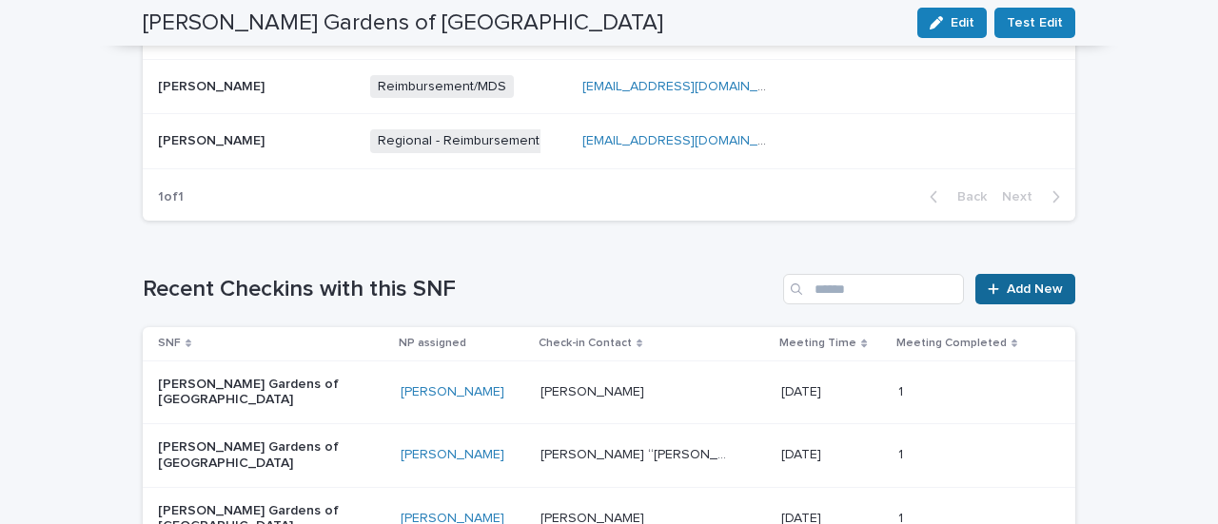
click at [1006, 294] on link "Add New" at bounding box center [1025, 289] width 100 height 30
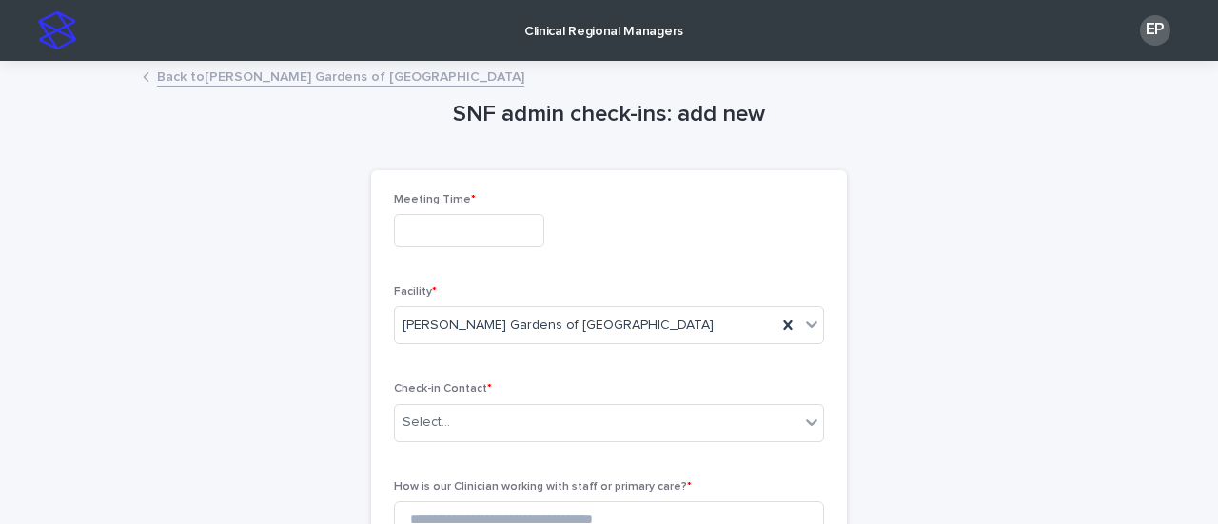
click at [504, 231] on input "text" at bounding box center [469, 230] width 150 height 33
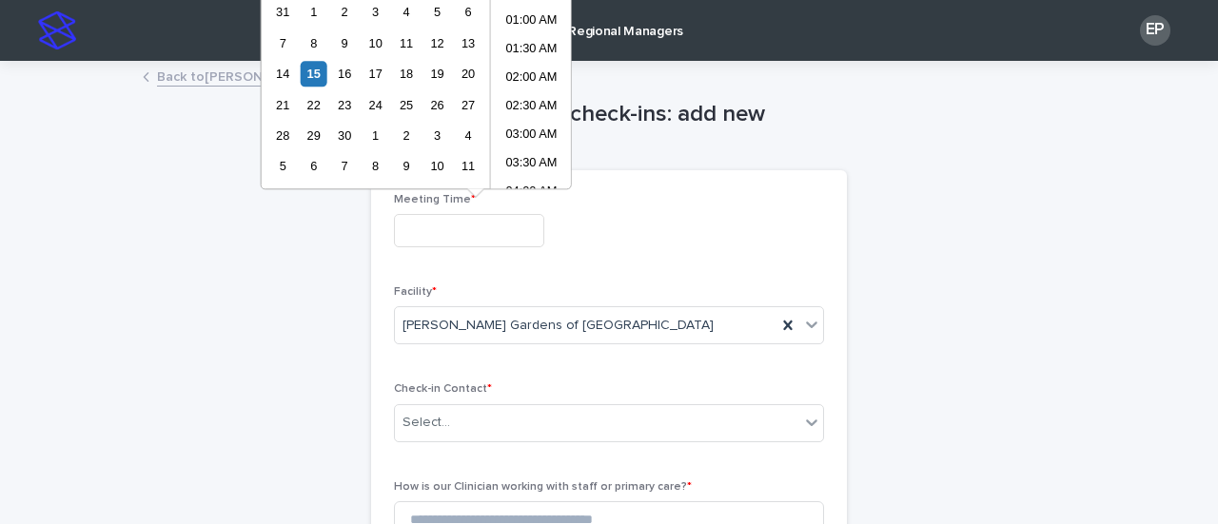
scroll to position [751, 0]
click at [306, 67] on div "15" at bounding box center [314, 74] width 26 height 26
type input "**********"
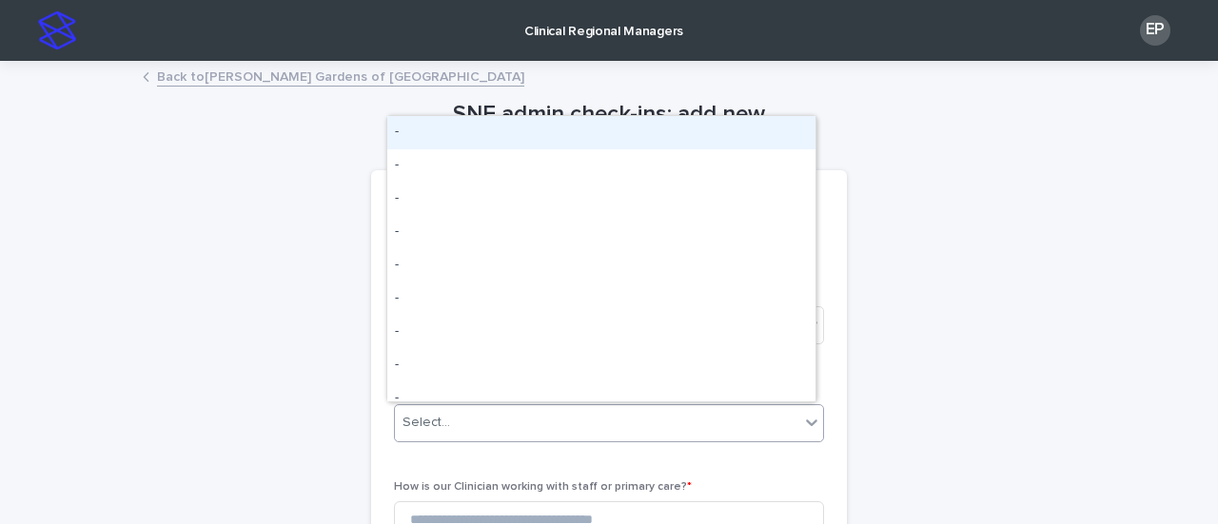
click at [466, 423] on div "Select..." at bounding box center [597, 422] width 404 height 31
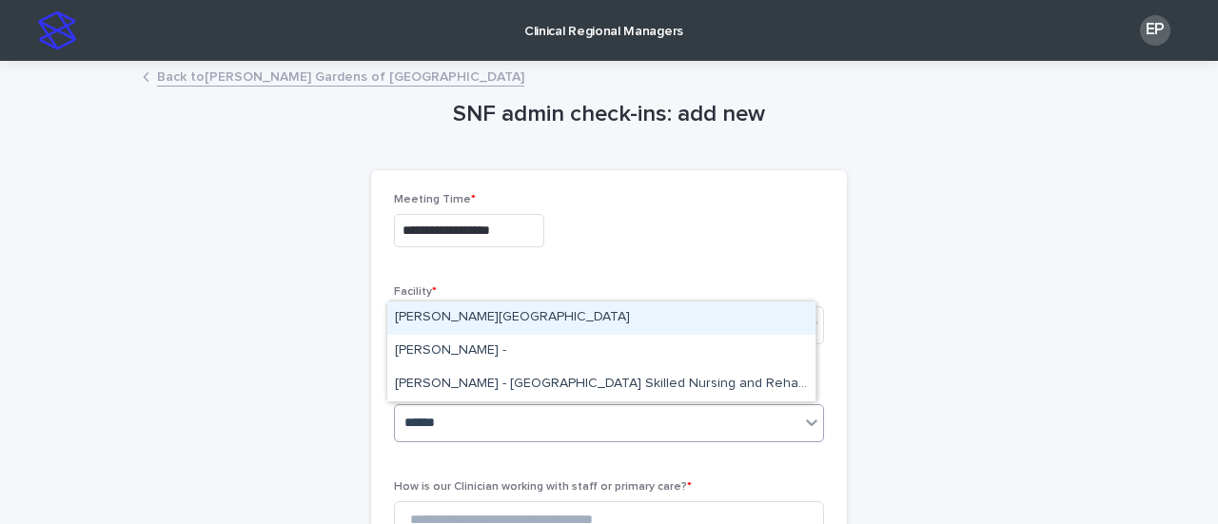
type input "******"
drag, startPoint x: 498, startPoint y: 335, endPoint x: 510, endPoint y: 319, distance: 20.4
click at [510, 319] on div "[PERSON_NAME][GEOGRAPHIC_DATA]" at bounding box center [601, 318] width 428 height 33
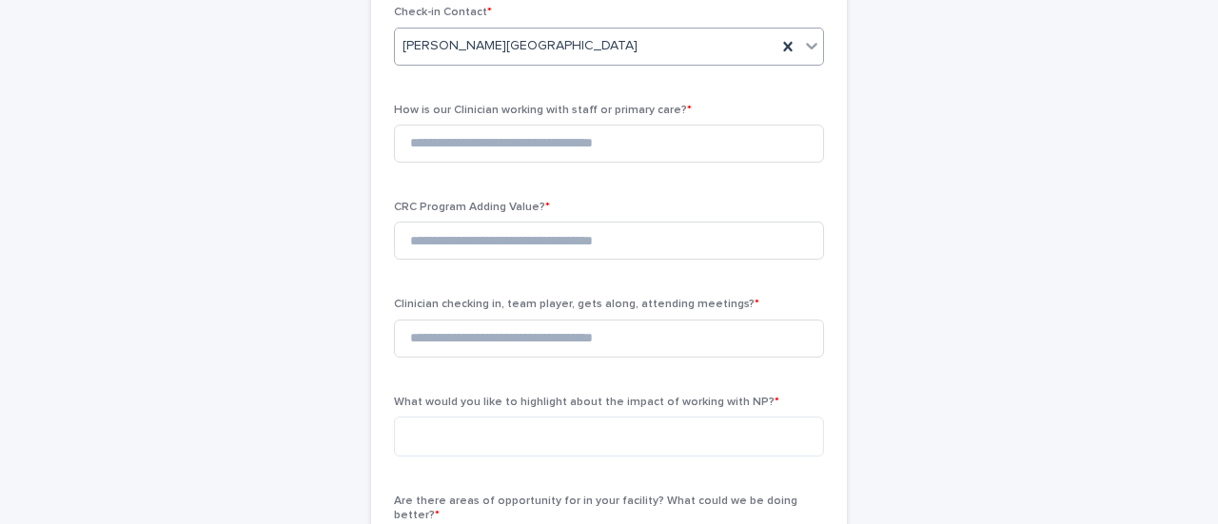
scroll to position [381, 0]
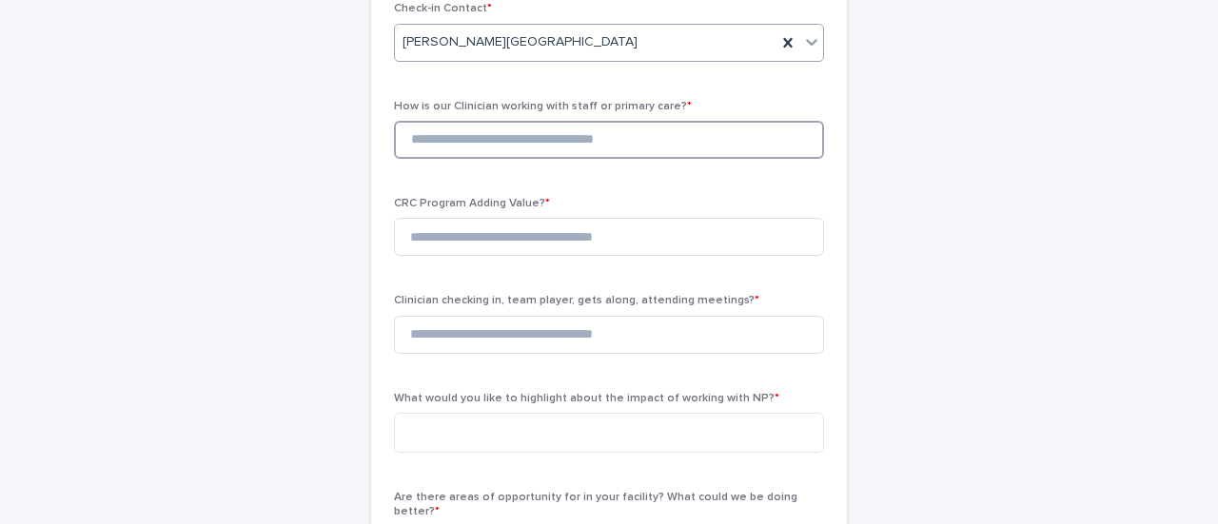
click at [517, 147] on input at bounding box center [609, 140] width 430 height 38
type input "*"
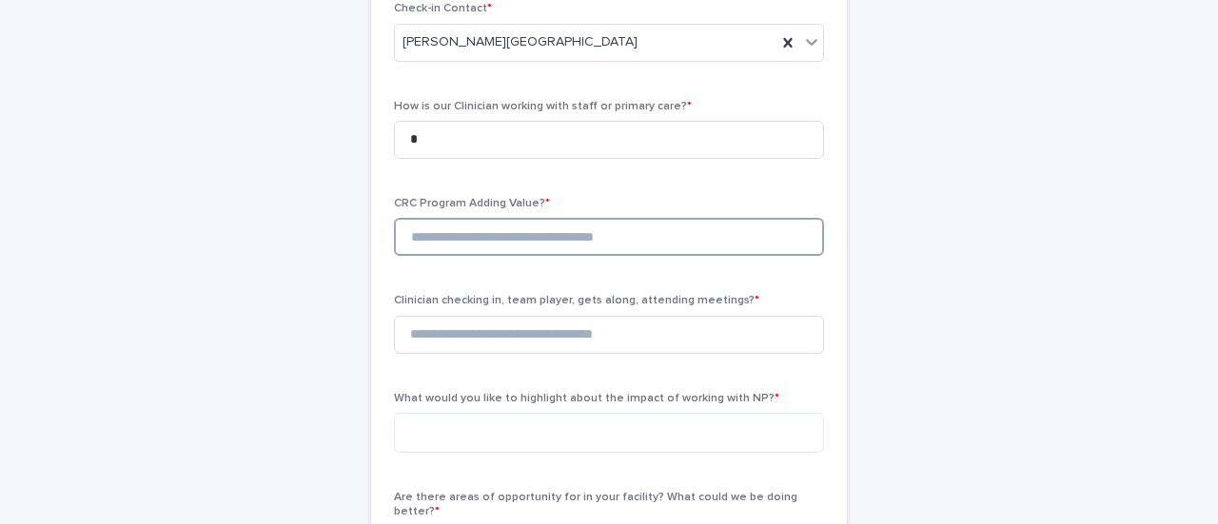
click at [565, 229] on input at bounding box center [609, 237] width 430 height 38
type input "*"
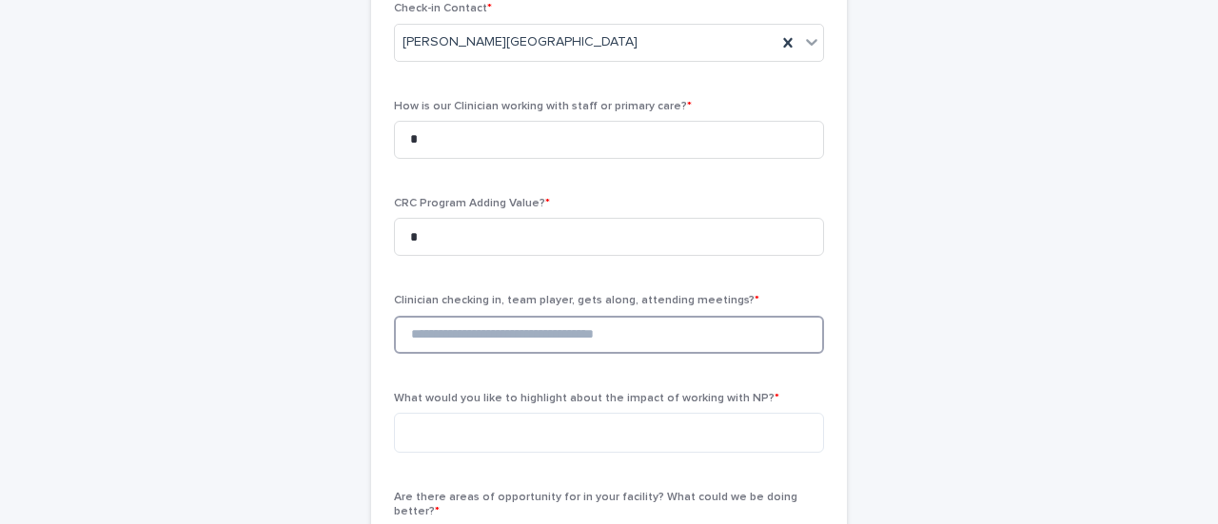
click at [573, 330] on input at bounding box center [609, 335] width 430 height 38
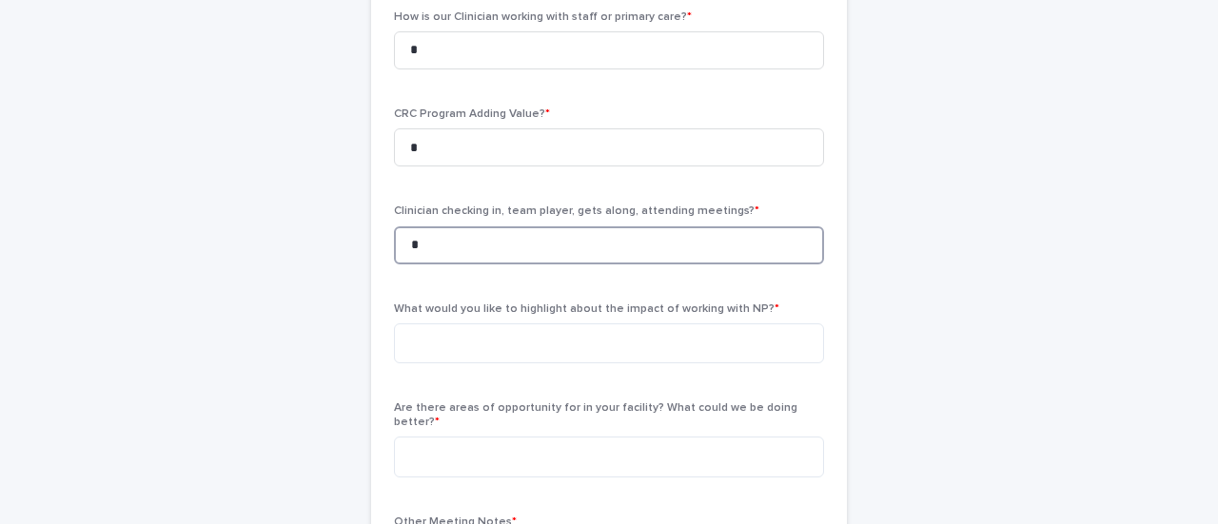
scroll to position [571, 0]
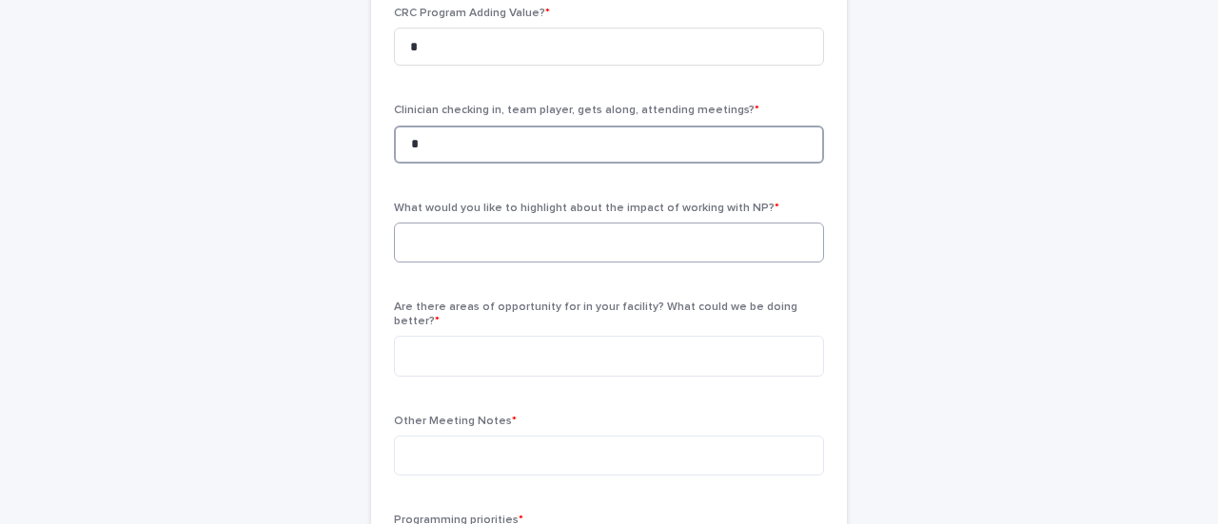
type input "*"
click at [576, 244] on textarea at bounding box center [609, 243] width 430 height 40
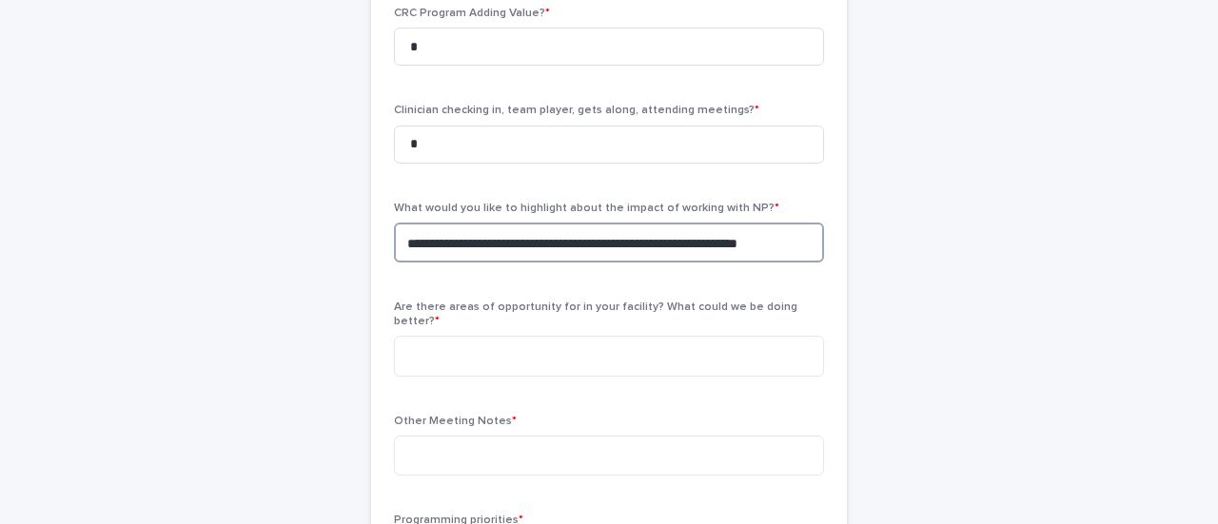
click at [405, 244] on textarea "**********" at bounding box center [609, 243] width 430 height 40
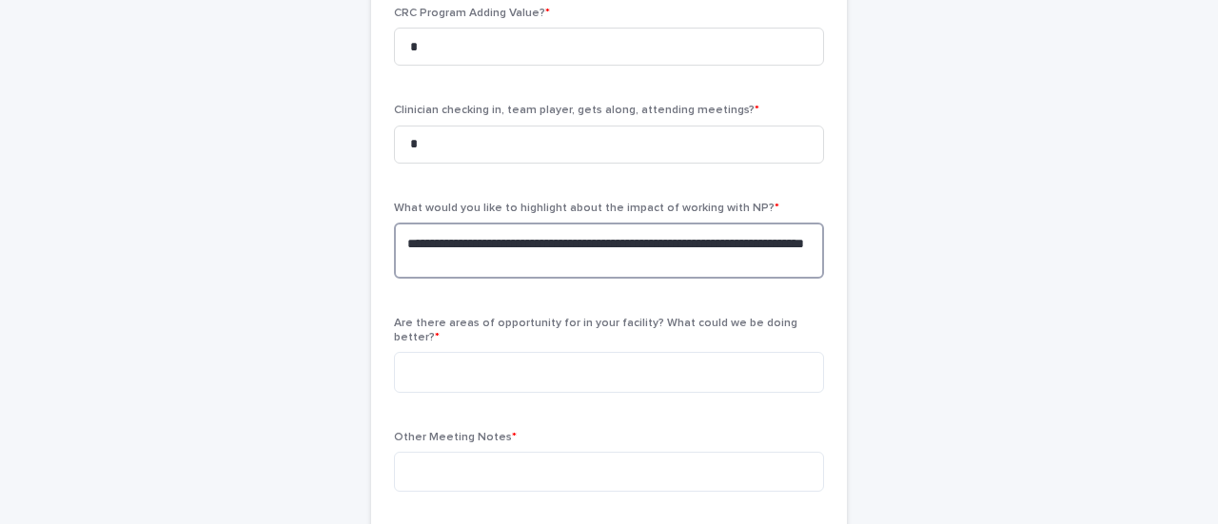
click at [497, 258] on textarea "**********" at bounding box center [609, 251] width 430 height 56
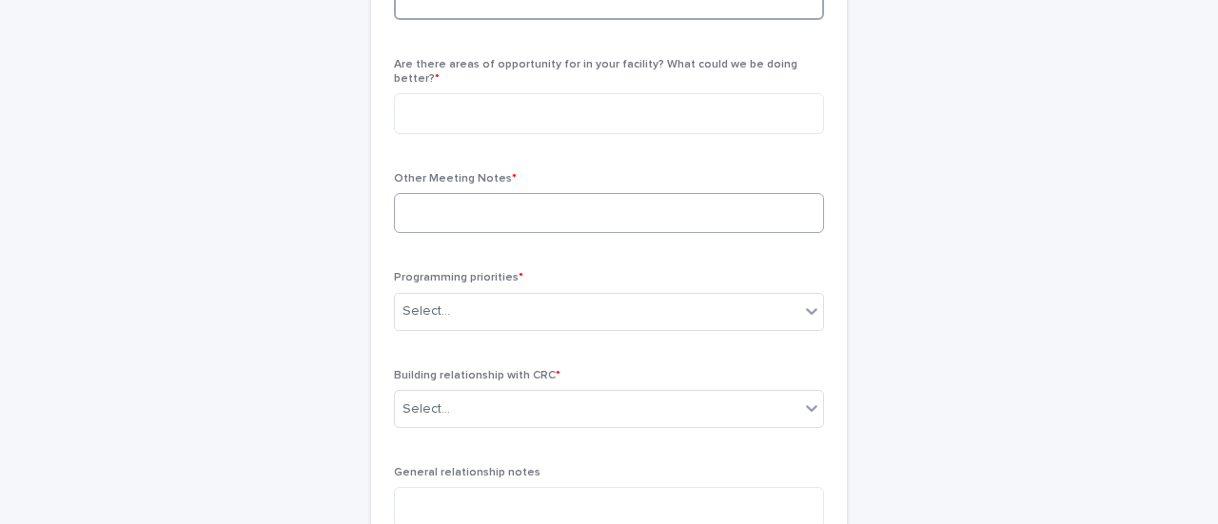
scroll to position [856, 0]
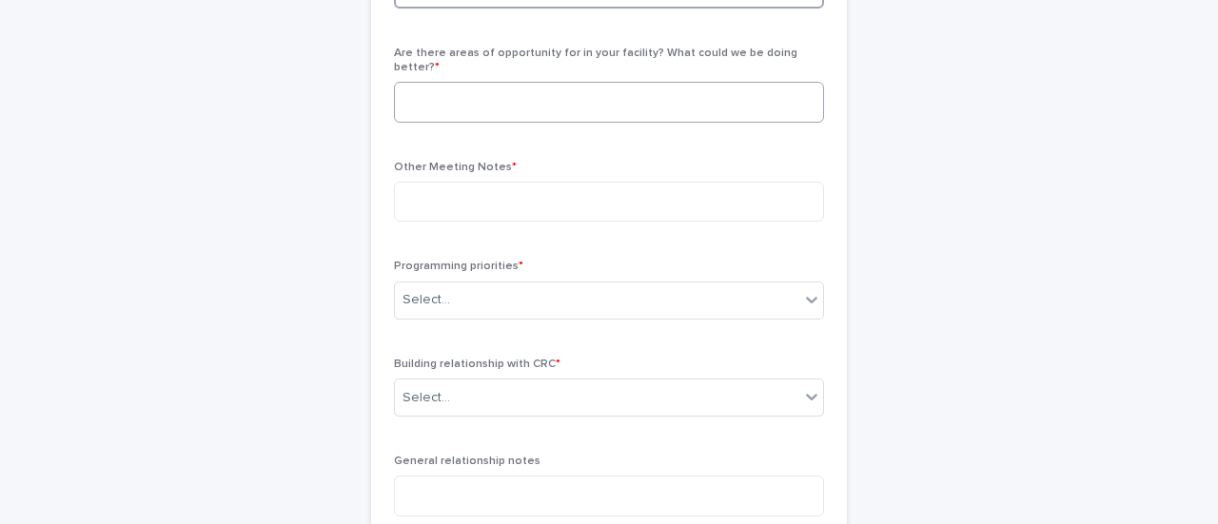
type textarea "**********"
click at [507, 82] on textarea at bounding box center [609, 102] width 430 height 40
type textarea "***"
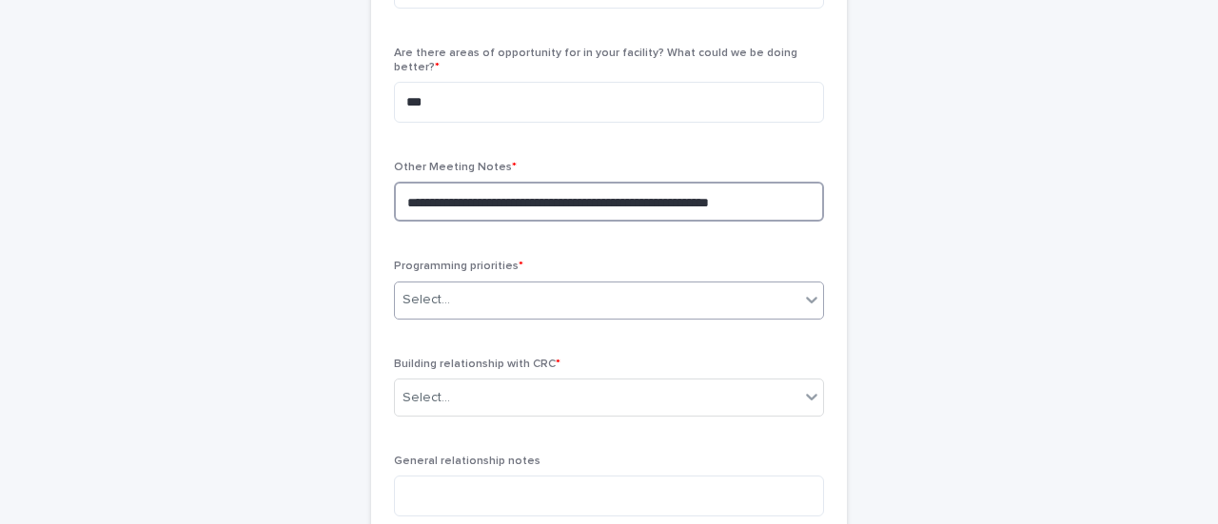
type textarea "**********"
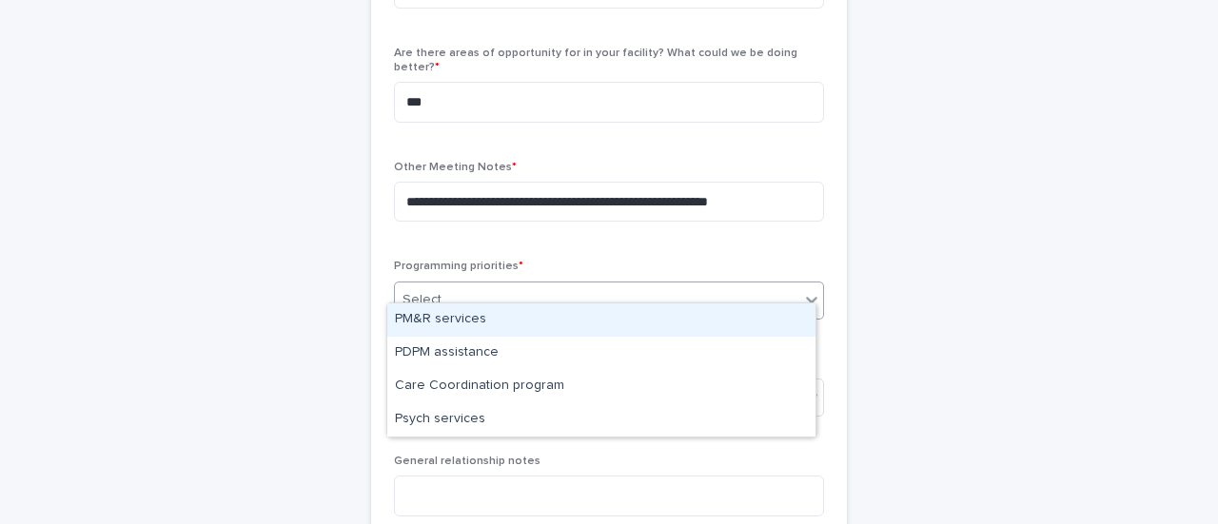
click at [533, 284] on div "Select..." at bounding box center [597, 299] width 404 height 31
click at [516, 323] on div "PM&R services" at bounding box center [601, 319] width 428 height 33
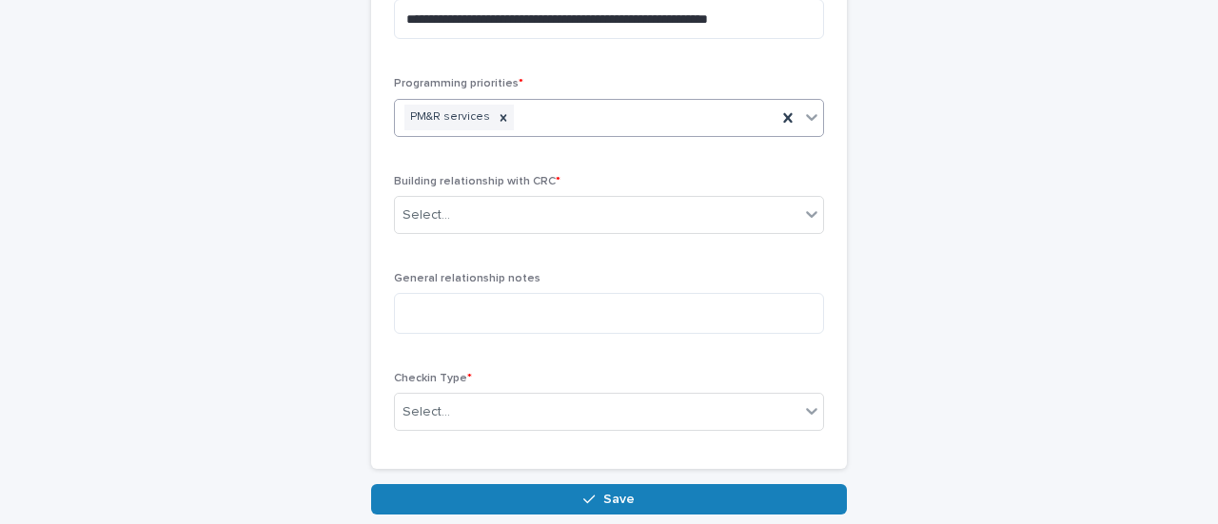
scroll to position [1046, 0]
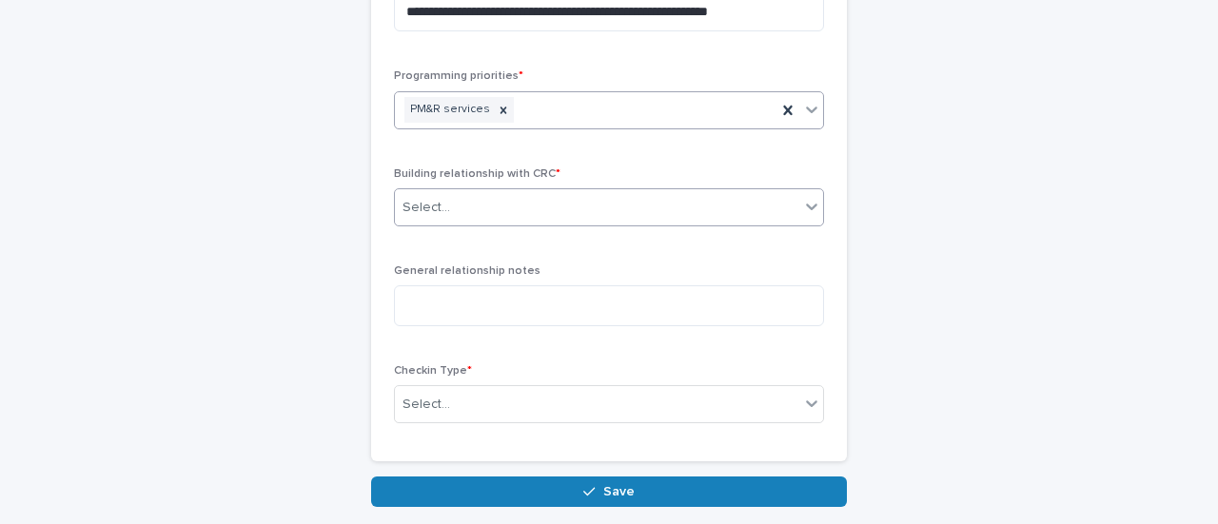
click at [522, 192] on div "Select..." at bounding box center [597, 207] width 404 height 31
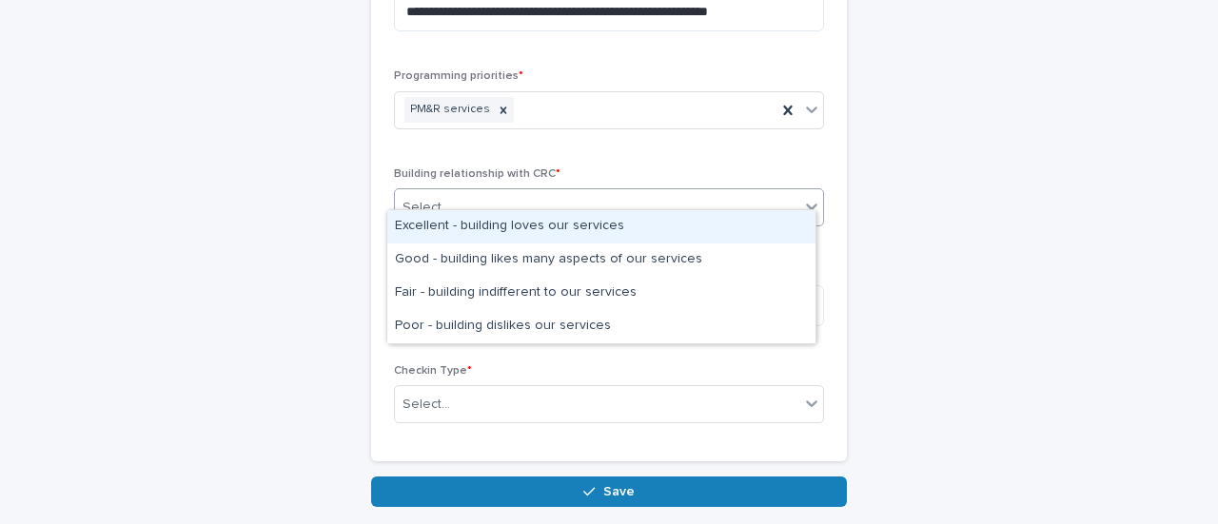
click at [510, 233] on div "Excellent - building loves our services" at bounding box center [601, 226] width 428 height 33
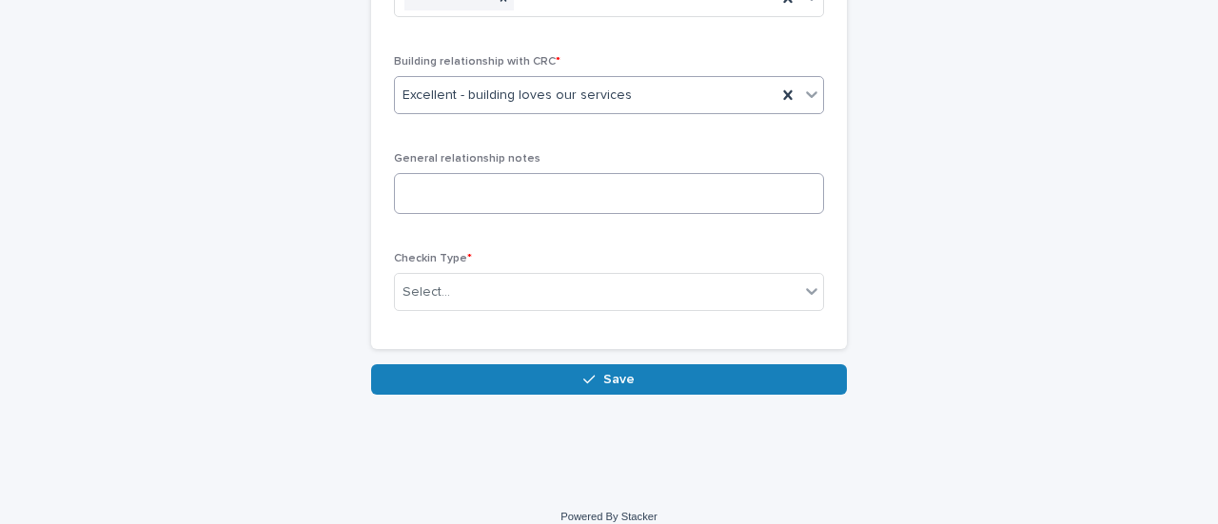
scroll to position [1161, 0]
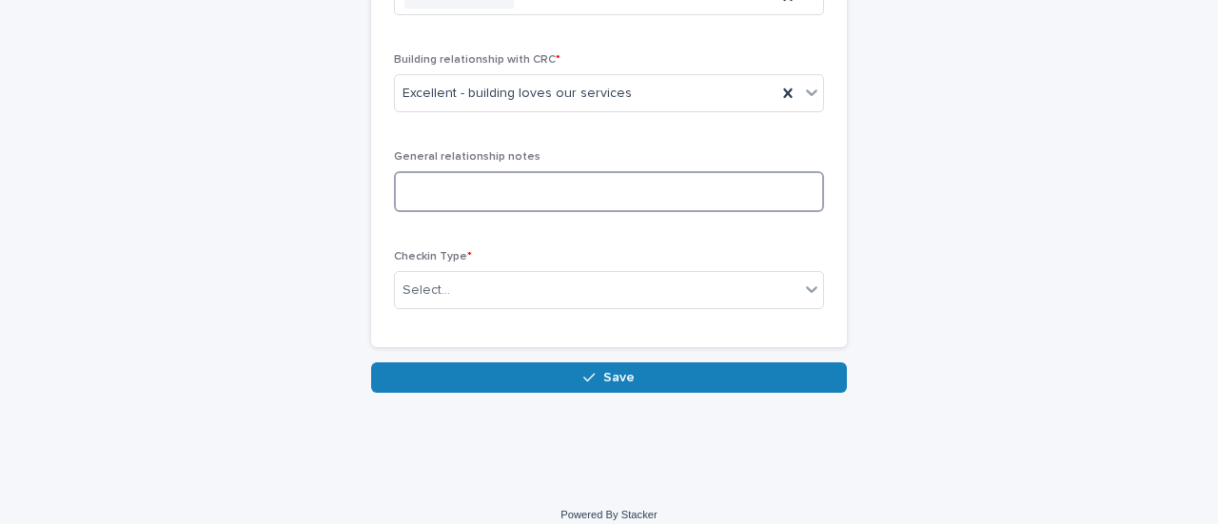
click at [533, 176] on textarea at bounding box center [609, 191] width 430 height 40
type textarea "***"
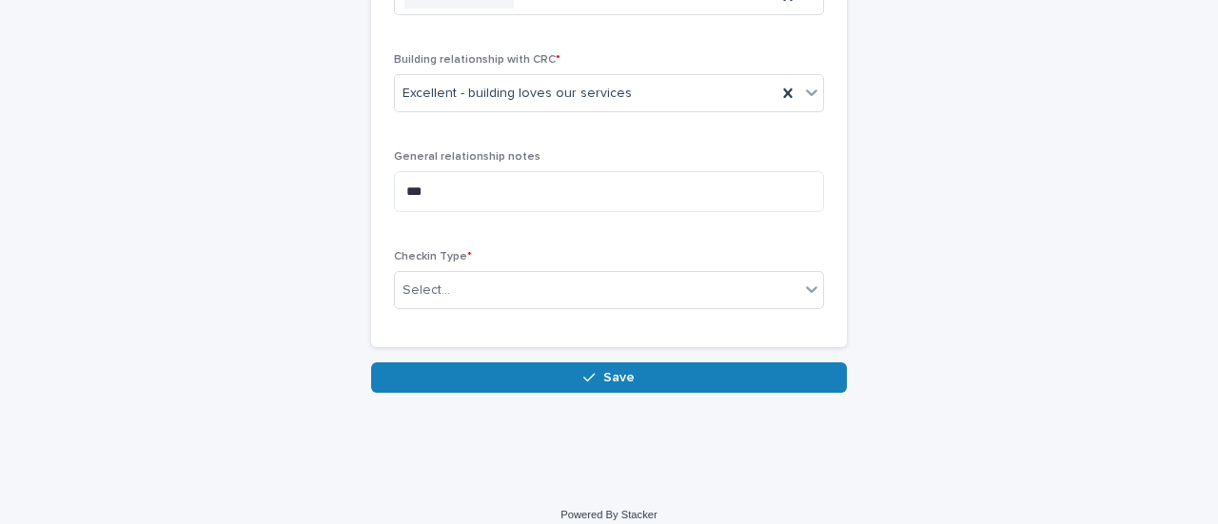
click at [559, 293] on div "Checkin Type * Select..." at bounding box center [609, 287] width 430 height 74
click at [560, 284] on div "Select..." at bounding box center [597, 290] width 404 height 31
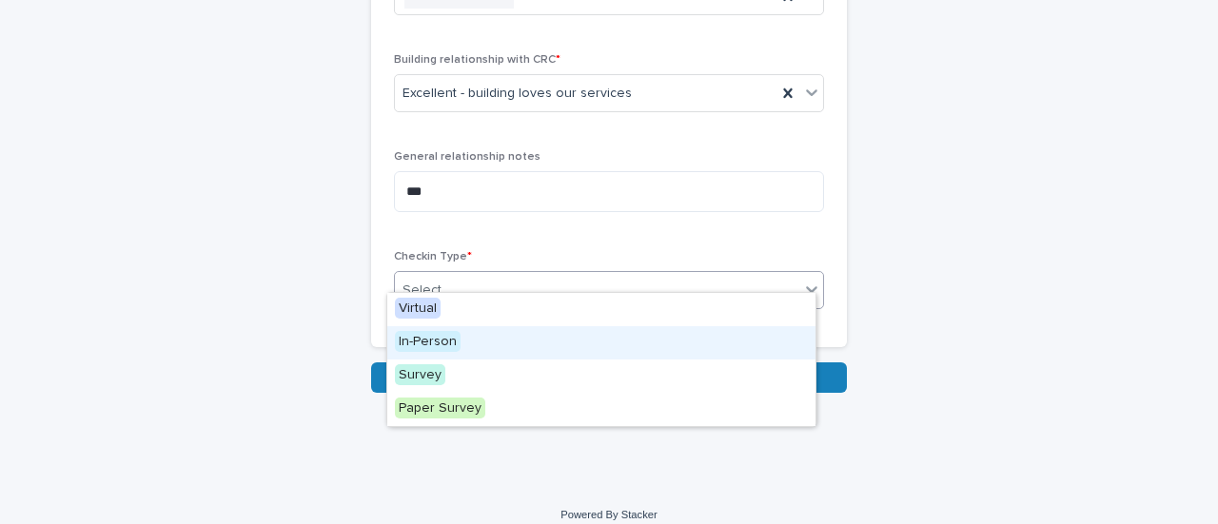
click at [478, 342] on div "In-Person" at bounding box center [601, 342] width 428 height 33
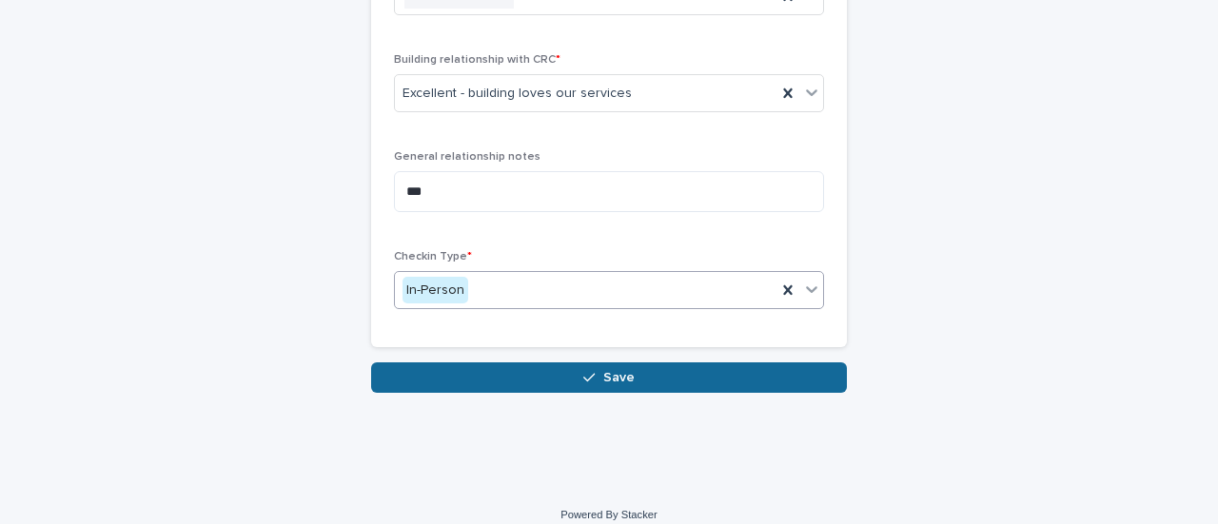
click at [544, 362] on button "Save" at bounding box center [609, 377] width 476 height 30
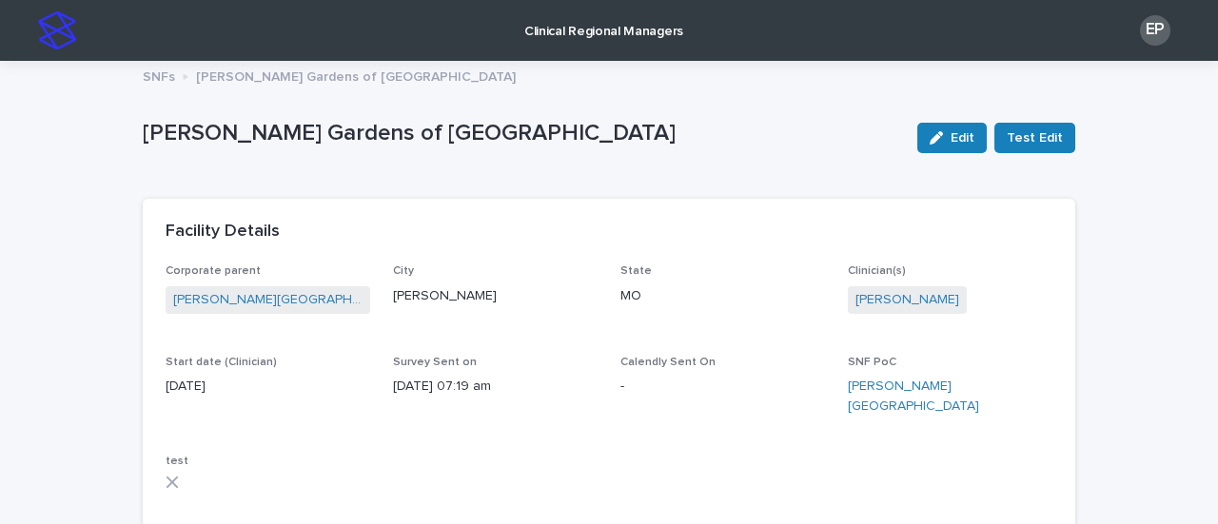
click at [643, 30] on p "Clinical Regional Managers" at bounding box center [603, 20] width 159 height 40
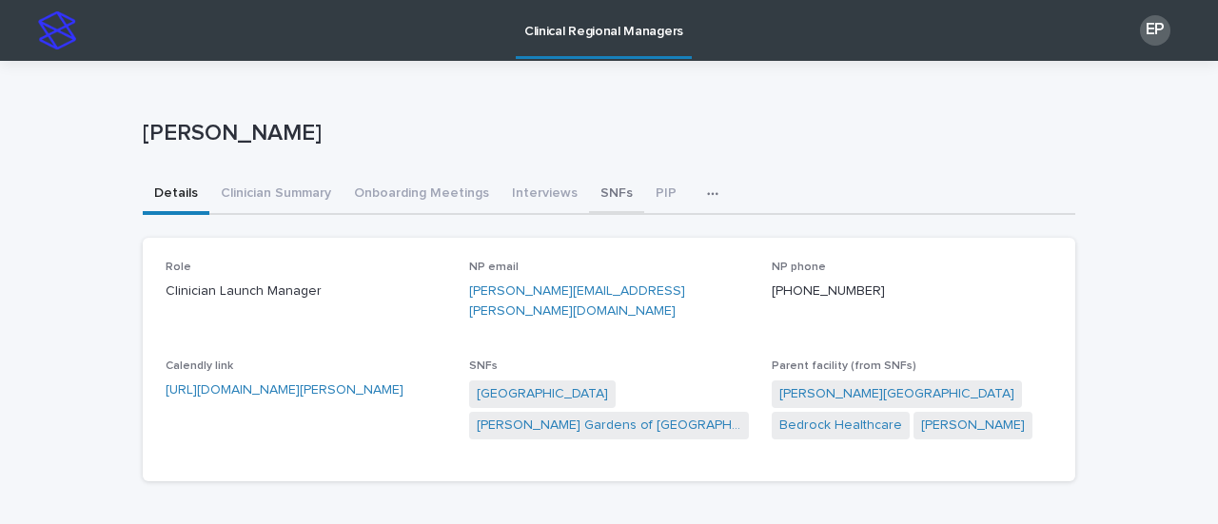
click at [590, 191] on button "SNFs" at bounding box center [616, 195] width 55 height 40
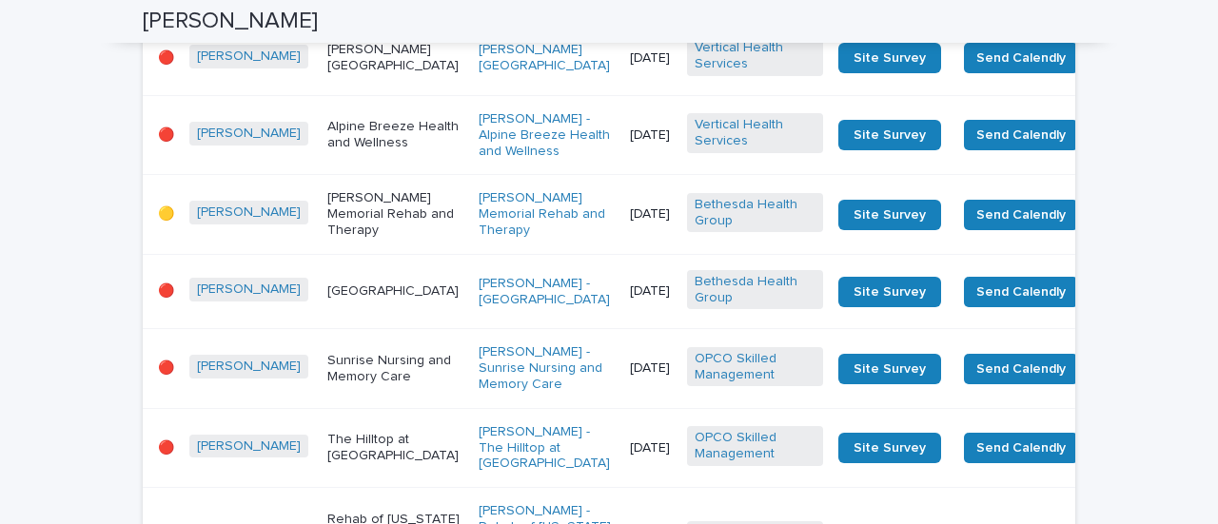
scroll to position [1617, 0]
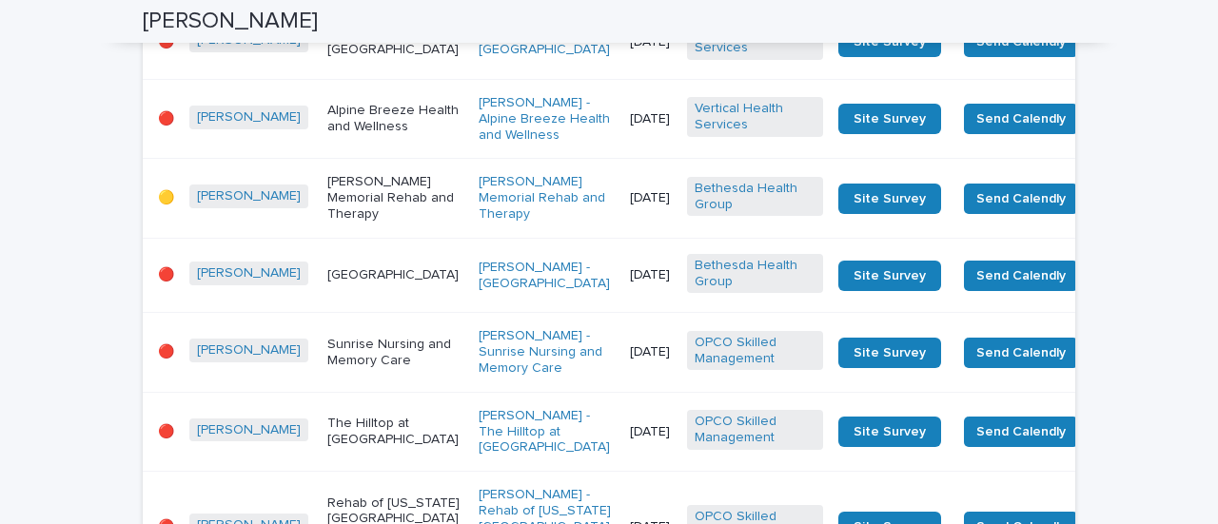
click at [358, 66] on div "[PERSON_NAME] [GEOGRAPHIC_DATA]" at bounding box center [395, 42] width 136 height 48
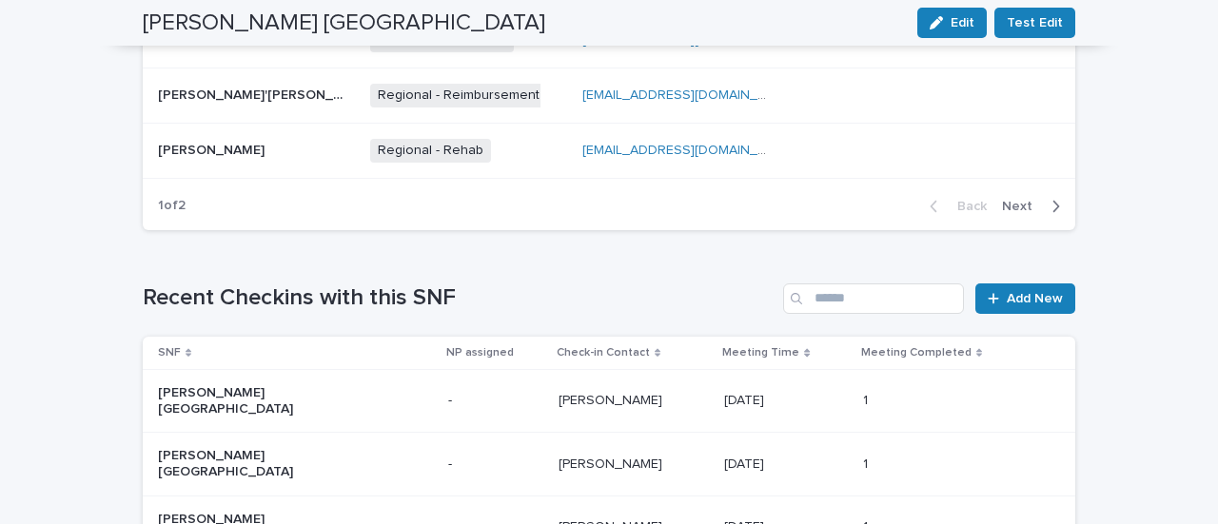
scroll to position [1217, 0]
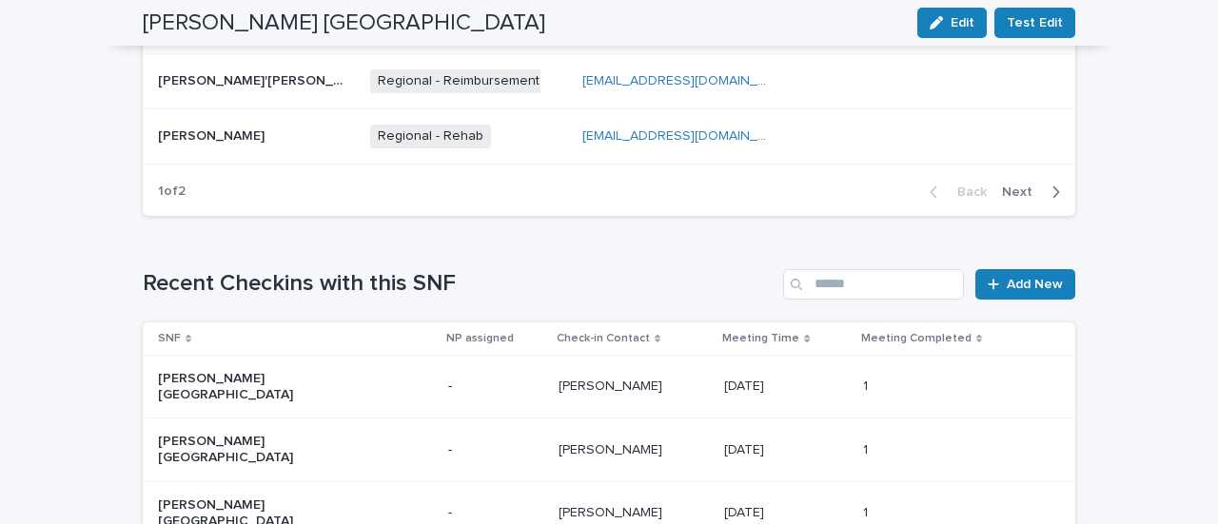
click at [1007, 189] on span "Next" at bounding box center [1023, 191] width 42 height 13
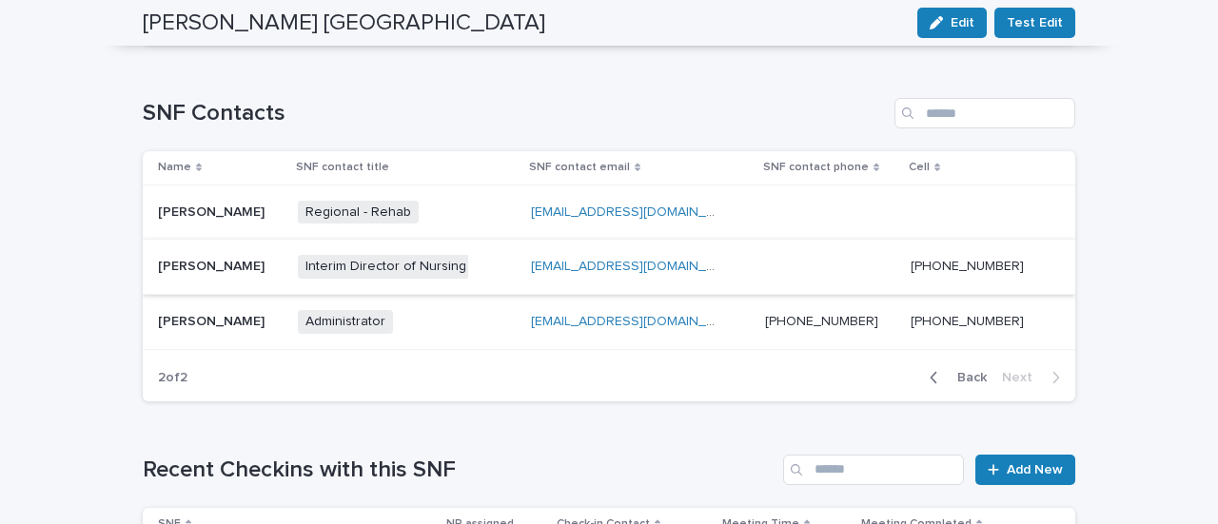
scroll to position [0, 0]
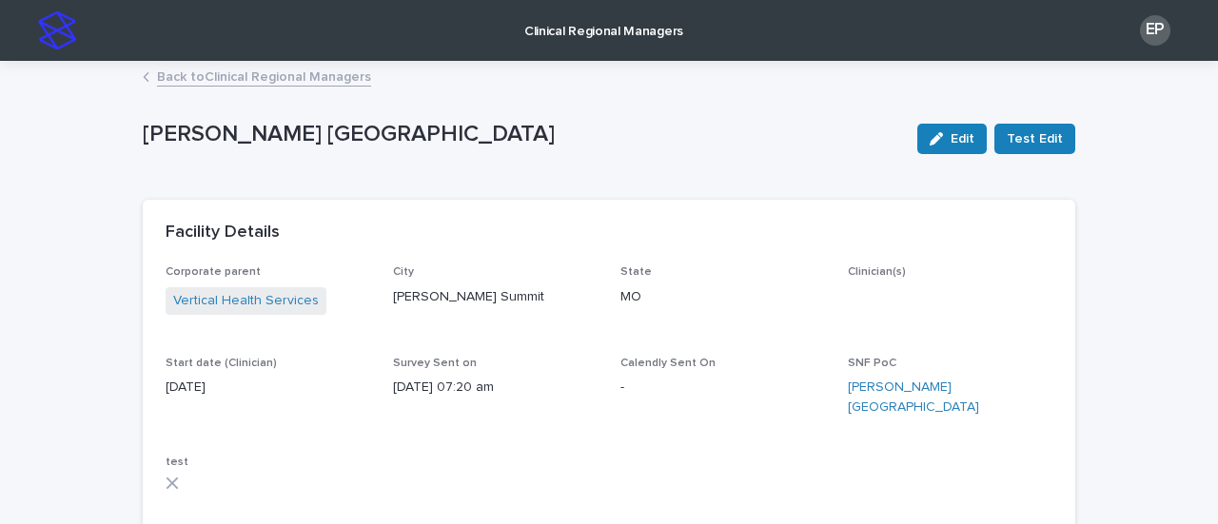
click at [658, 37] on p "Clinical Regional Managers" at bounding box center [603, 20] width 159 height 40
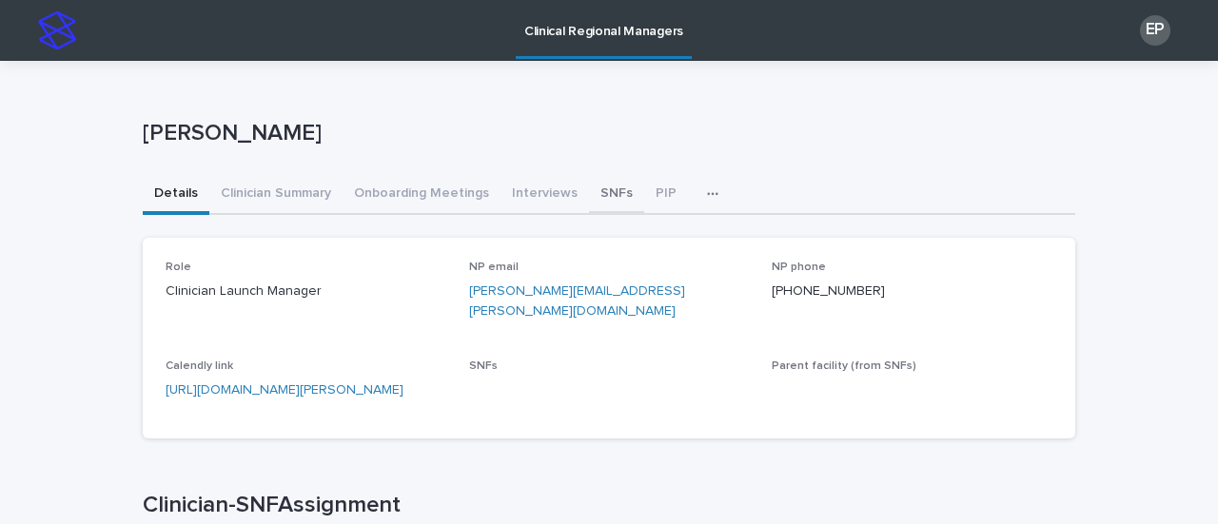
click at [595, 196] on button "SNFs" at bounding box center [616, 195] width 55 height 40
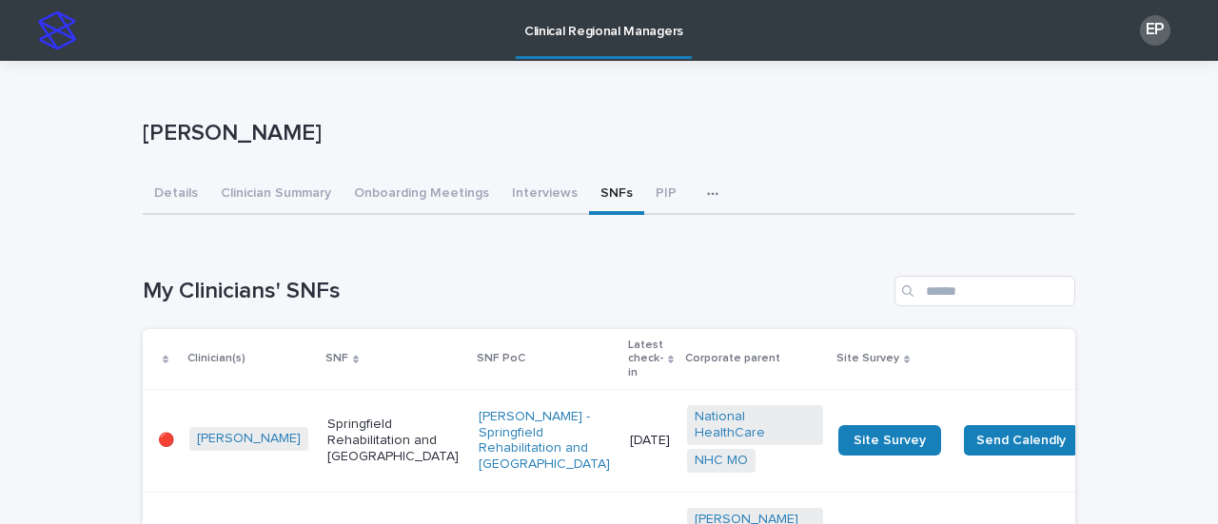
scroll to position [190, 0]
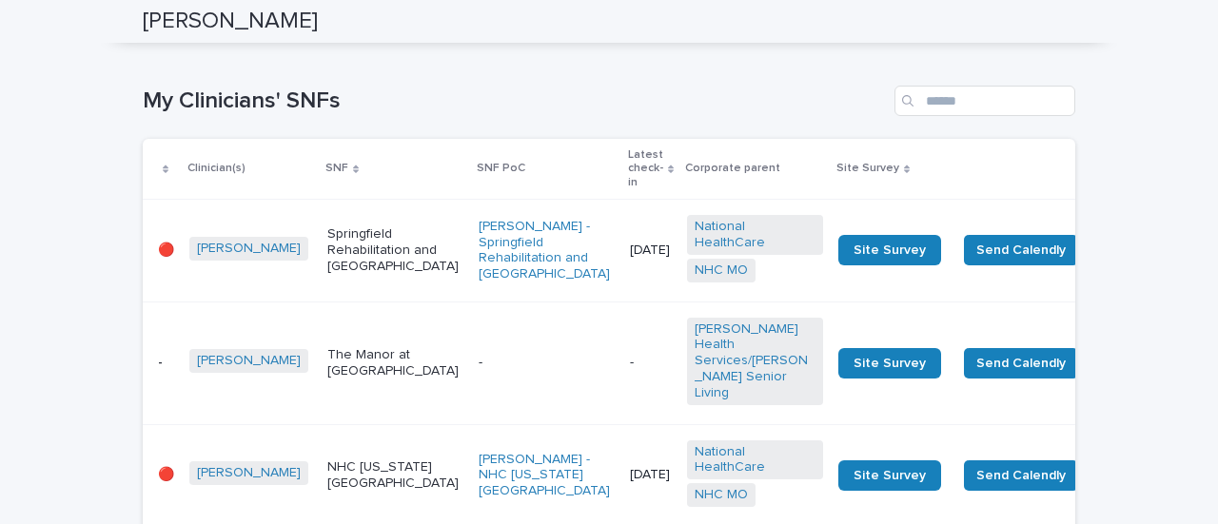
click at [622, 267] on td "[DATE]" at bounding box center [650, 251] width 57 height 102
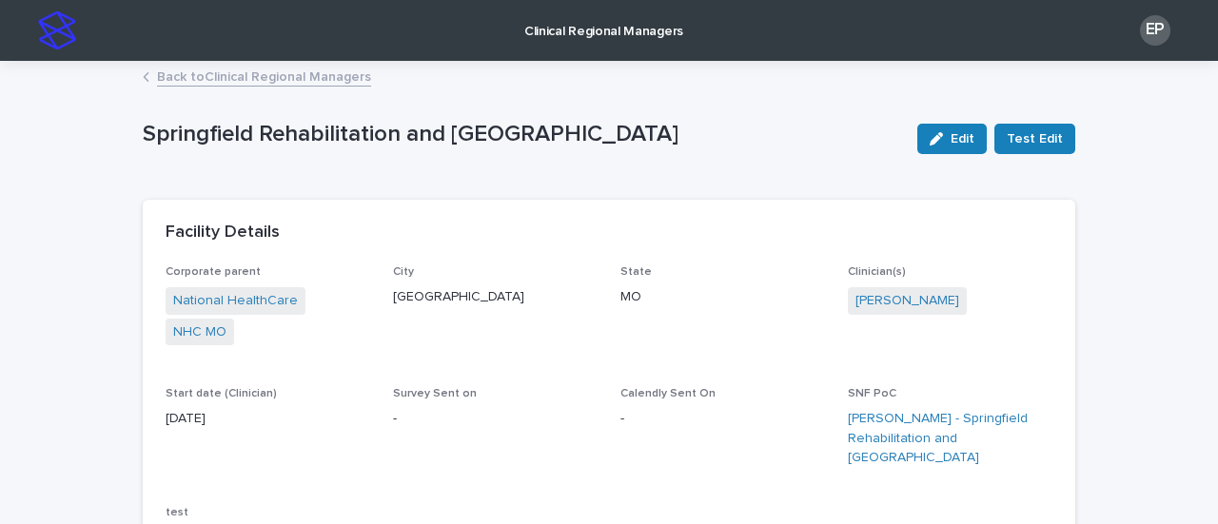
click at [192, 85] on link "Back to Clinical Regional Managers" at bounding box center [264, 76] width 214 height 22
